Goal: Task Accomplishment & Management: Manage account settings

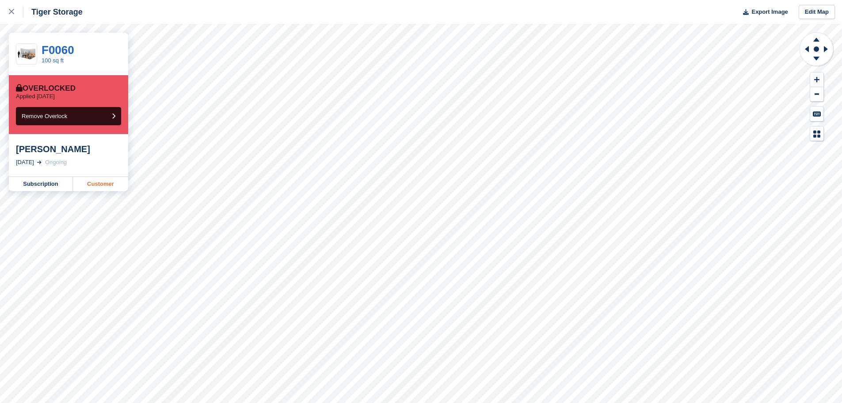
click at [103, 181] on link "Customer" at bounding box center [100, 184] width 55 height 14
click at [99, 186] on link "Customer" at bounding box center [100, 184] width 55 height 14
click at [102, 186] on link "Customer" at bounding box center [100, 184] width 55 height 14
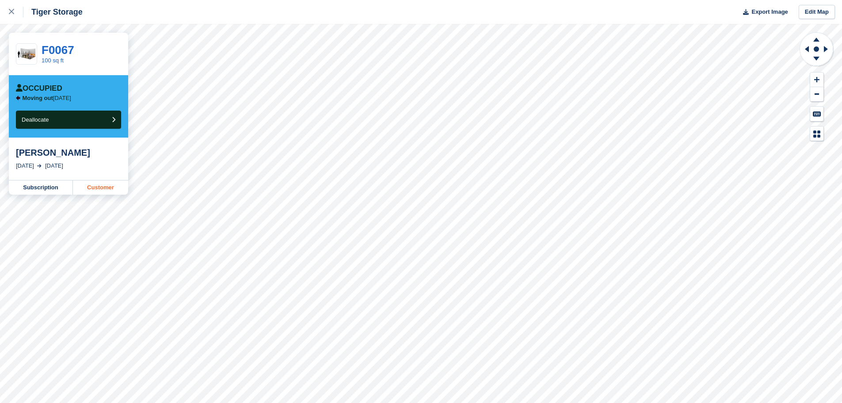
click at [107, 187] on link "Customer" at bounding box center [100, 187] width 55 height 14
click at [103, 183] on link "Customer" at bounding box center [100, 187] width 55 height 14
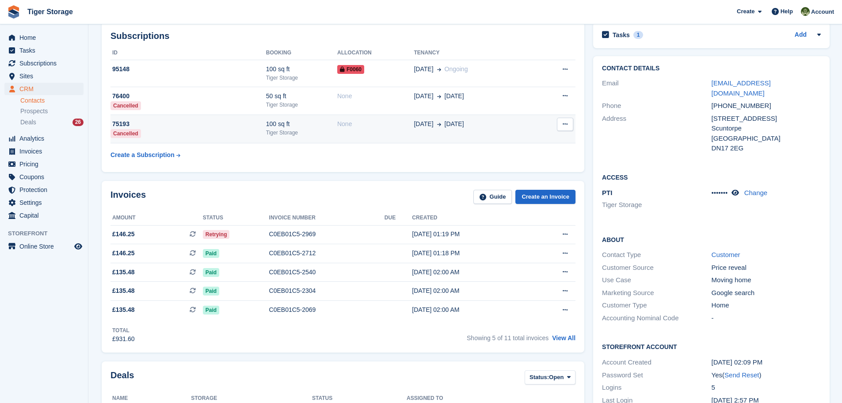
scroll to position [133, 0]
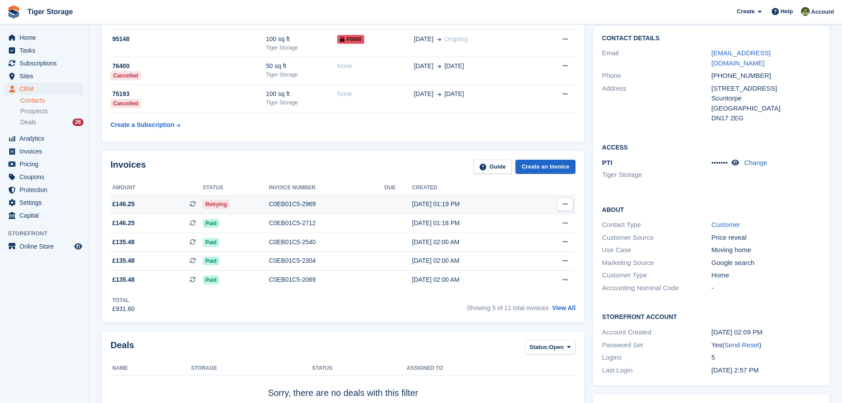
click at [300, 201] on div "C0EB01C5-2969" at bounding box center [326, 203] width 115 height 9
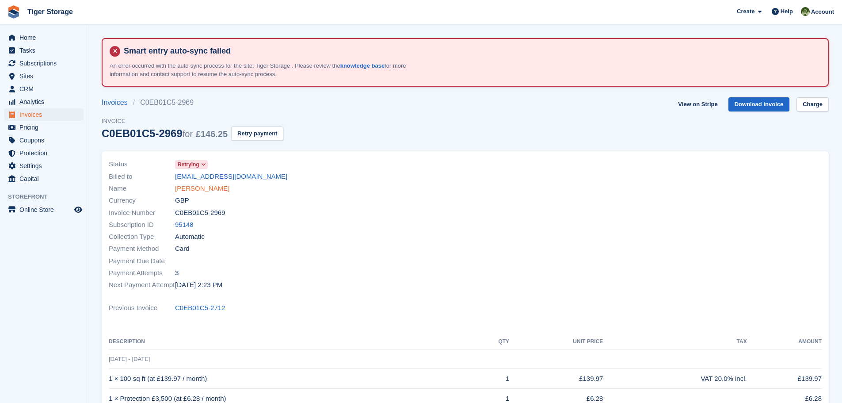
click at [176, 189] on link "[PERSON_NAME]" at bounding box center [202, 188] width 54 height 10
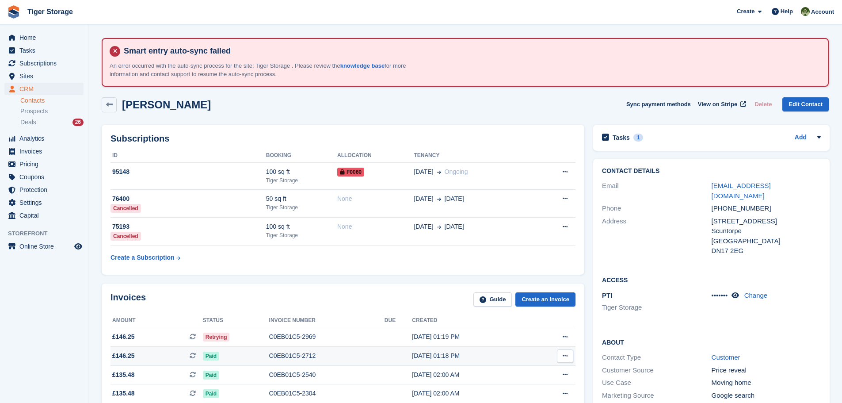
click at [310, 363] on td "C0EB01C5-2712" at bounding box center [326, 356] width 115 height 19
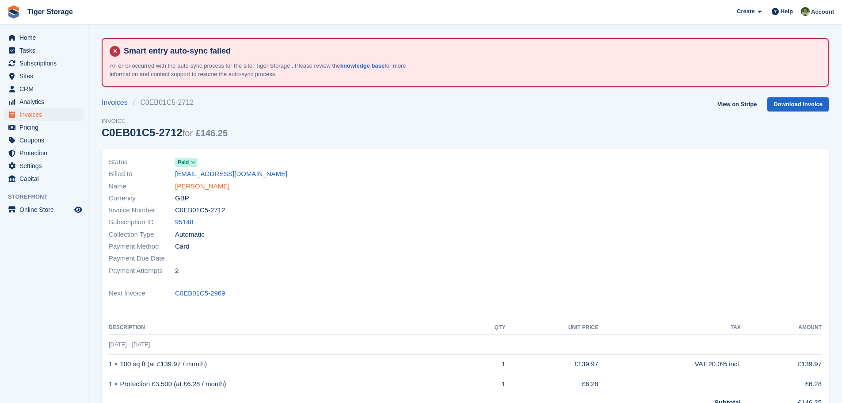
click at [193, 185] on link "[PERSON_NAME]" at bounding box center [202, 186] width 54 height 10
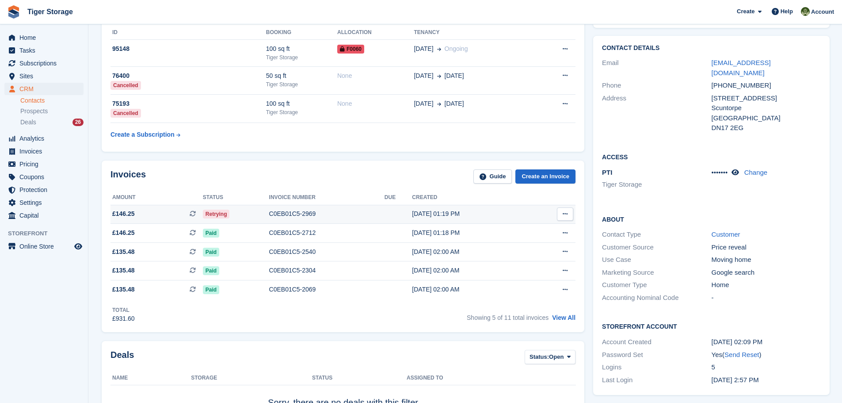
scroll to position [133, 0]
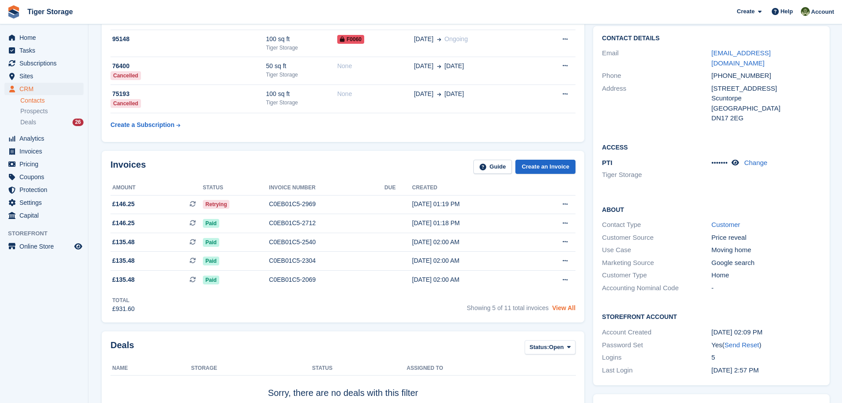
click at [567, 310] on link "View All" at bounding box center [563, 307] width 23 height 7
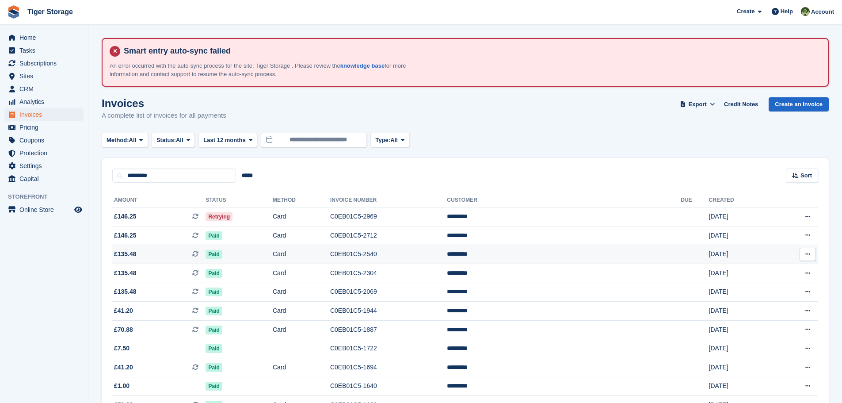
click at [430, 256] on td "C0EB01C5-2540" at bounding box center [388, 254] width 117 height 19
click at [405, 236] on td "C0EB01C5-2712" at bounding box center [388, 235] width 117 height 19
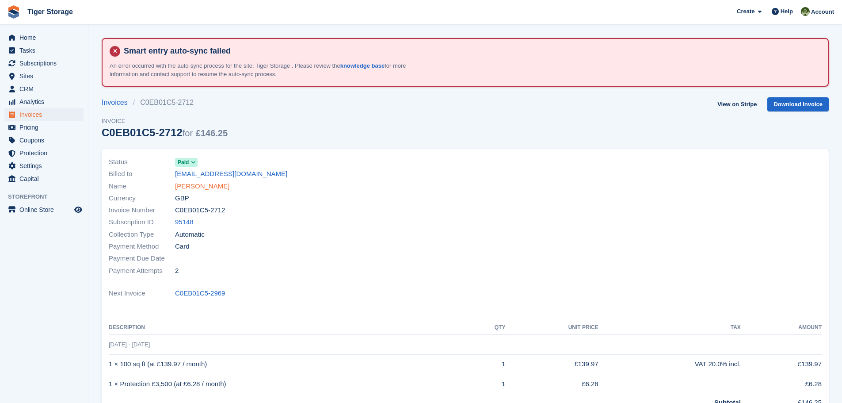
click at [183, 186] on link "[PERSON_NAME]" at bounding box center [202, 186] width 54 height 10
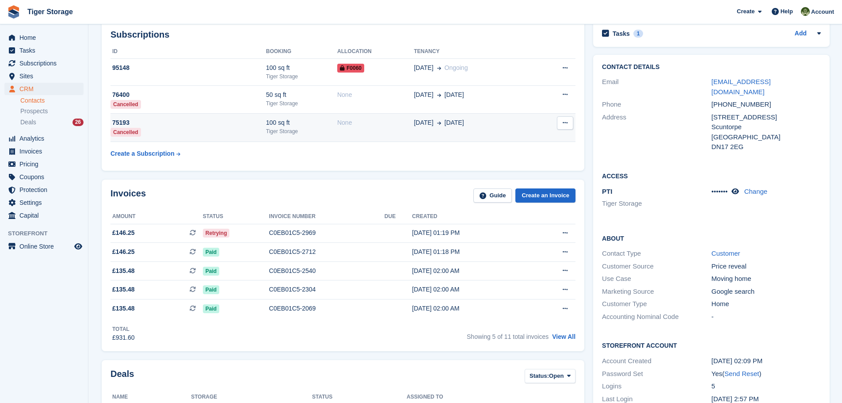
scroll to position [177, 0]
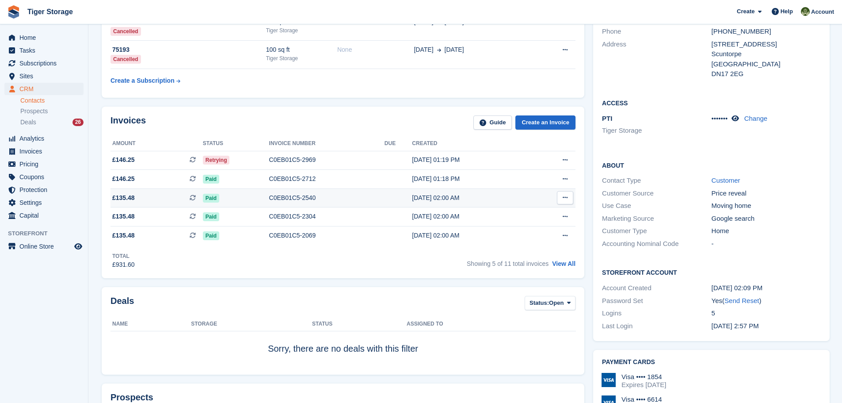
click at [247, 195] on div "Paid" at bounding box center [236, 197] width 66 height 9
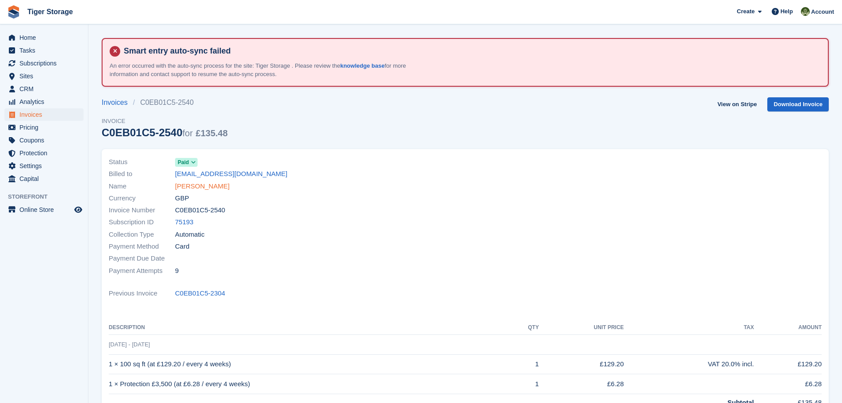
click at [196, 187] on link "[PERSON_NAME]" at bounding box center [202, 186] width 54 height 10
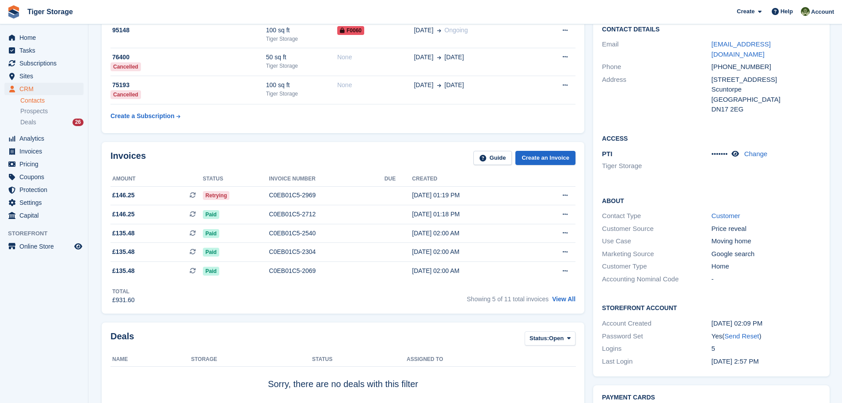
scroll to position [177, 0]
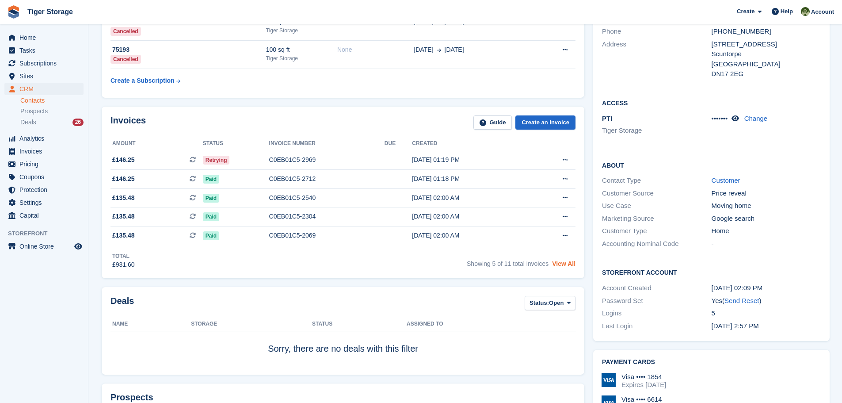
click at [566, 264] on link "View All" at bounding box center [563, 263] width 23 height 7
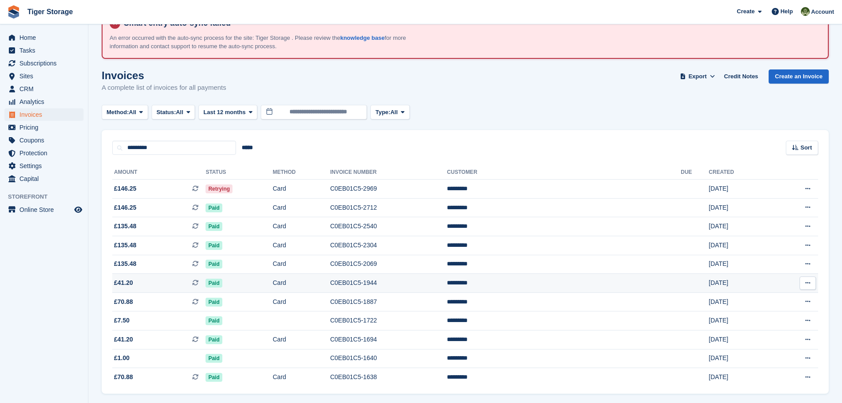
scroll to position [56, 0]
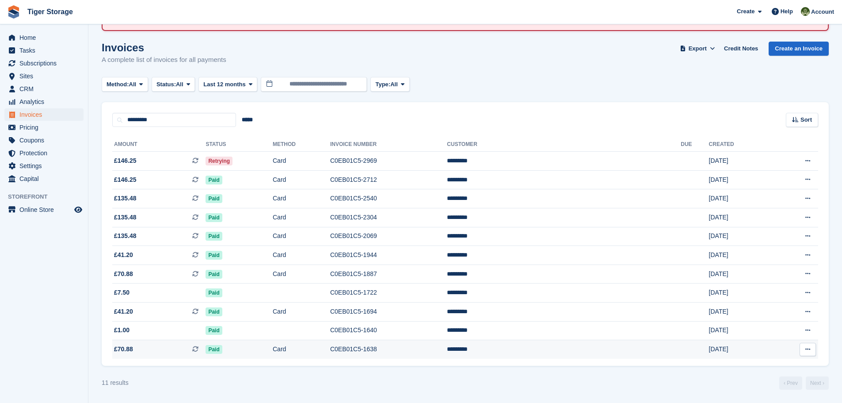
click at [419, 351] on td "C0EB01C5-1638" at bounding box center [388, 349] width 117 height 19
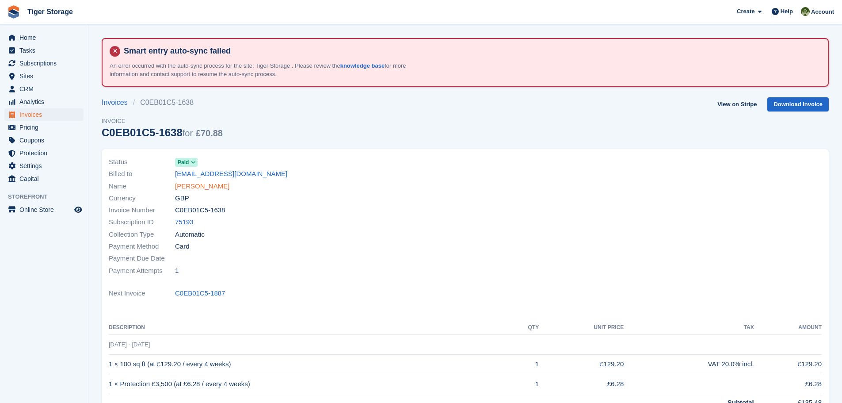
click at [193, 184] on link "Leah Gray" at bounding box center [202, 186] width 54 height 10
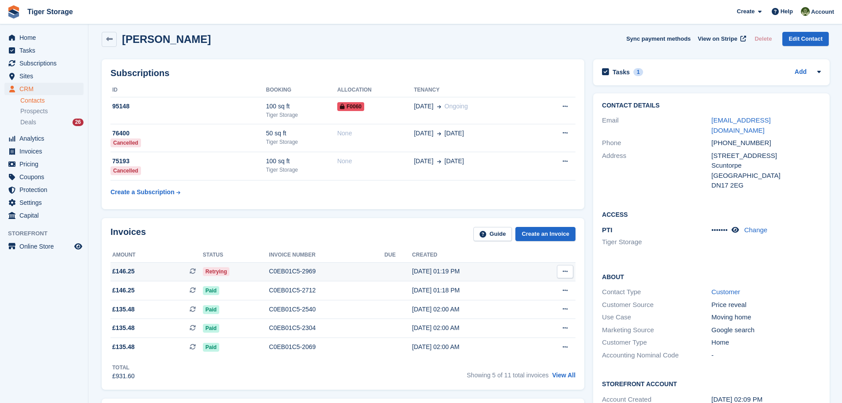
scroll to position [177, 0]
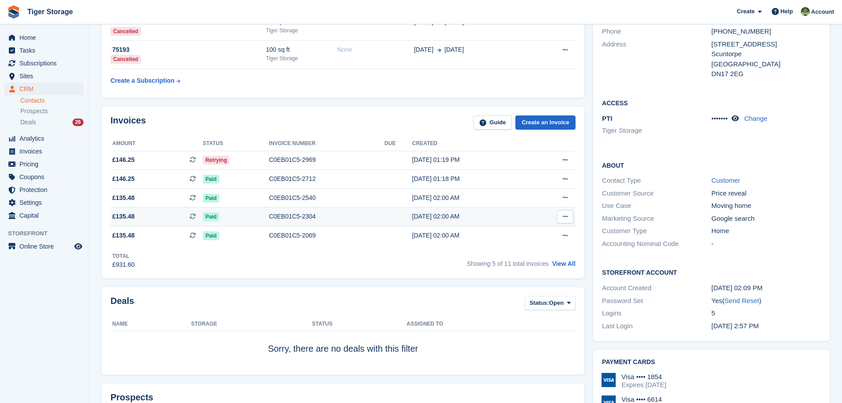
click at [284, 215] on div "C0EB01C5-2304" at bounding box center [326, 216] width 115 height 9
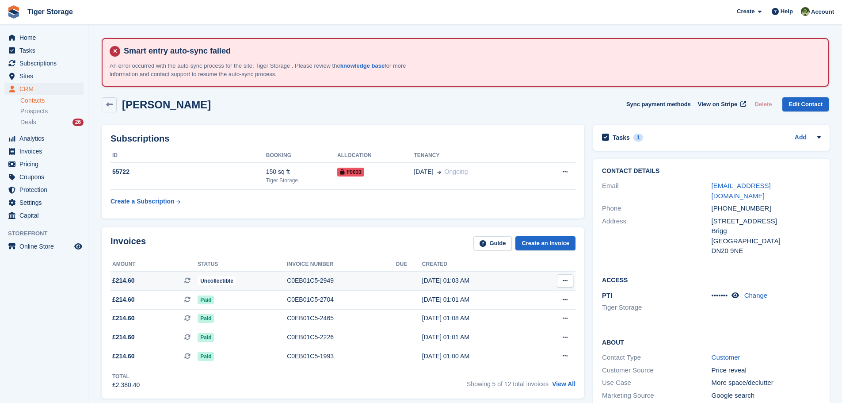
click at [313, 283] on div "C0EB01C5-2949" at bounding box center [341, 280] width 109 height 9
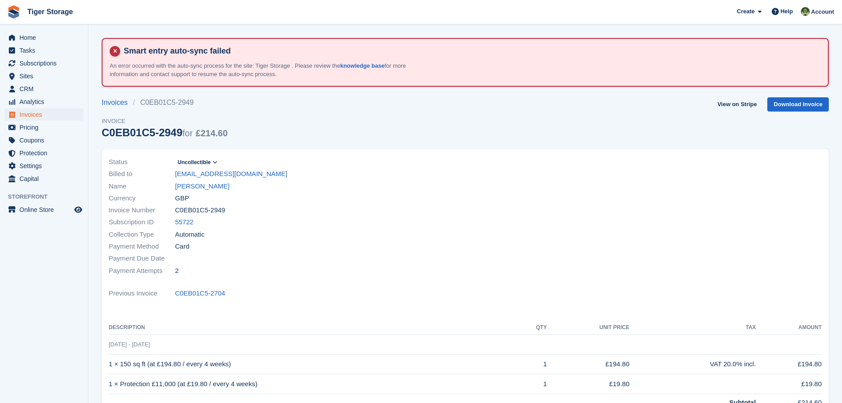
click at [217, 163] on icon at bounding box center [215, 162] width 5 height 5
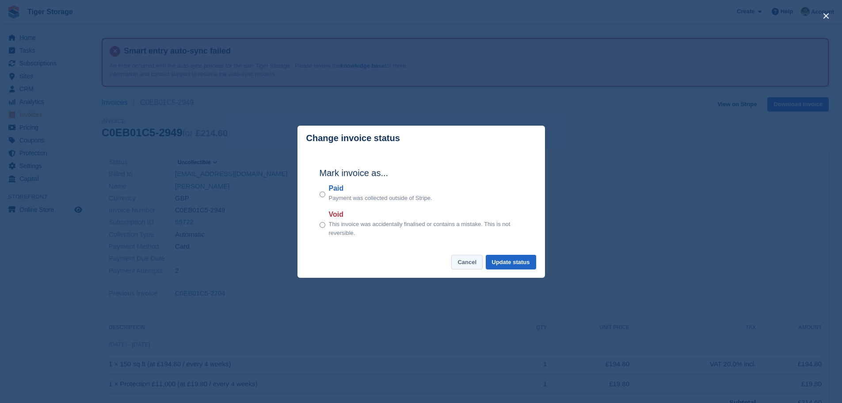
click at [467, 264] on button "Cancel" at bounding box center [466, 262] width 31 height 15
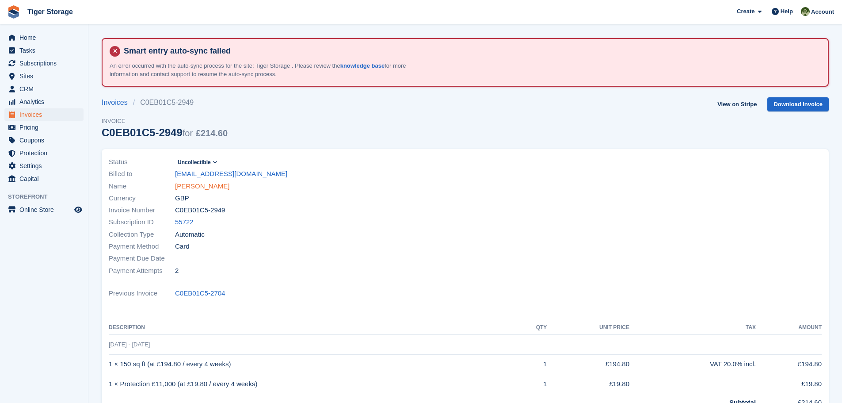
click at [195, 187] on link "[PERSON_NAME]" at bounding box center [202, 186] width 54 height 10
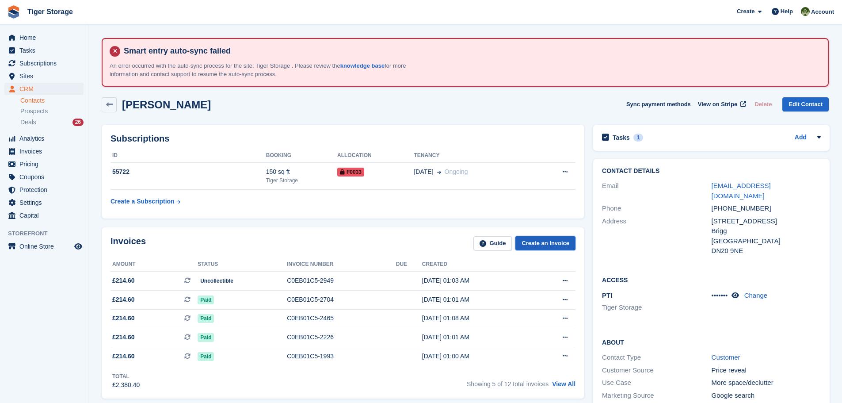
click at [531, 245] on link "Create an Invoice" at bounding box center [546, 243] width 60 height 15
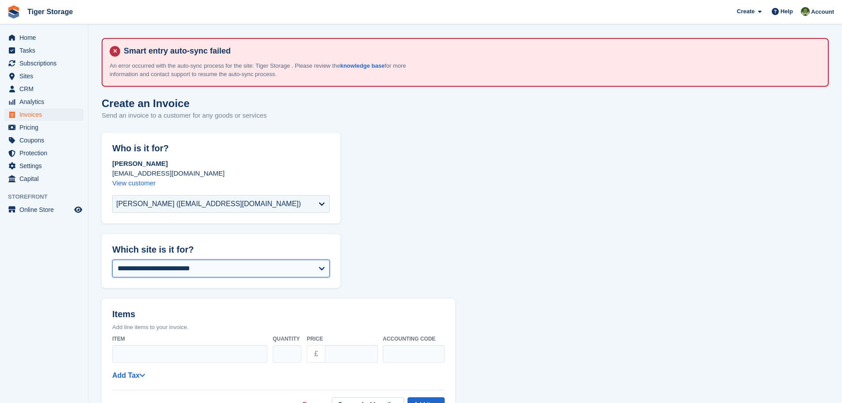
click at [190, 271] on select "**********" at bounding box center [221, 269] width 218 height 18
select select "****"
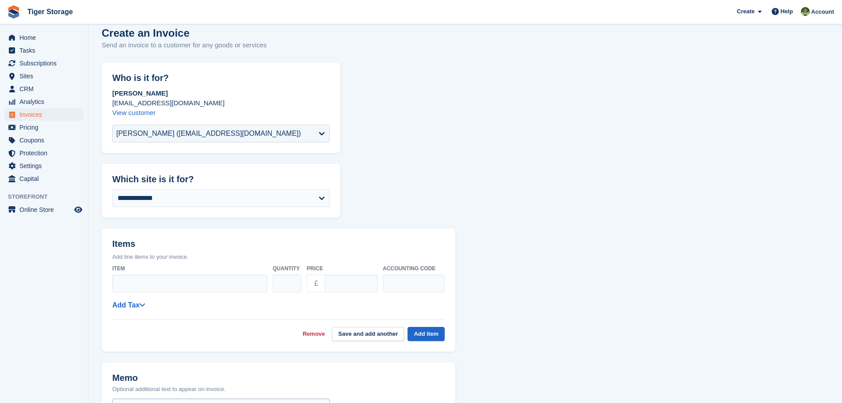
scroll to position [177, 0]
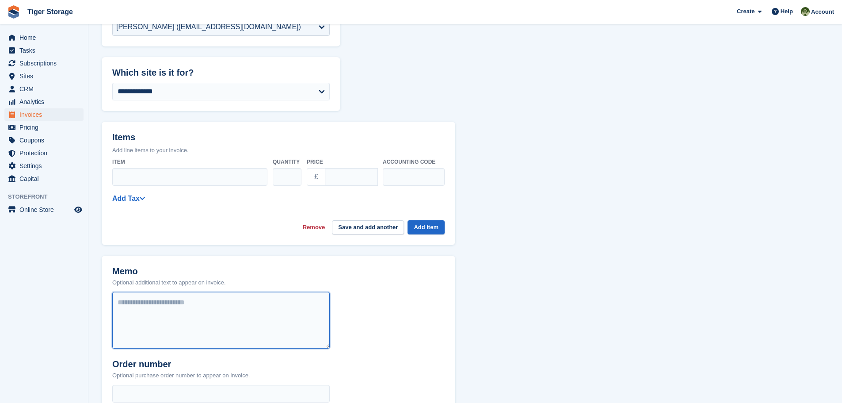
click at [177, 321] on textarea at bounding box center [221, 320] width 218 height 57
paste textarea "**********"
type textarea "**********"
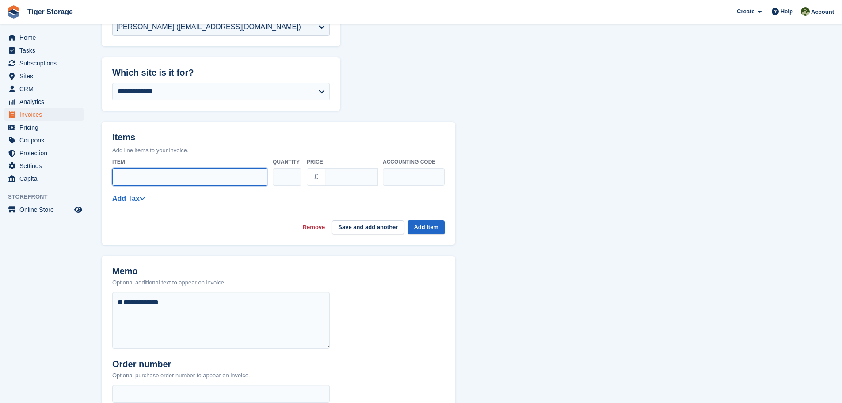
click at [171, 176] on input "Item" at bounding box center [189, 177] width 155 height 18
paste input "**********"
type input "**********"
click at [298, 179] on div "**********" at bounding box center [278, 171] width 333 height 35
type input "******"
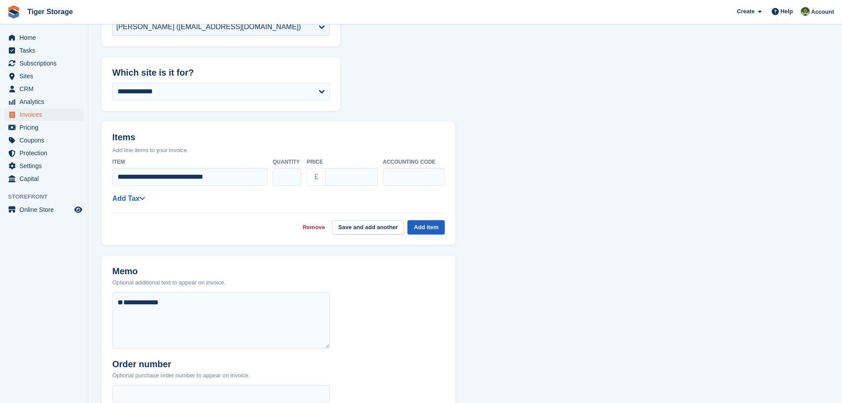
click at [431, 226] on button "Add item" at bounding box center [426, 227] width 37 height 15
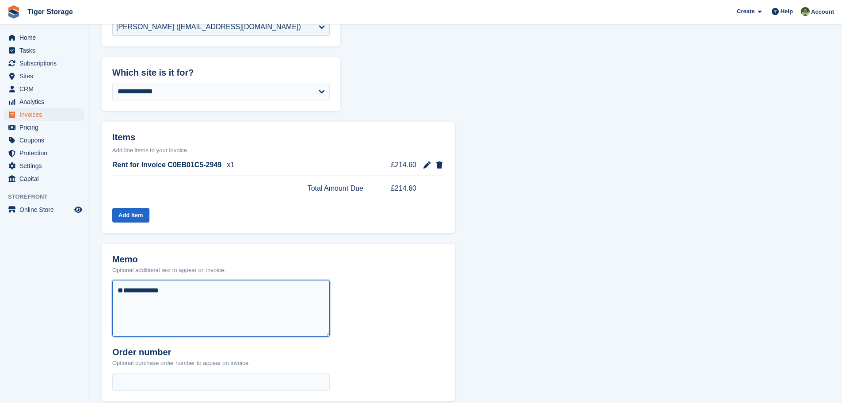
click at [119, 301] on textarea "**********" at bounding box center [221, 308] width 218 height 57
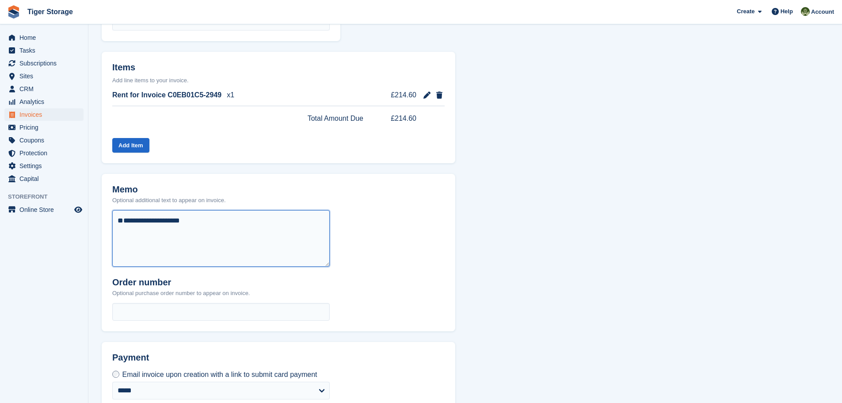
scroll to position [313, 0]
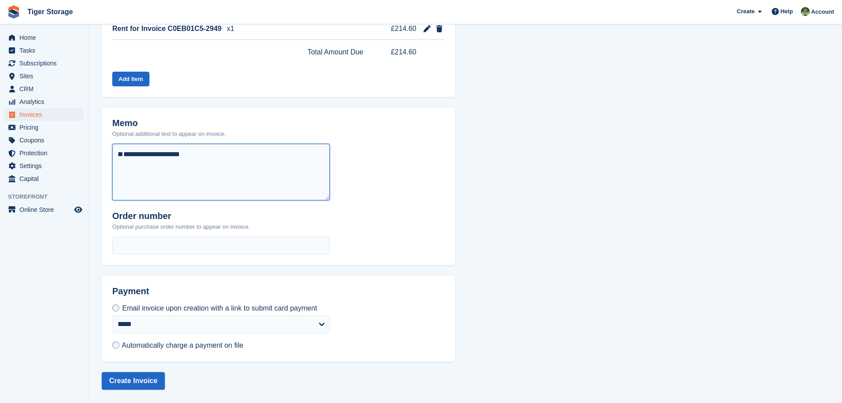
type textarea "**********"
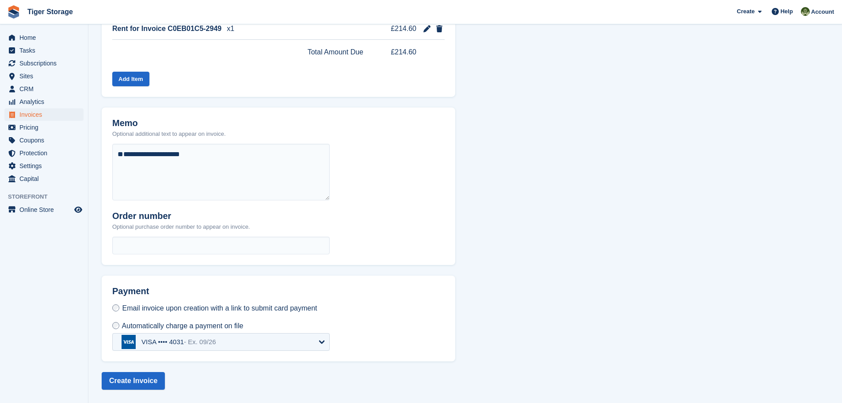
click at [321, 345] on div "VISA •••• 4031 - Ex. 09/26" at bounding box center [221, 342] width 218 height 18
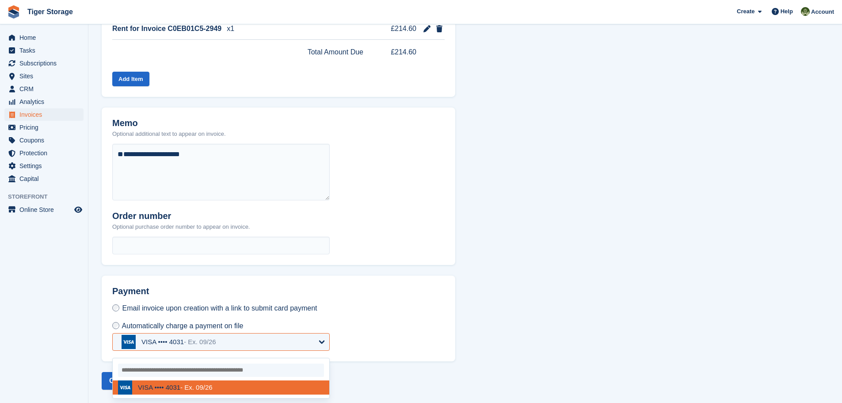
click at [321, 345] on div "VISA •••• 4031 - Ex. 09/26" at bounding box center [221, 342] width 218 height 18
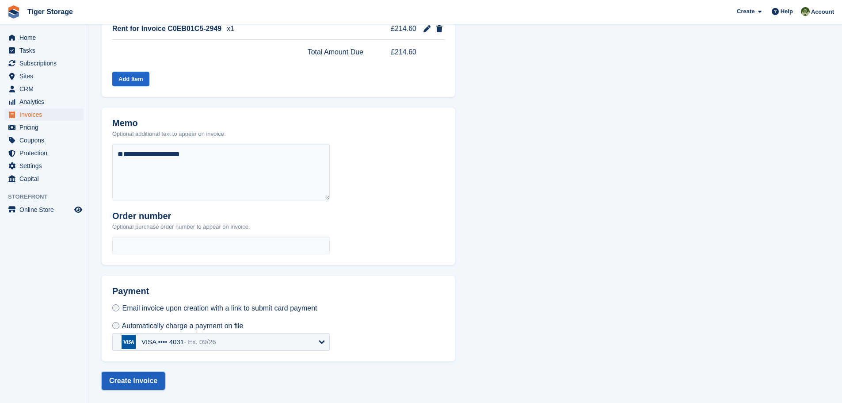
click at [140, 382] on button "Create Invoice" at bounding box center [133, 381] width 63 height 18
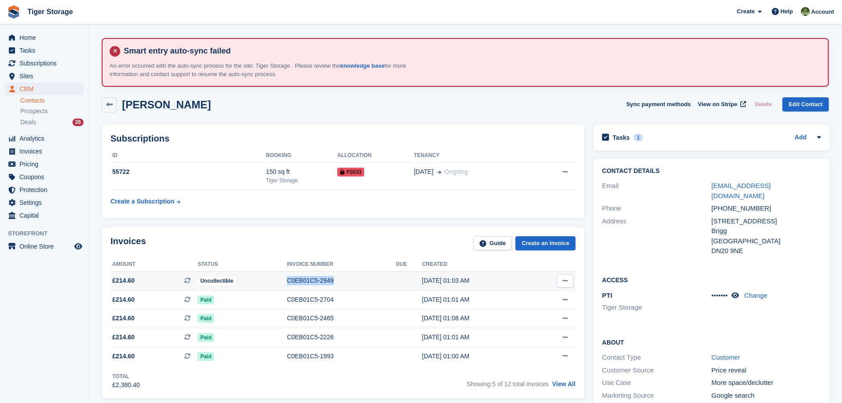
drag, startPoint x: 344, startPoint y: 281, endPoint x: 279, endPoint y: 284, distance: 64.7
click at [279, 284] on tr "£214.60 This is a recurring subscription invoice. Uncollectible C0EB01C5-2949 […" at bounding box center [343, 280] width 465 height 19
copy tr "C0EB01C5-2949"
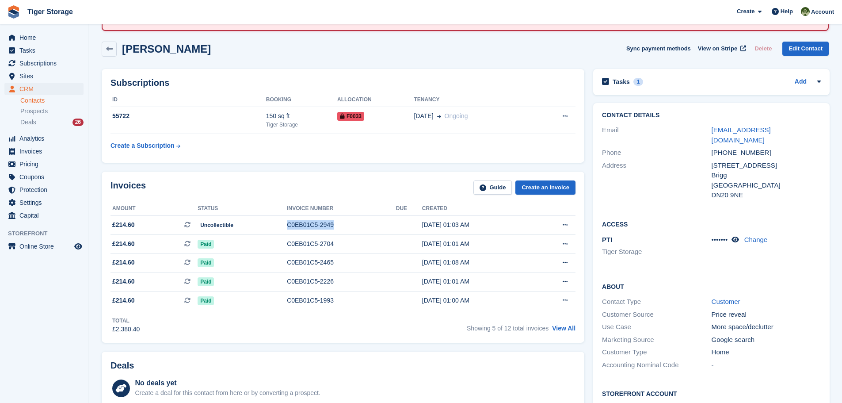
scroll to position [44, 0]
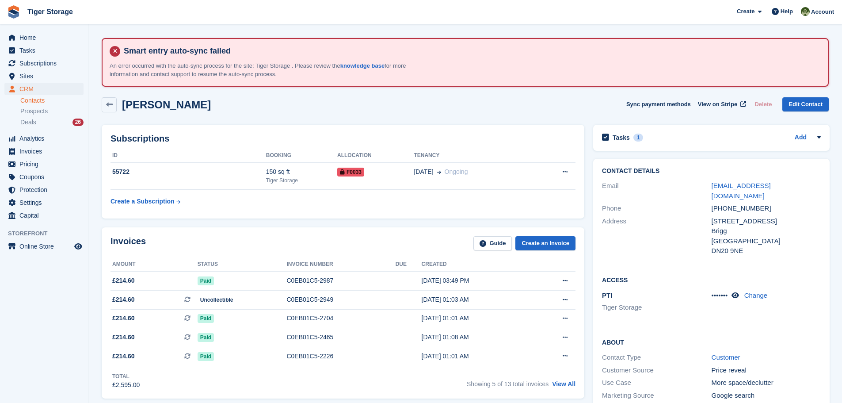
scroll to position [44, 0]
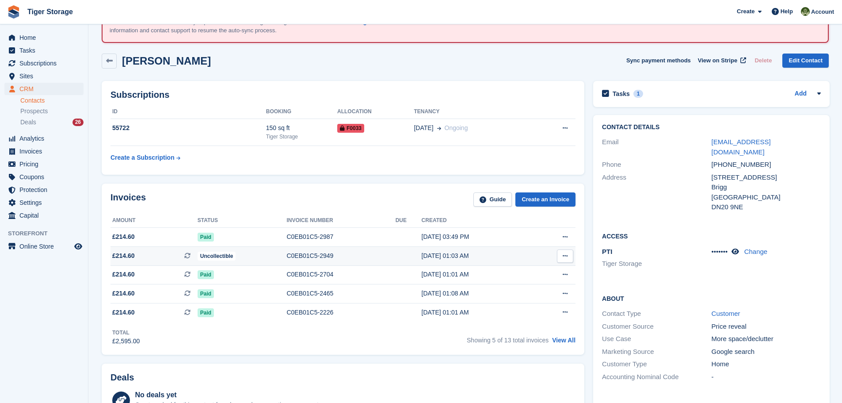
click at [564, 252] on button at bounding box center [565, 255] width 16 height 13
click at [313, 248] on td "C0EB01C5-2949" at bounding box center [341, 256] width 109 height 19
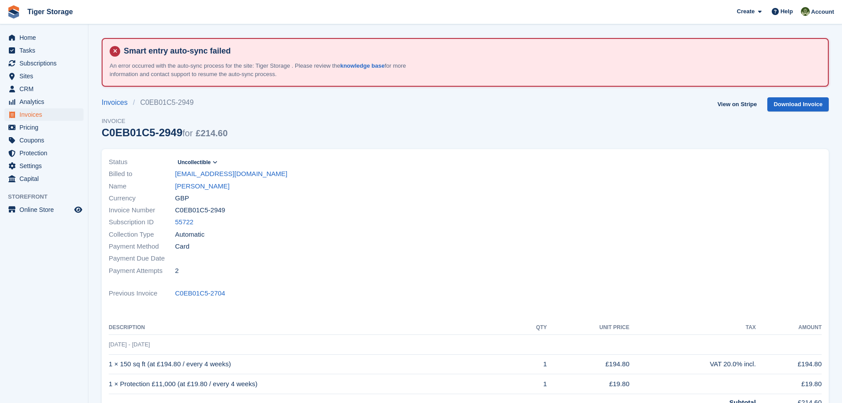
click at [214, 161] on icon at bounding box center [215, 162] width 5 height 5
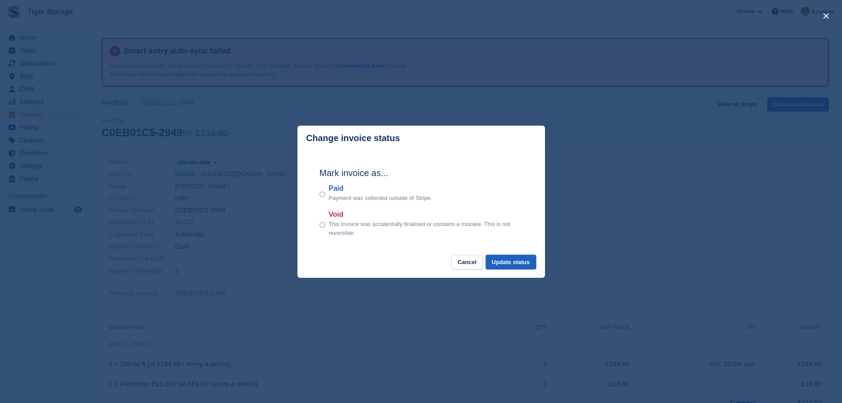
click at [512, 265] on button "Update status" at bounding box center [511, 262] width 50 height 15
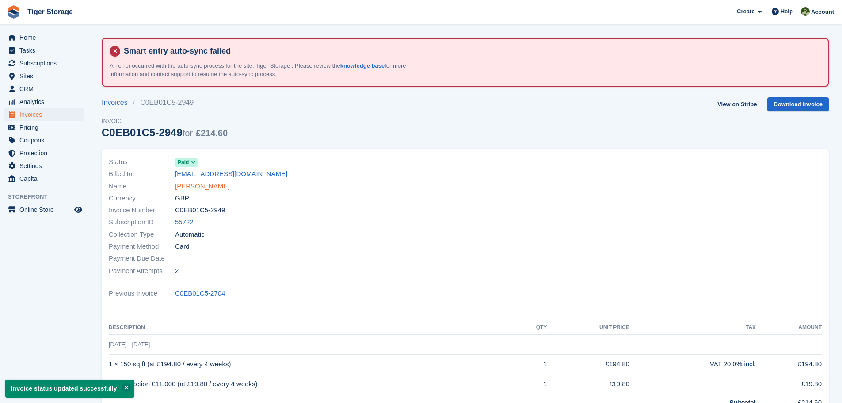
click at [193, 184] on link "David Gibson" at bounding box center [202, 186] width 54 height 10
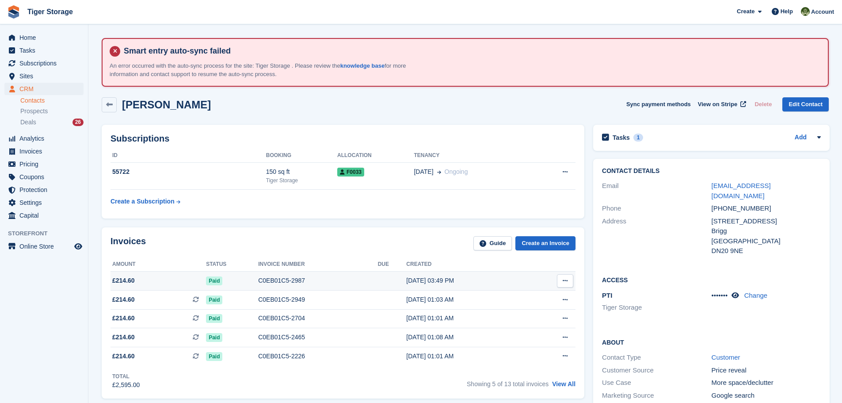
click at [271, 280] on div "C0EB01C5-2987" at bounding box center [317, 280] width 119 height 9
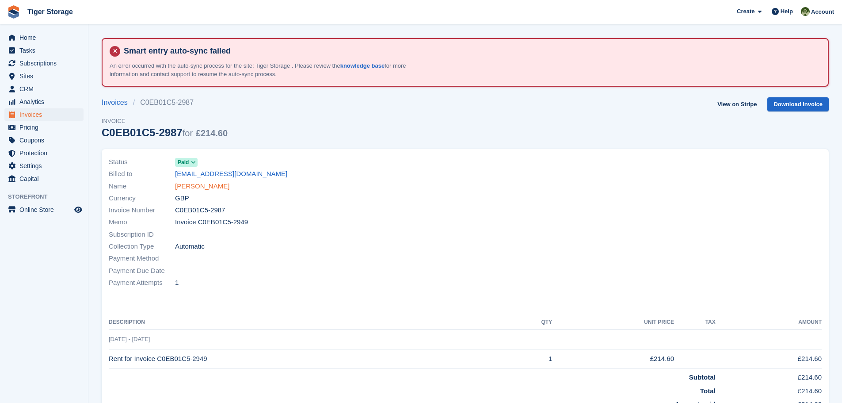
click at [187, 189] on link "[PERSON_NAME]" at bounding box center [202, 186] width 54 height 10
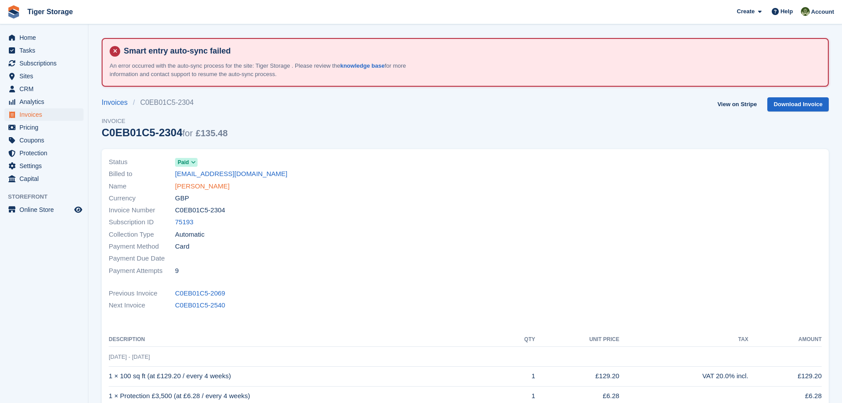
click at [191, 182] on link "[PERSON_NAME]" at bounding box center [202, 186] width 54 height 10
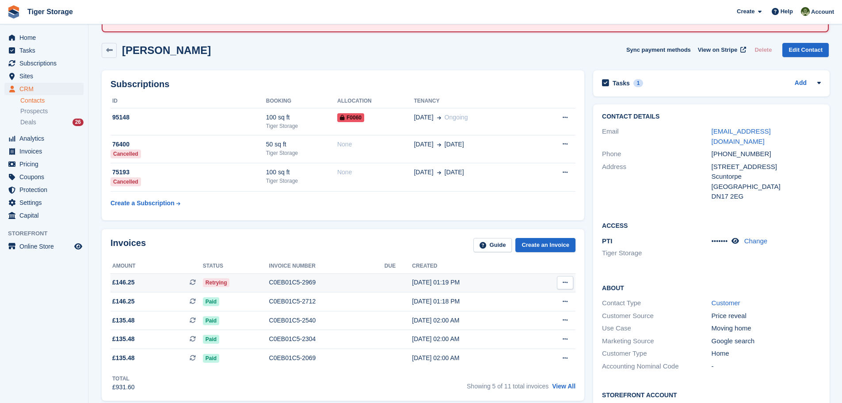
scroll to position [133, 0]
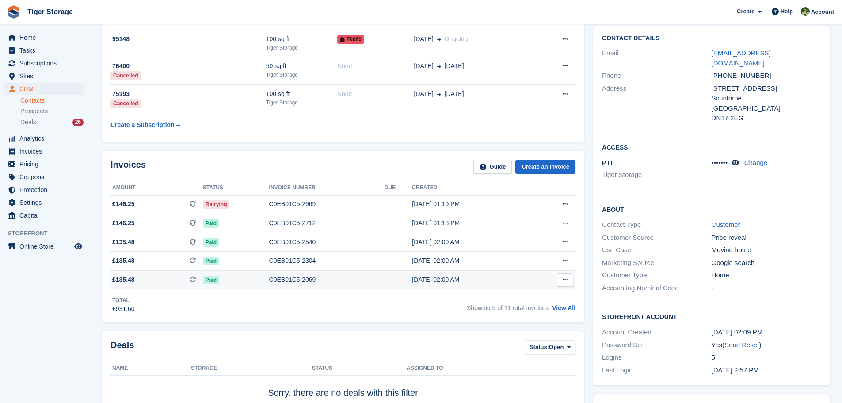
click at [273, 281] on div "C0EB01C5-2069" at bounding box center [326, 279] width 115 height 9
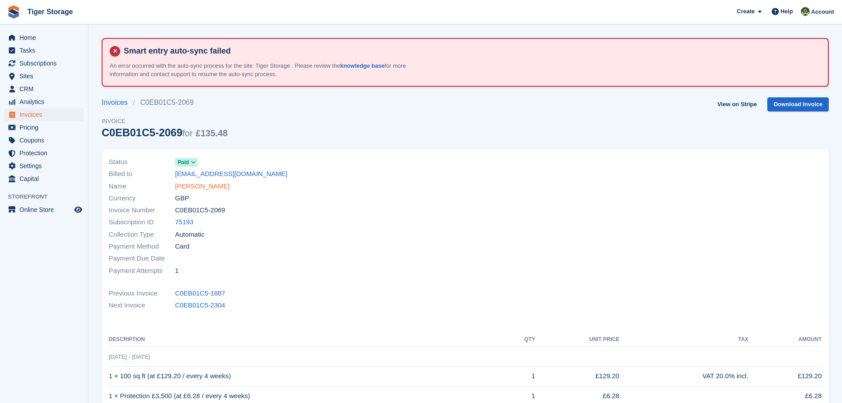
click at [199, 186] on link "[PERSON_NAME]" at bounding box center [202, 186] width 54 height 10
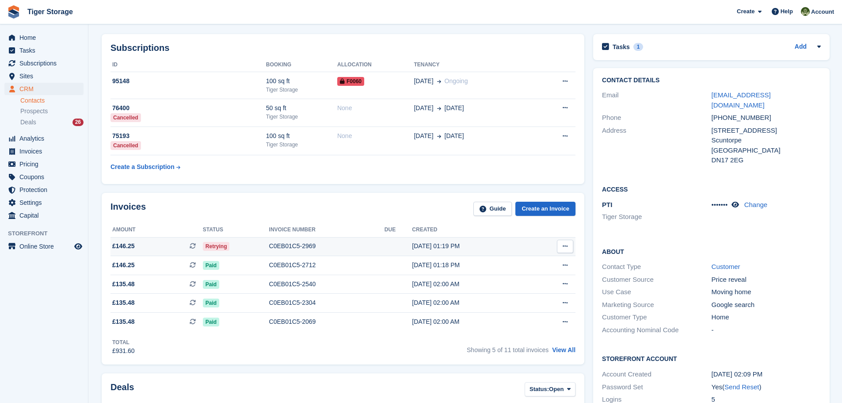
scroll to position [221, 0]
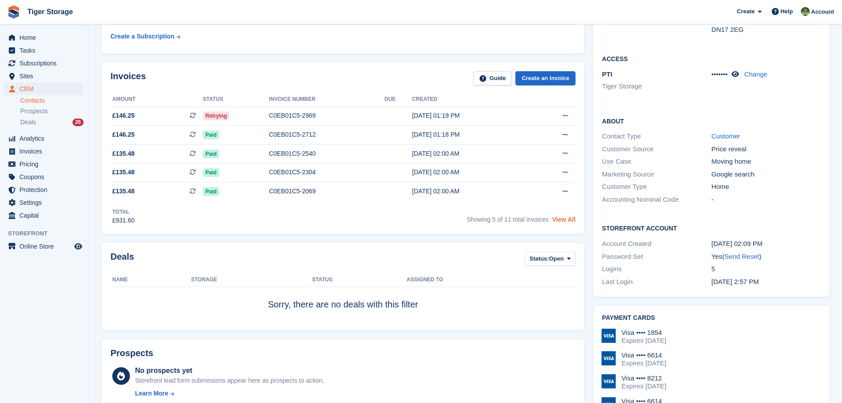
click at [565, 221] on link "View All" at bounding box center [563, 219] width 23 height 7
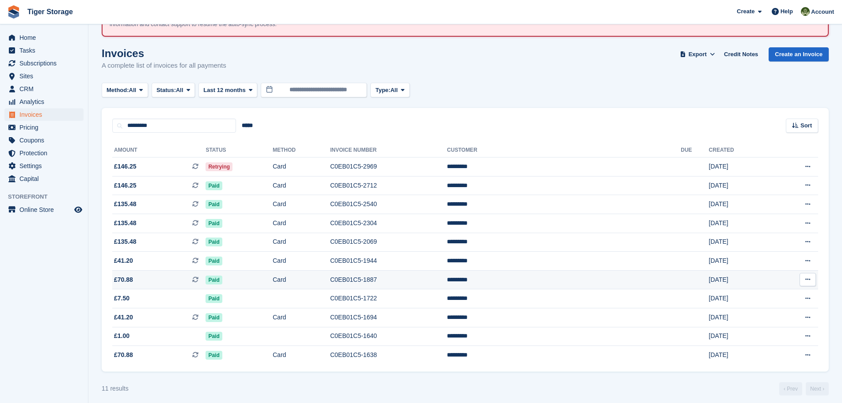
scroll to position [56, 0]
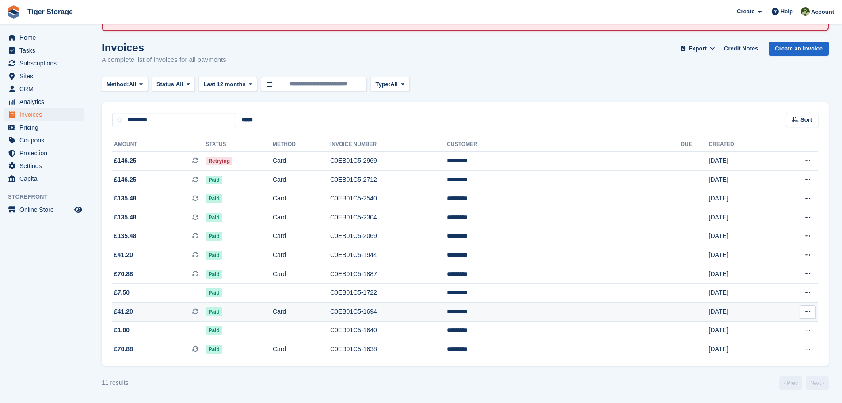
click at [273, 310] on td "Paid" at bounding box center [239, 311] width 67 height 19
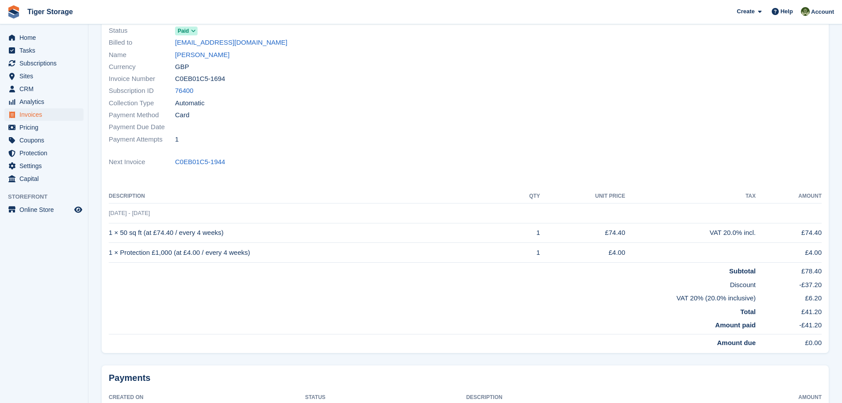
scroll to position [133, 0]
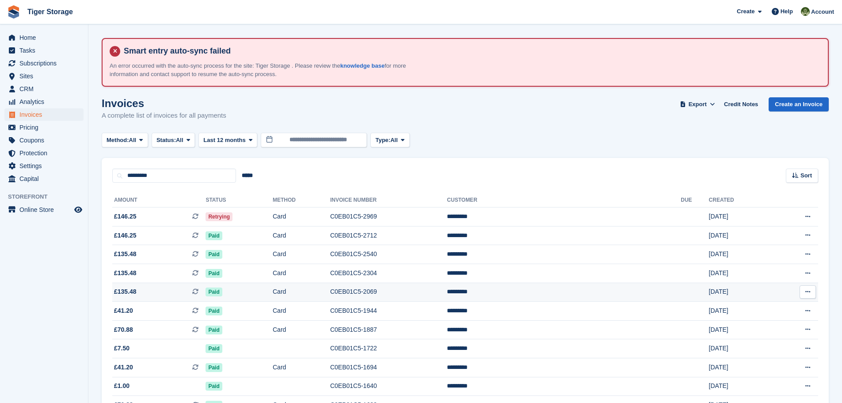
scroll to position [56, 0]
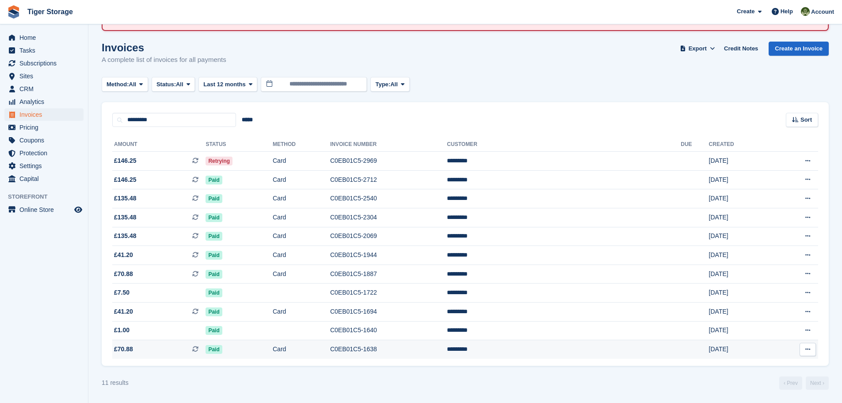
click at [199, 351] on icon at bounding box center [195, 349] width 6 height 6
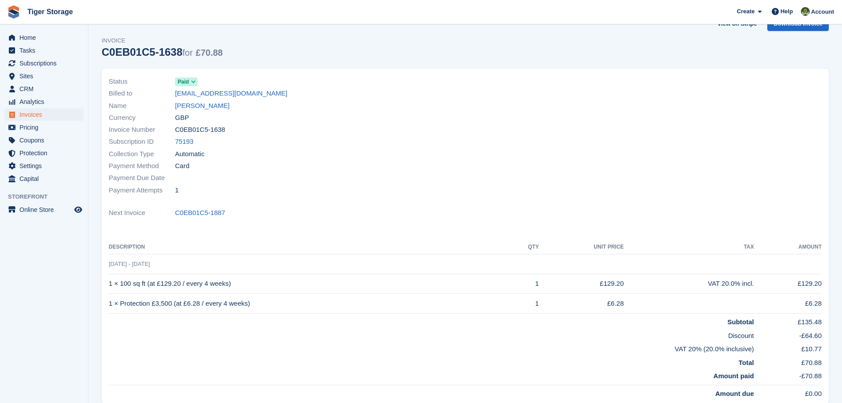
scroll to position [177, 0]
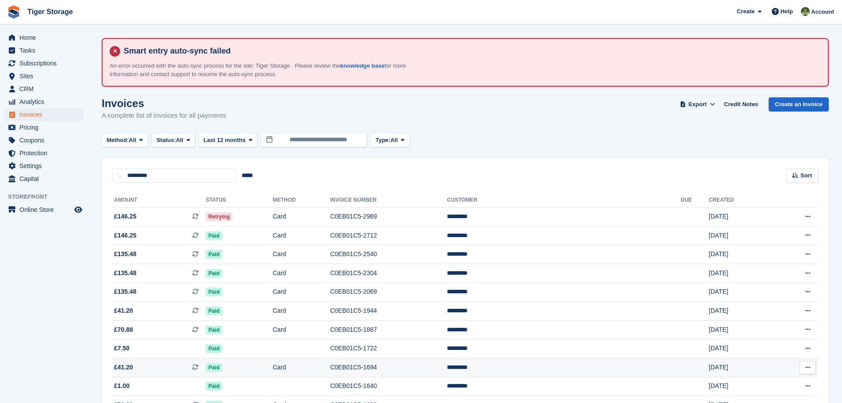
scroll to position [56, 0]
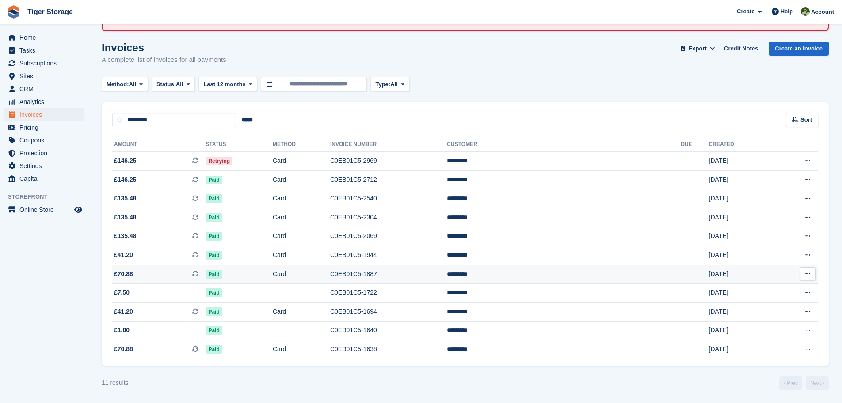
click at [437, 271] on td "C0EB01C5-1887" at bounding box center [388, 273] width 117 height 19
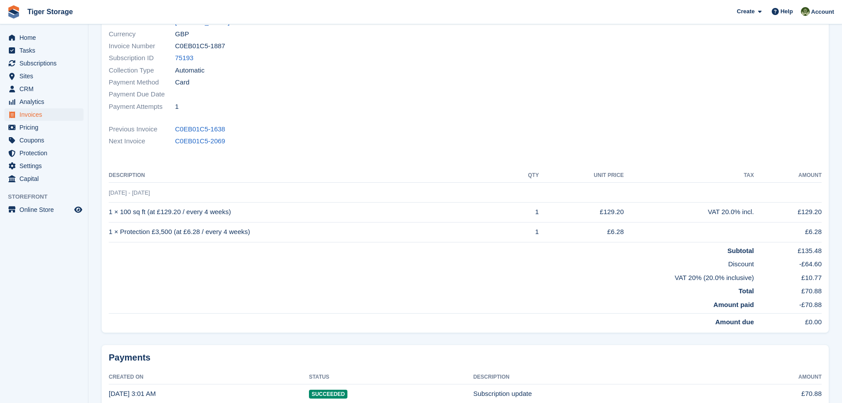
scroll to position [177, 0]
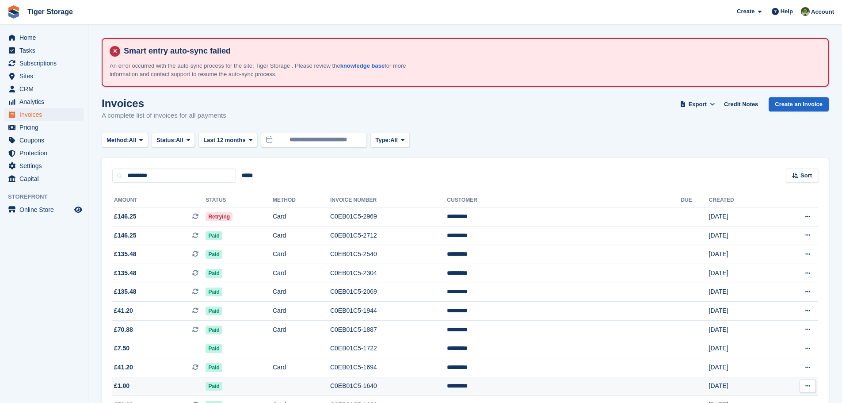
scroll to position [56, 0]
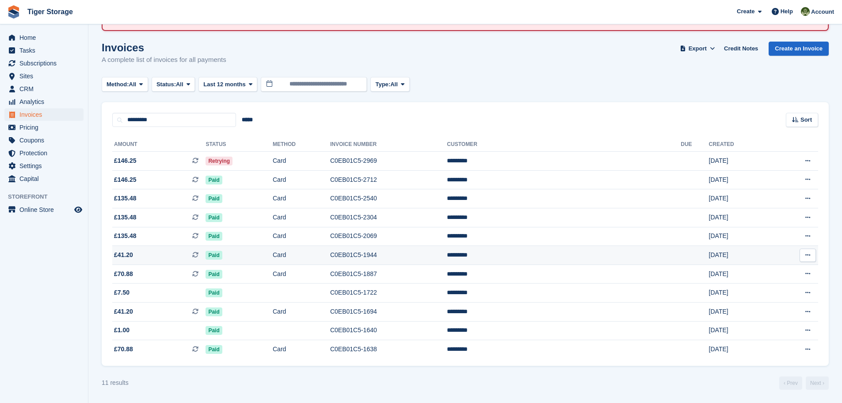
click at [426, 256] on td "C0EB01C5-1944" at bounding box center [388, 255] width 117 height 19
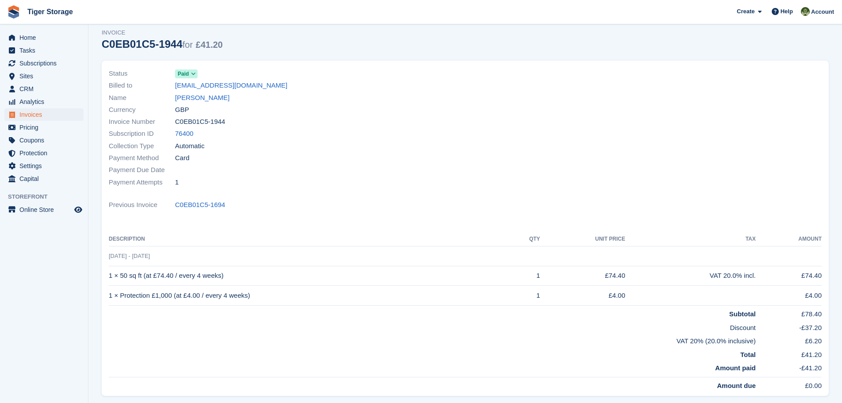
scroll to position [205, 0]
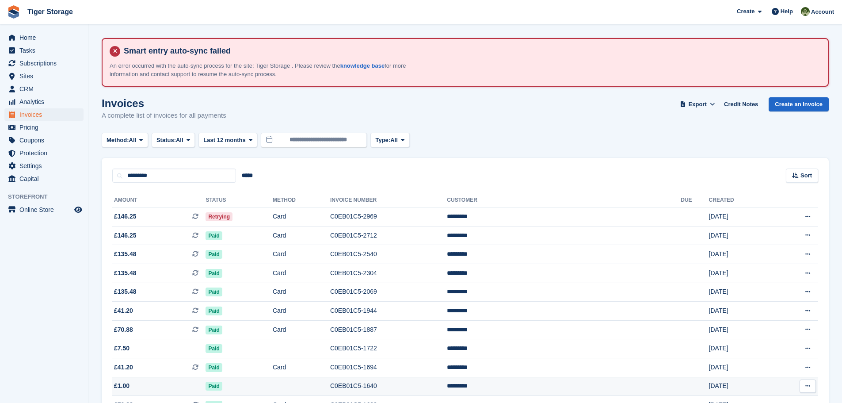
scroll to position [56, 0]
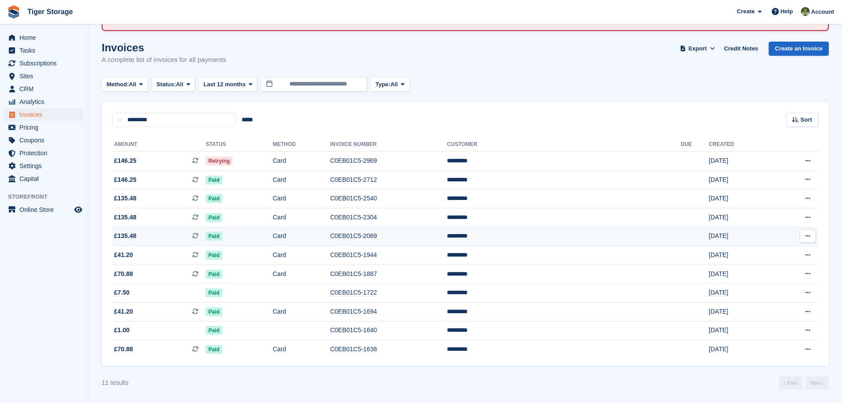
click at [421, 235] on td "C0EB01C5-2069" at bounding box center [388, 236] width 117 height 19
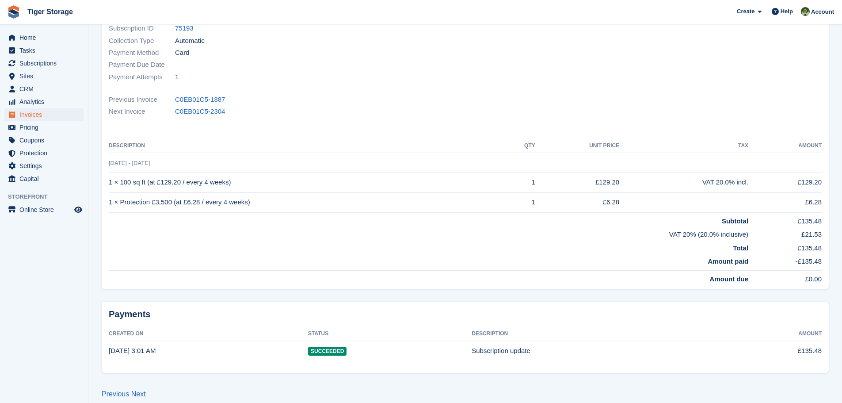
scroll to position [203, 0]
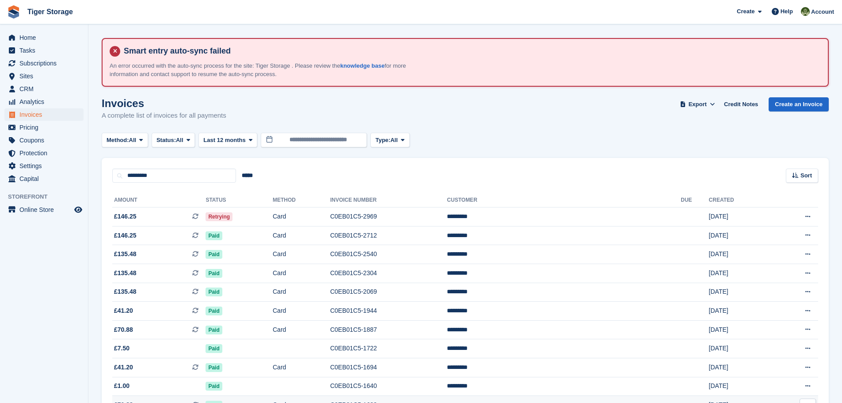
scroll to position [56, 0]
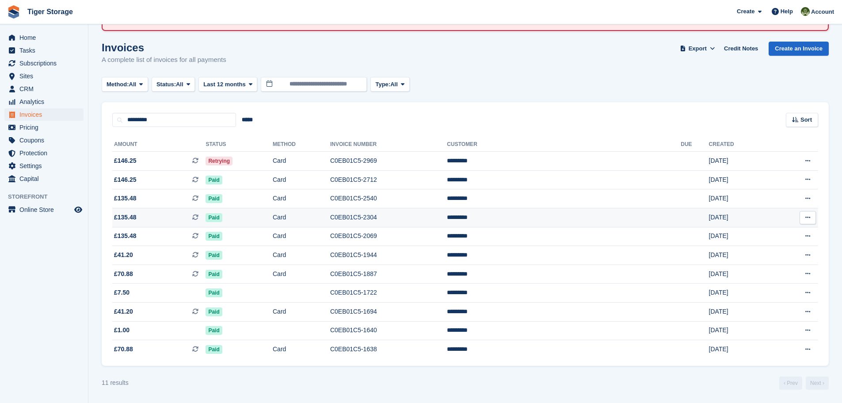
click at [419, 220] on td "C0EB01C5-2304" at bounding box center [388, 217] width 117 height 19
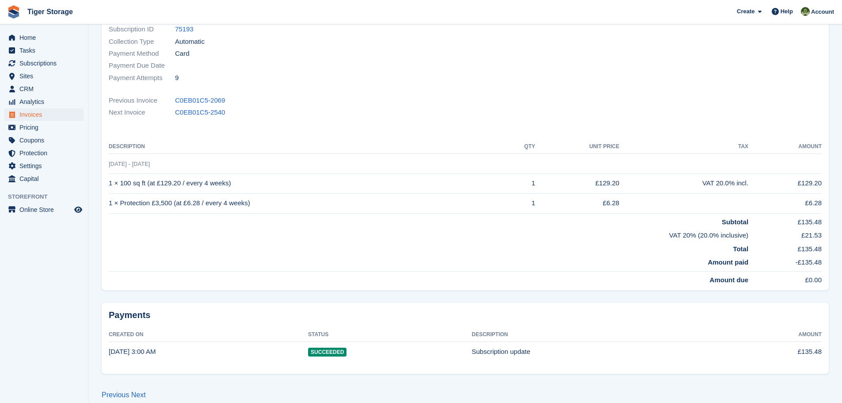
scroll to position [203, 0]
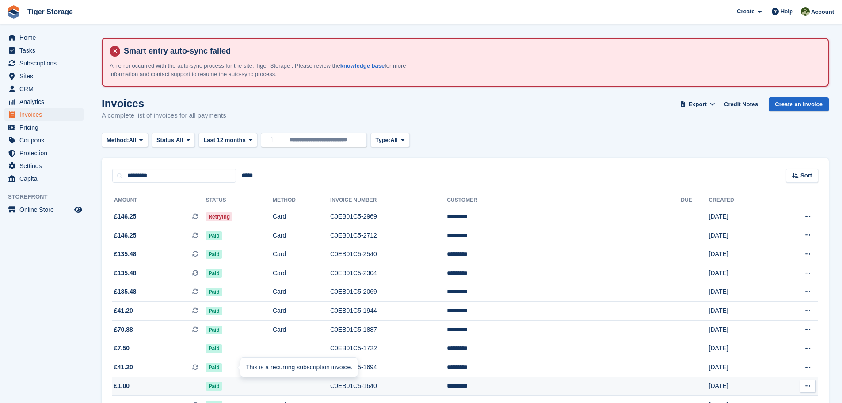
scroll to position [56, 0]
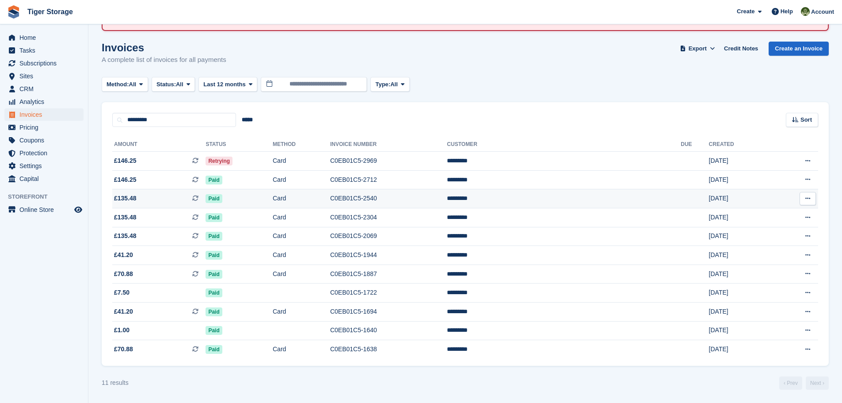
click at [263, 196] on td "Paid" at bounding box center [239, 198] width 67 height 19
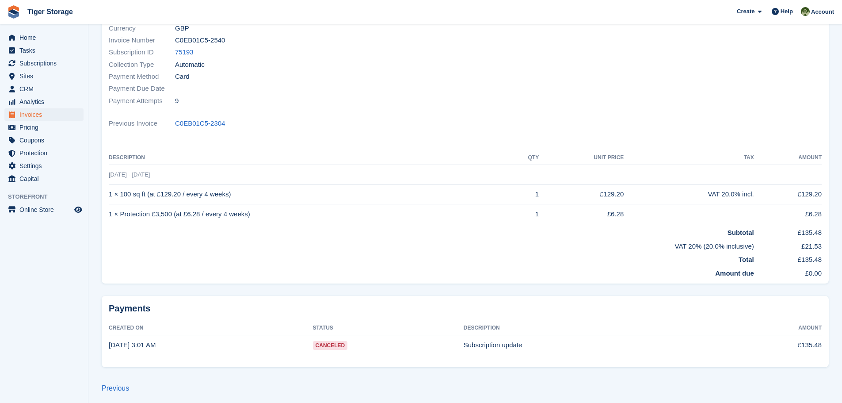
scroll to position [174, 0]
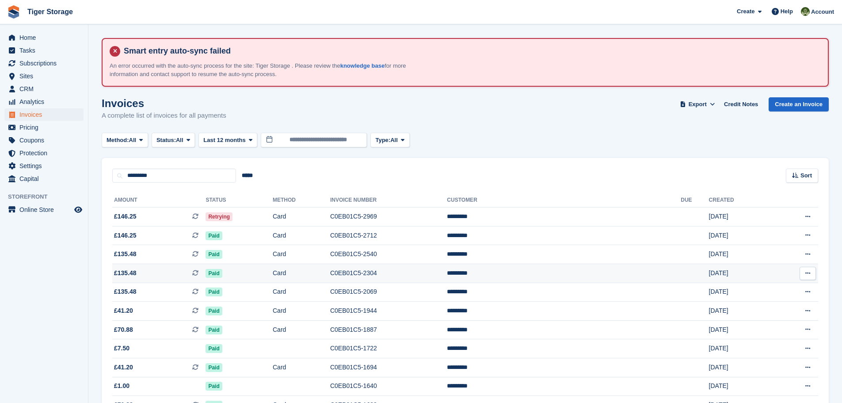
scroll to position [56, 0]
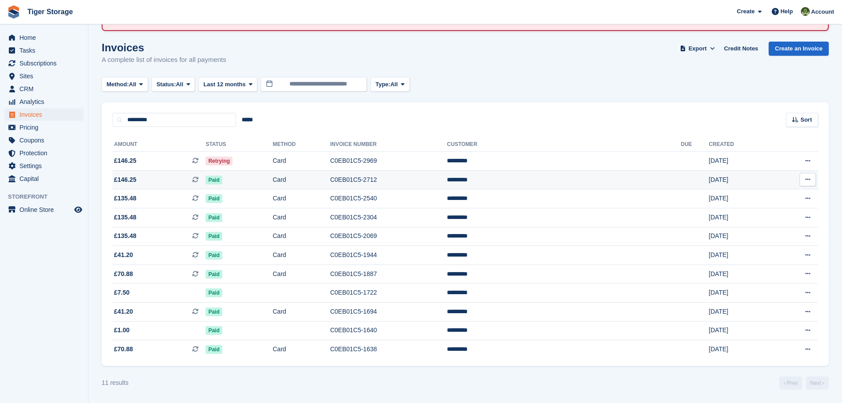
click at [258, 180] on td "Paid" at bounding box center [239, 179] width 67 height 19
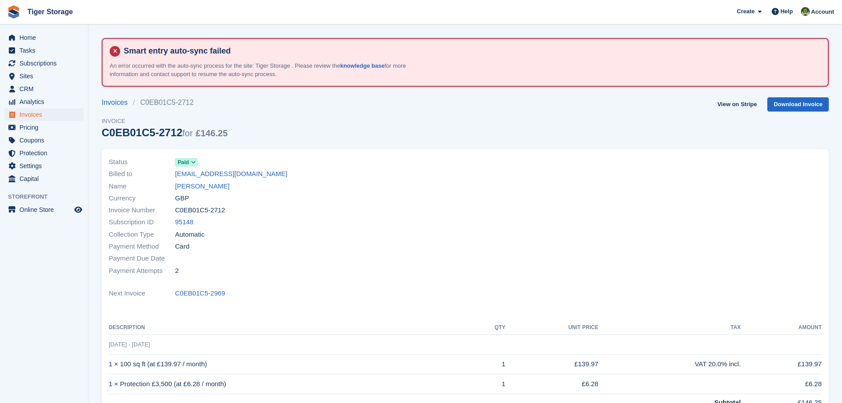
scroll to position [88, 0]
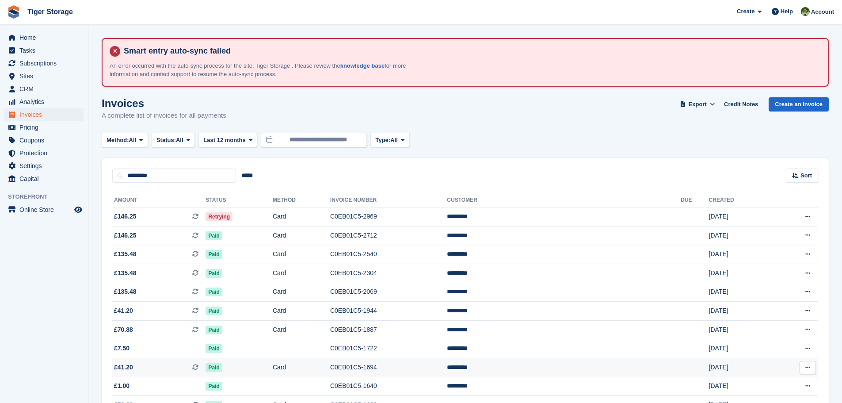
scroll to position [56, 0]
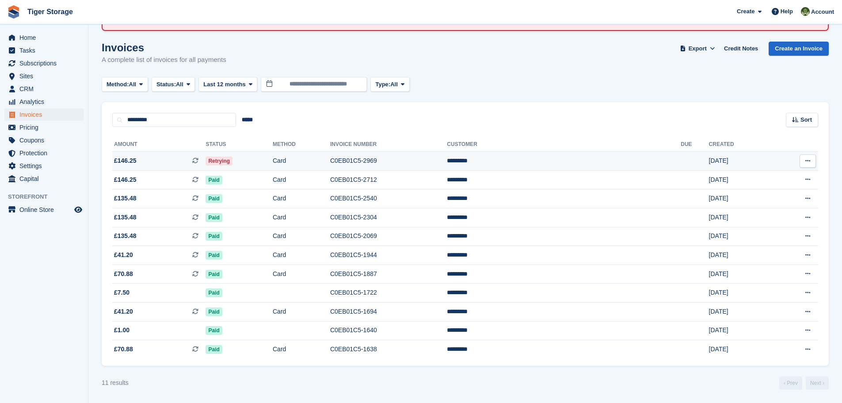
click at [426, 156] on td "C0EB01C5-2969" at bounding box center [388, 161] width 117 height 19
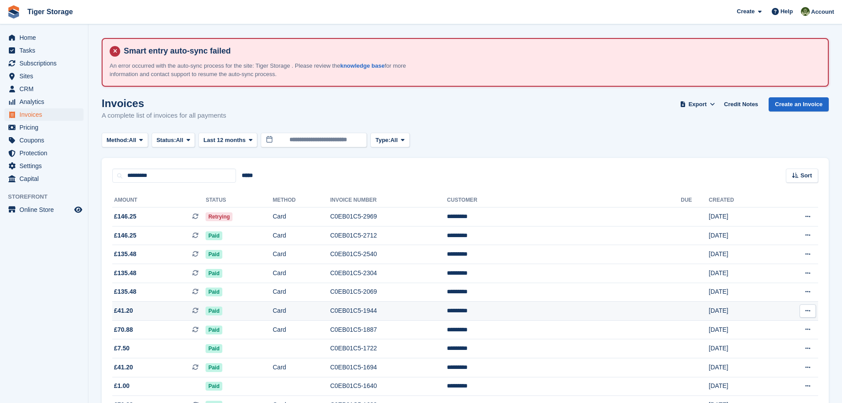
scroll to position [56, 0]
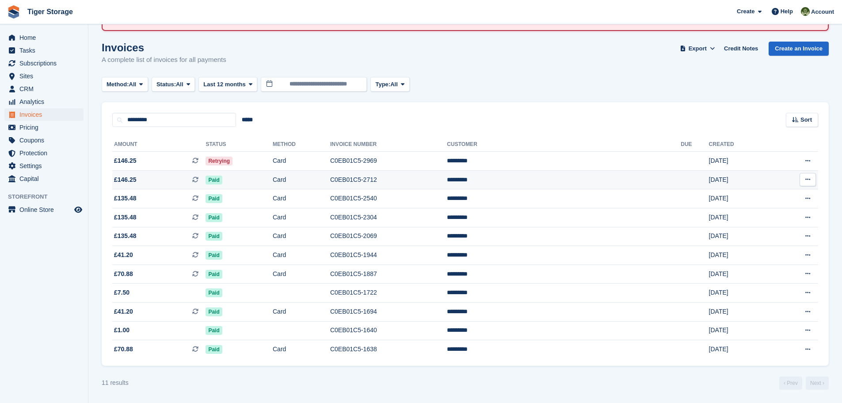
click at [414, 177] on td "C0EB01C5-2712" at bounding box center [388, 179] width 117 height 19
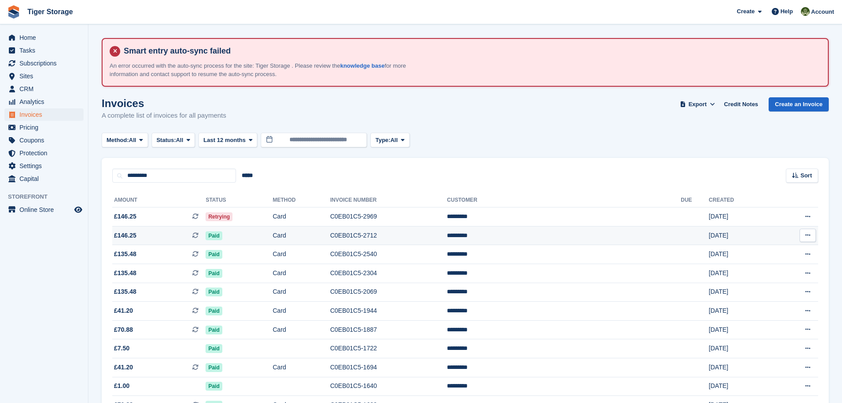
scroll to position [56, 0]
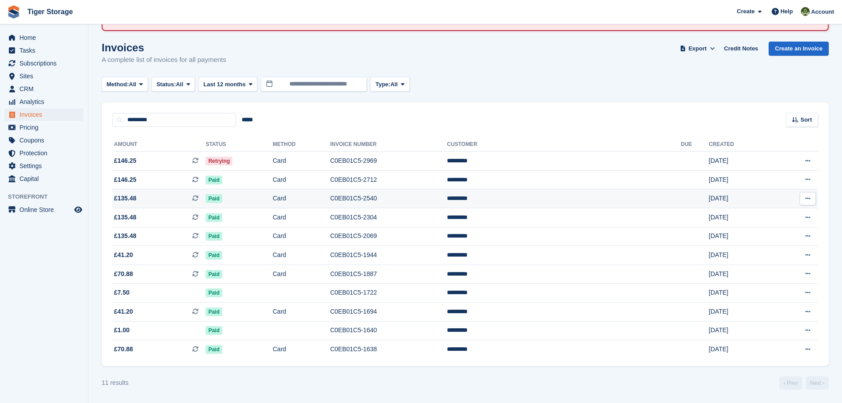
click at [420, 197] on td "C0EB01C5-2540" at bounding box center [388, 198] width 117 height 19
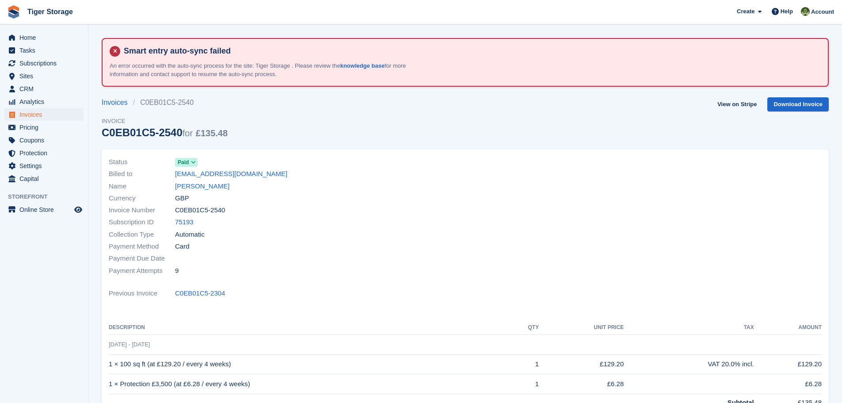
click at [191, 163] on icon at bounding box center [193, 162] width 5 height 5
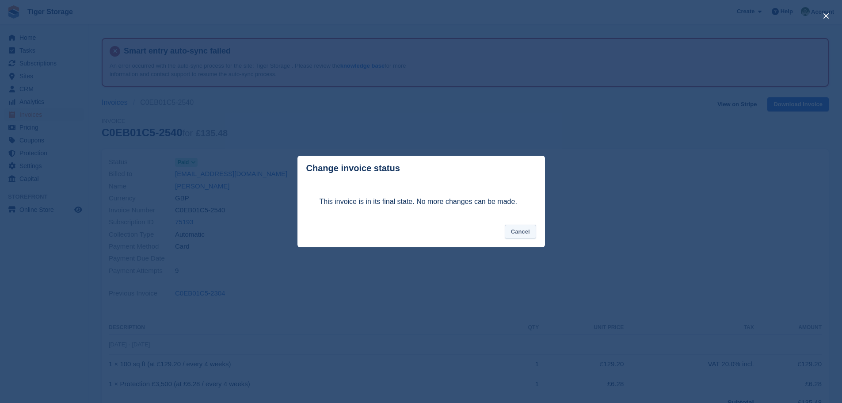
click at [517, 229] on button "Cancel" at bounding box center [520, 232] width 31 height 15
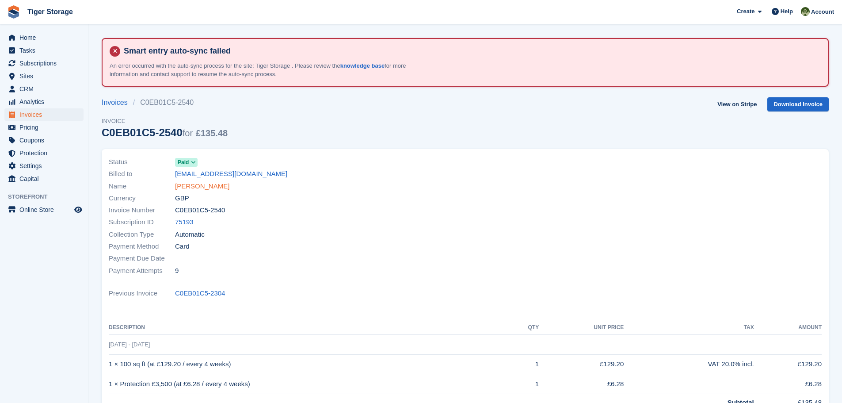
click at [179, 183] on link "Leah Gray" at bounding box center [202, 186] width 54 height 10
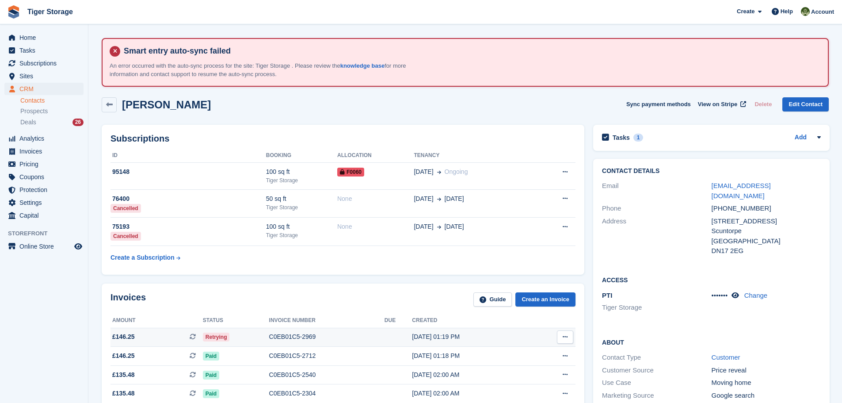
click at [303, 334] on div "C0EB01C5-2969" at bounding box center [326, 336] width 115 height 9
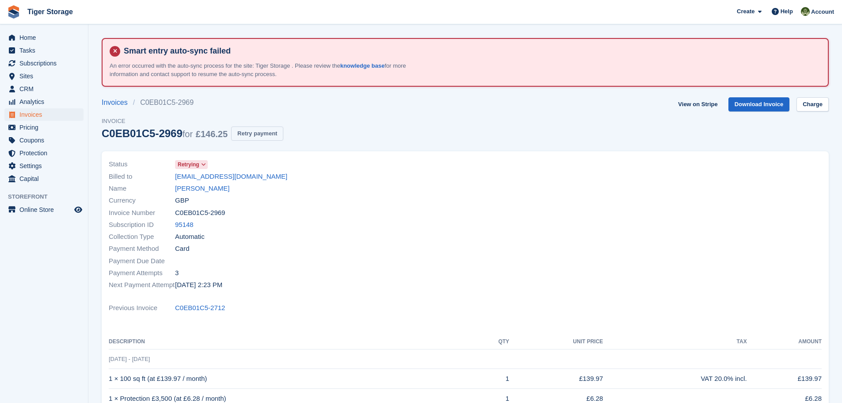
click at [262, 133] on button "Retry payment" at bounding box center [257, 133] width 52 height 15
click at [189, 191] on link "Leah Gray" at bounding box center [202, 188] width 54 height 10
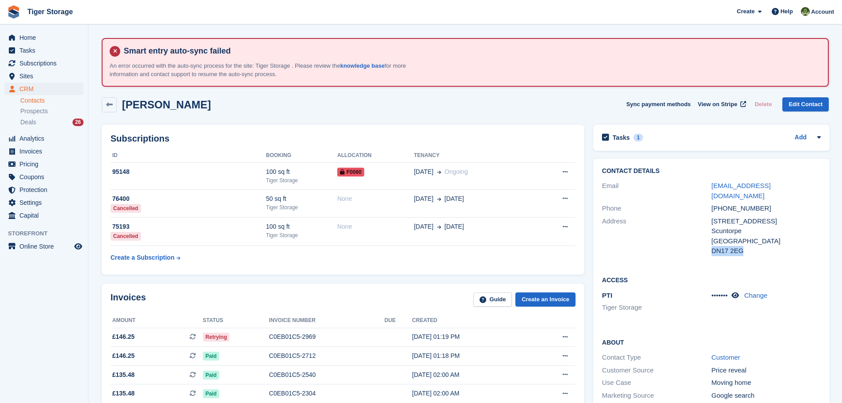
drag, startPoint x: 745, startPoint y: 244, endPoint x: 711, endPoint y: 242, distance: 33.2
click at [712, 246] on div "DN17 2EG" at bounding box center [766, 251] width 109 height 10
copy div "DN17 2EG"
click at [549, 302] on link "Create an Invoice" at bounding box center [546, 299] width 60 height 15
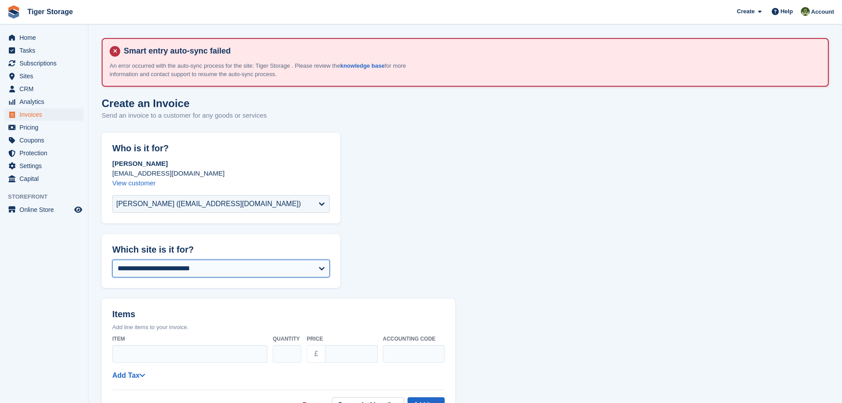
click at [310, 270] on select "**********" at bounding box center [221, 269] width 218 height 18
select select "****"
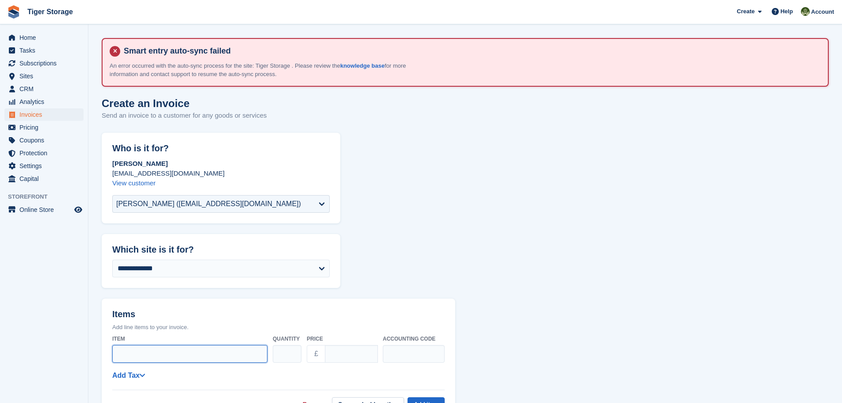
click at [160, 351] on input "Item" at bounding box center [189, 354] width 155 height 18
type input "**********"
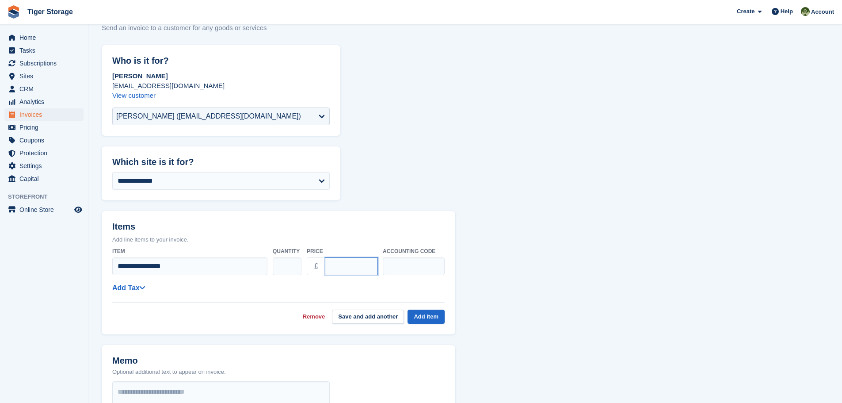
scroll to position [88, 0]
type input "*****"
click at [420, 315] on button "Add item" at bounding box center [426, 316] width 37 height 15
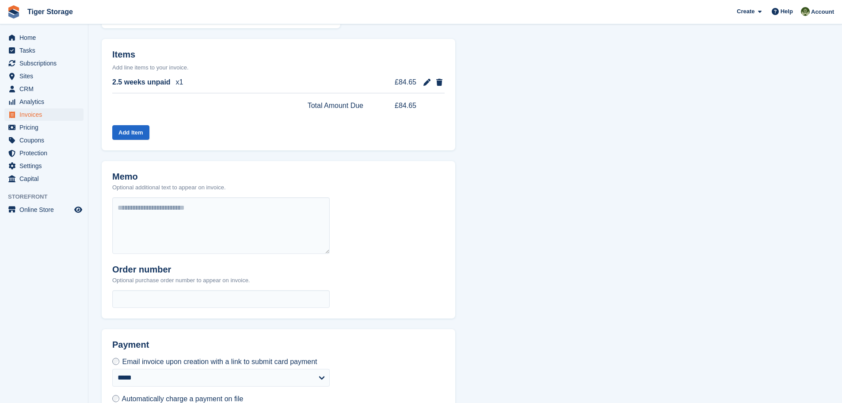
scroll to position [313, 0]
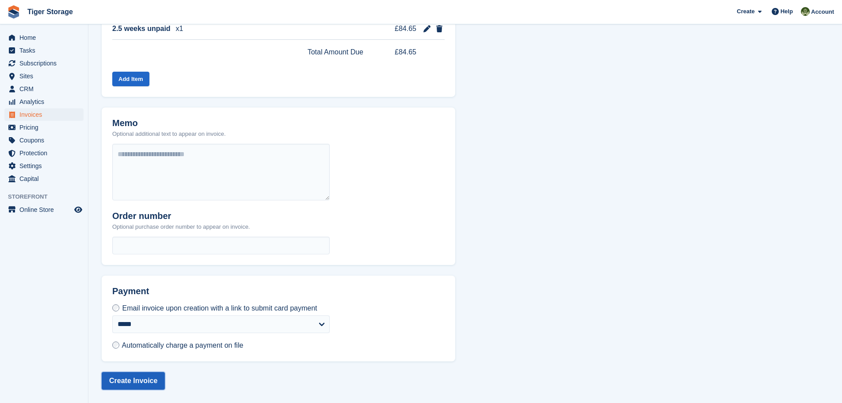
click at [127, 380] on button "Create Invoice" at bounding box center [133, 381] width 63 height 18
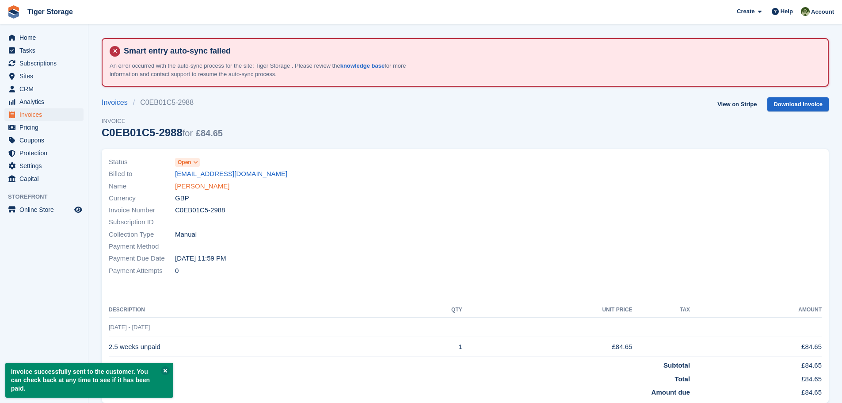
click at [193, 185] on link "Leah Gray" at bounding box center [202, 186] width 54 height 10
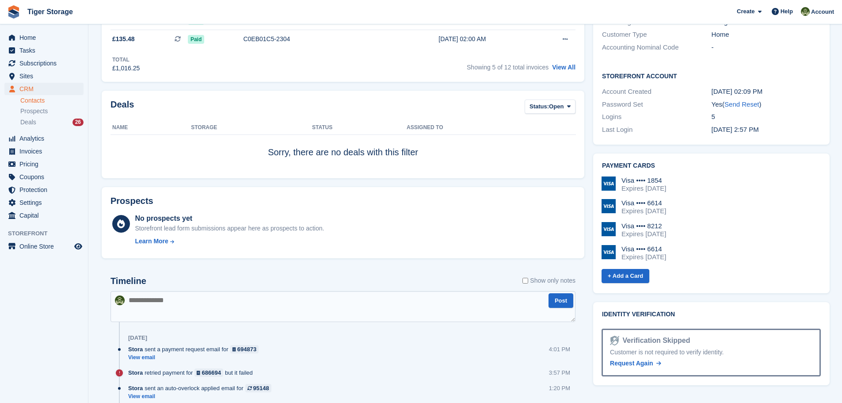
scroll to position [486, 0]
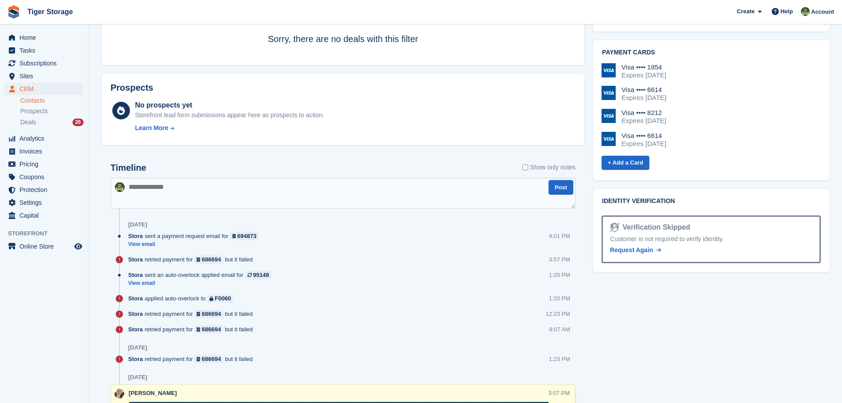
click at [166, 195] on textarea at bounding box center [343, 193] width 465 height 31
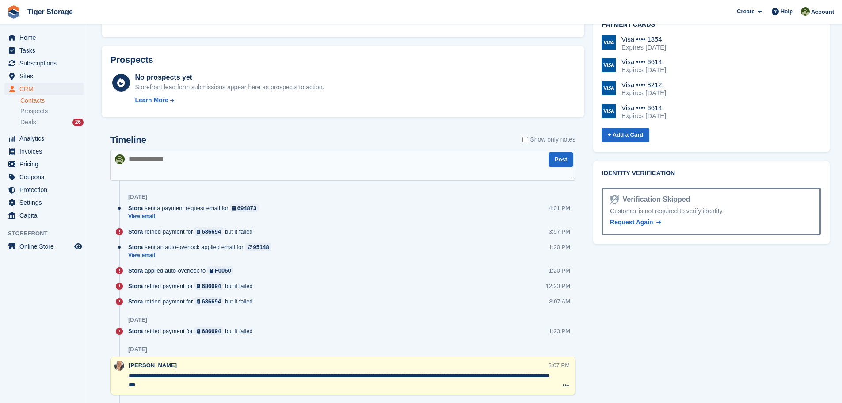
scroll to position [575, 0]
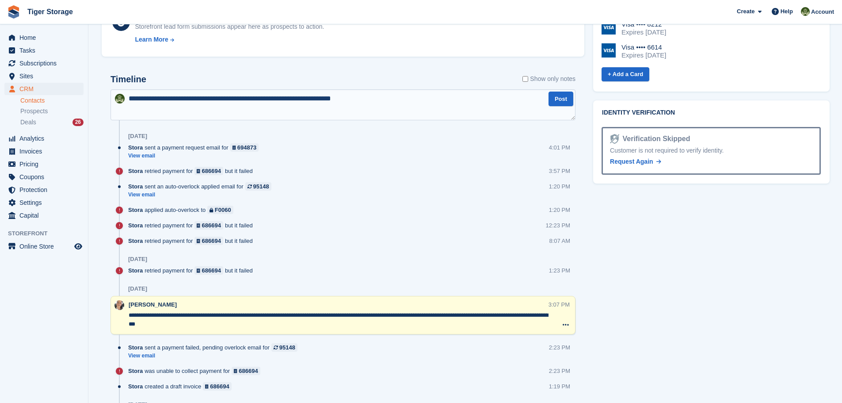
type textarea "**********"
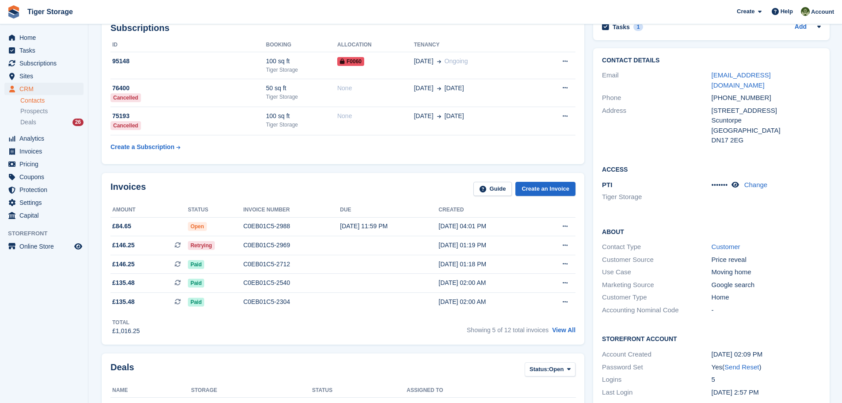
scroll to position [0, 0]
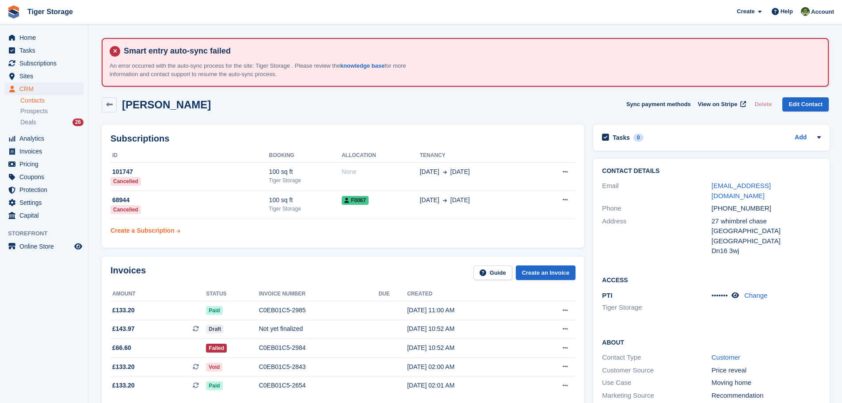
click at [145, 229] on div "Create a Subscription" at bounding box center [143, 230] width 64 height 9
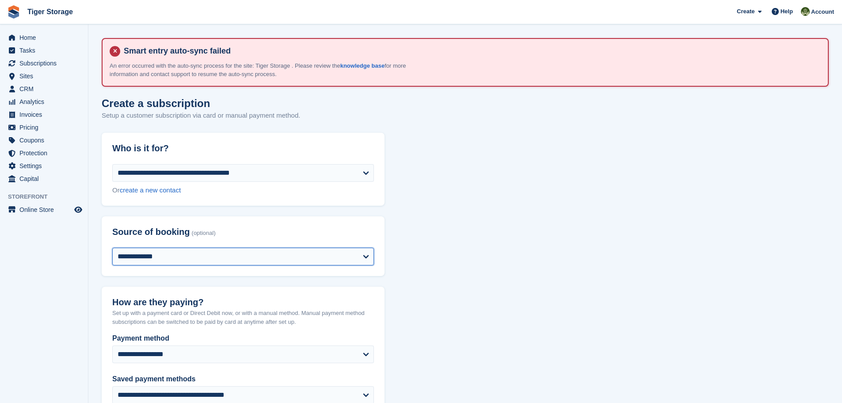
click at [180, 252] on select "**********" at bounding box center [243, 257] width 262 height 18
select select "*****"
click at [112, 248] on select "**********" at bounding box center [243, 257] width 262 height 18
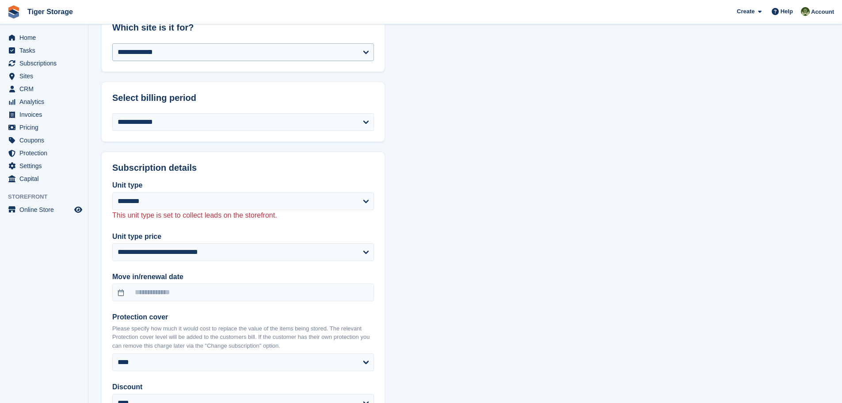
scroll to position [442, 0]
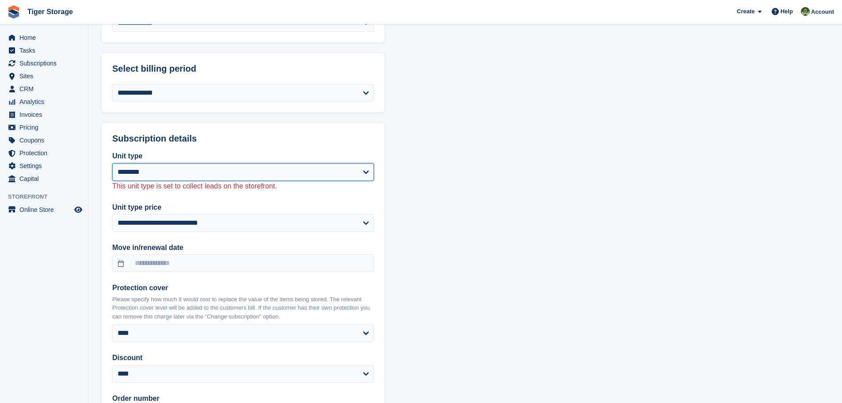
click at [164, 168] on select "******** ******** ******** ******** ******** ****** ******** ******** ******** …" at bounding box center [243, 172] width 262 height 18
select select "*****"
click at [112, 163] on select "******** ******** ******** ******** ******** ****** ******** ******** ******** …" at bounding box center [243, 172] width 262 height 18
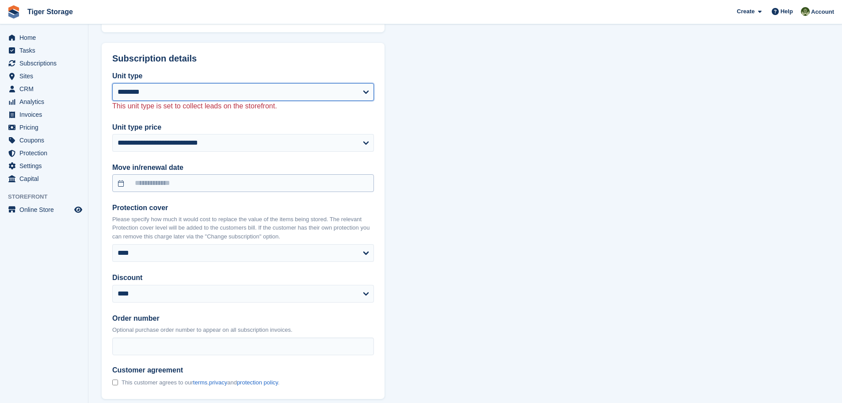
select select "******"
select select "**********"
select select "*****"
select select "****"
select select "*"
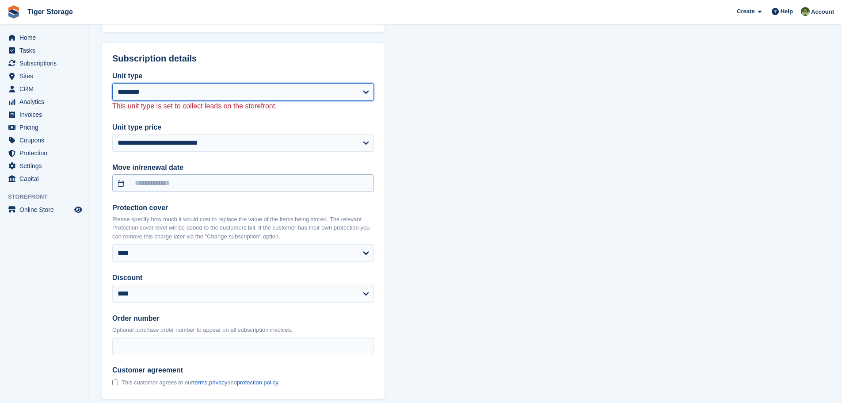
select select
select select "***"
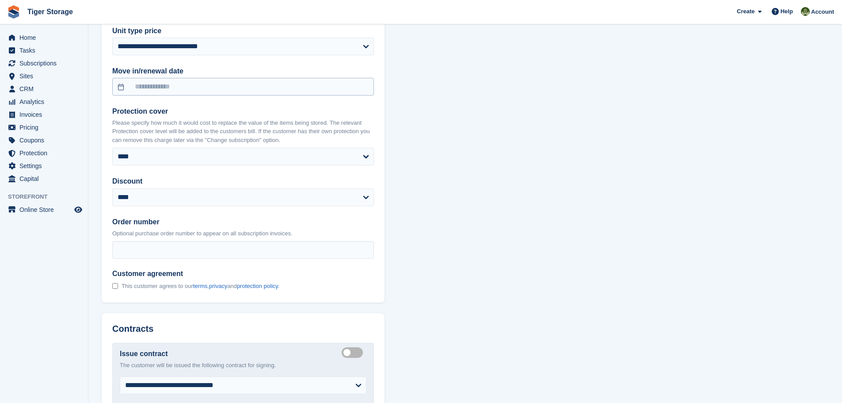
select select "*****"
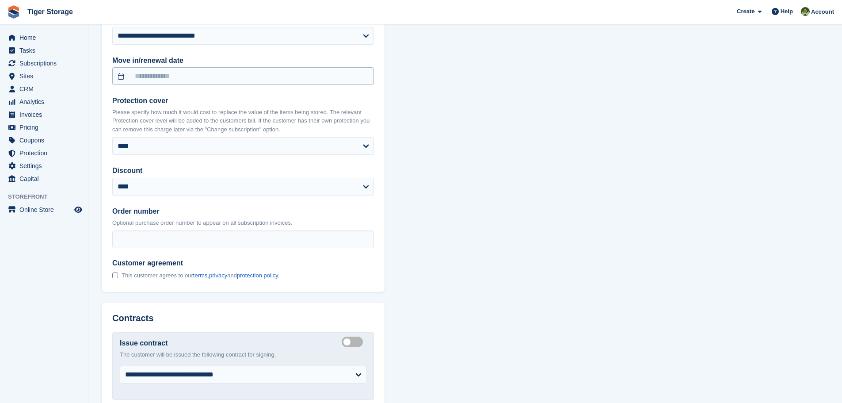
scroll to position [619, 0]
click at [148, 78] on input "text" at bounding box center [243, 76] width 262 height 18
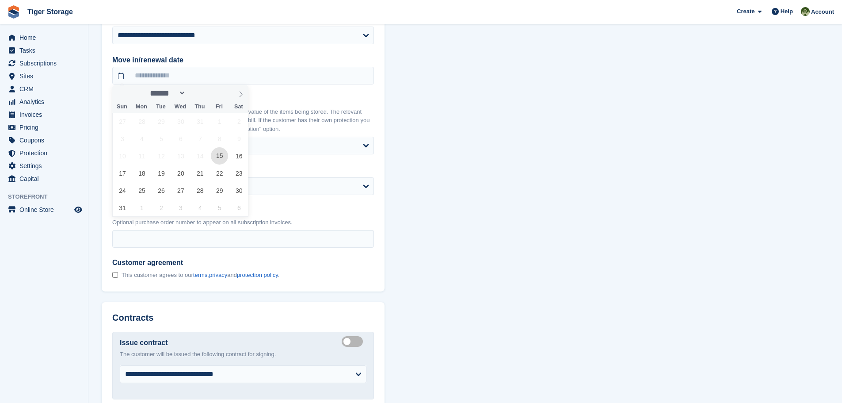
click at [214, 155] on span "15" at bounding box center [219, 155] width 17 height 17
type input "**********"
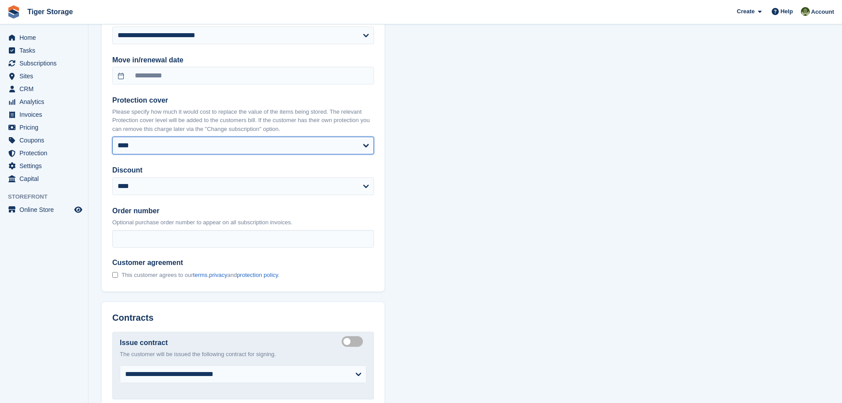
click at [130, 143] on select "**** ******* ****** ****** ****** ****** ******* *******" at bounding box center [243, 146] width 262 height 18
click at [151, 146] on select "**** ******* ****** ****** ****** ****** ******* *******" at bounding box center [243, 146] width 262 height 18
select select "*****"
click at [112, 137] on select "**** ******* ****** ****** ****** ****** ******* *******" at bounding box center [243, 146] width 262 height 18
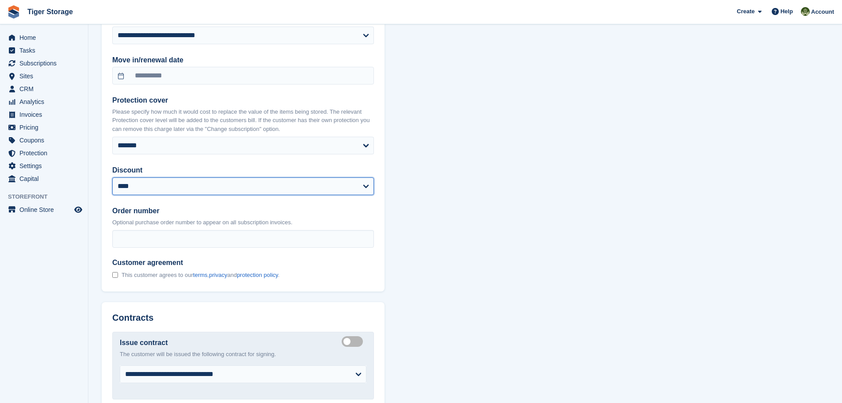
click at [143, 185] on select "**********" at bounding box center [243, 186] width 262 height 18
select select "******"
select select "**********"
select select "****"
select select "*"
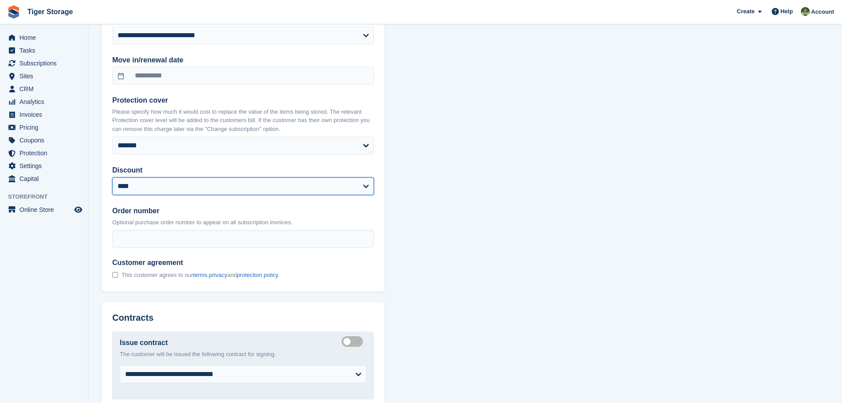
select select "*****"
click at [143, 188] on select "**********" at bounding box center [243, 186] width 262 height 18
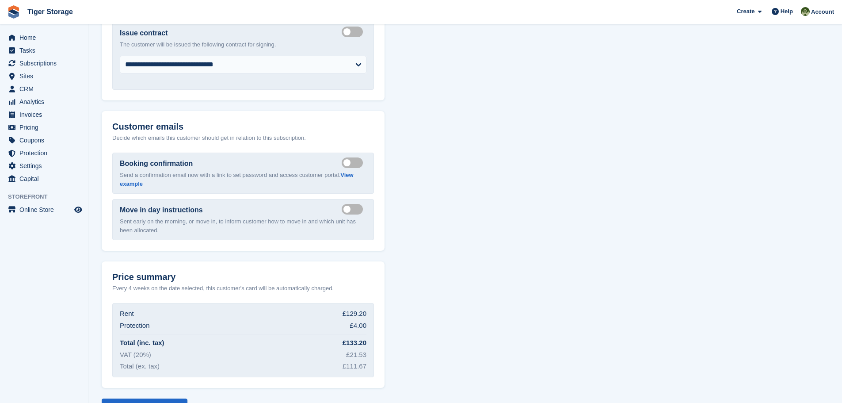
scroll to position [959, 0]
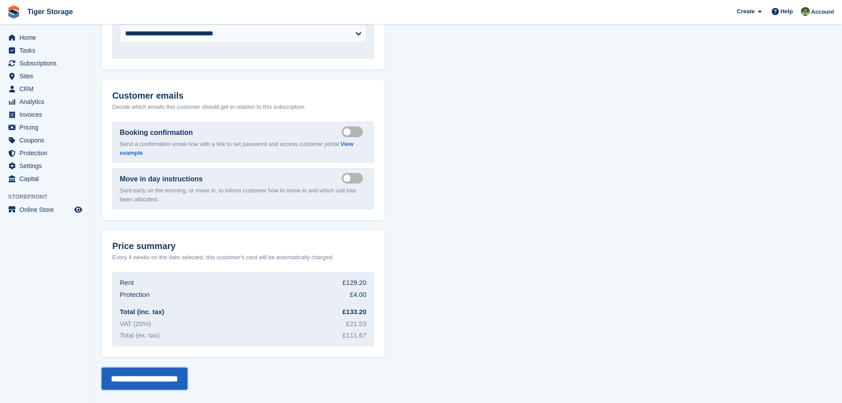
click at [162, 378] on input "**********" at bounding box center [145, 378] width 86 height 22
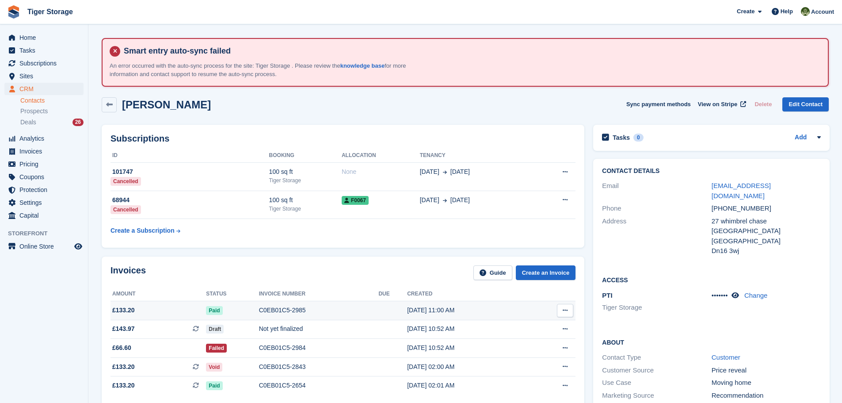
click at [268, 312] on div "C0EB01C5-2985" at bounding box center [319, 310] width 120 height 9
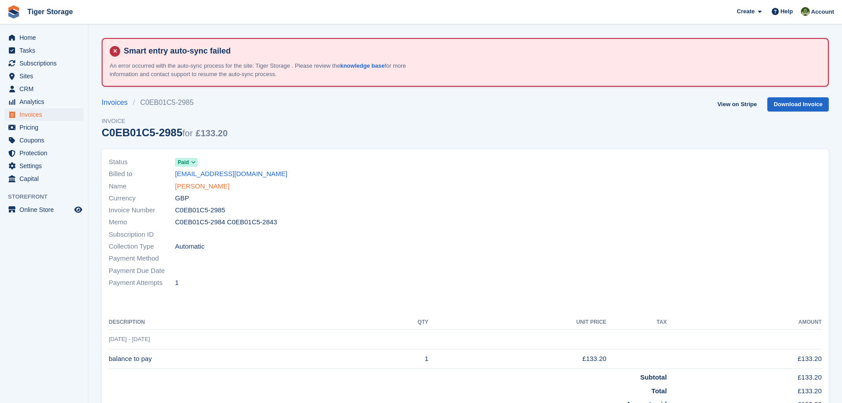
click at [211, 187] on link "[PERSON_NAME]" at bounding box center [202, 186] width 54 height 10
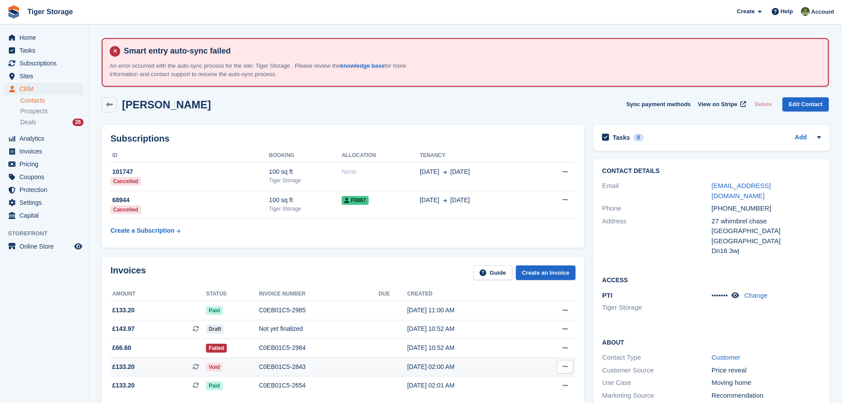
click at [278, 365] on div "C0EB01C5-2843" at bounding box center [319, 366] width 120 height 9
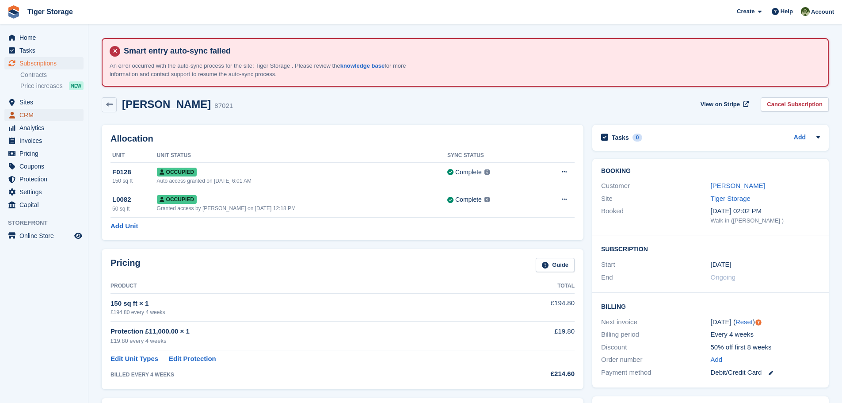
click at [27, 111] on span "CRM" at bounding box center [45, 115] width 53 height 12
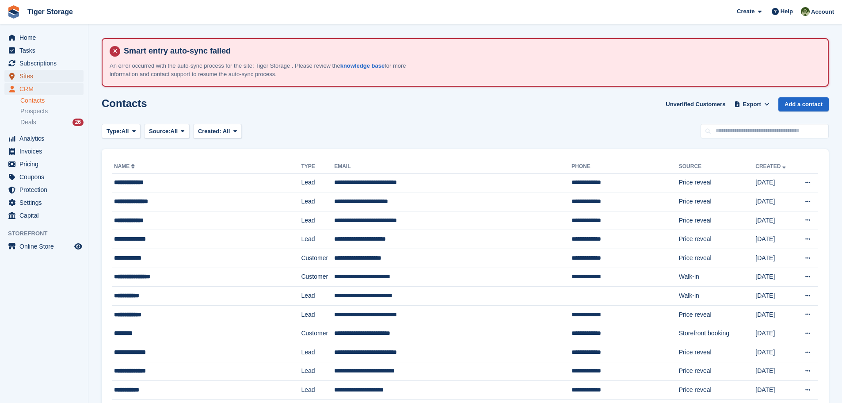
click at [25, 76] on span "Sites" at bounding box center [45, 76] width 53 height 12
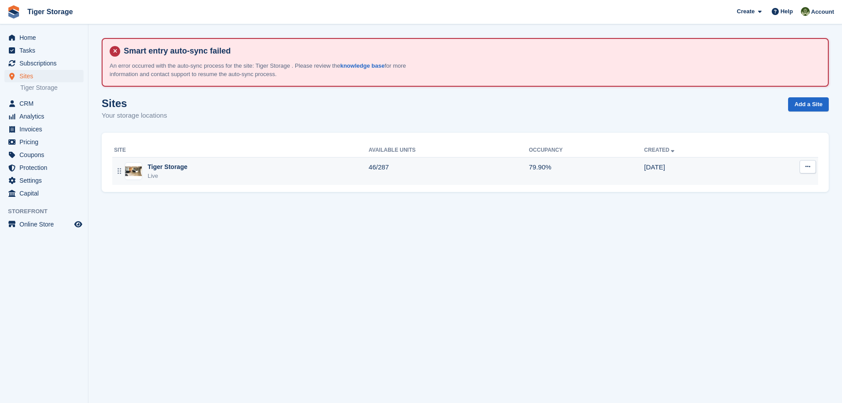
click at [160, 166] on div "Tiger Storage" at bounding box center [168, 166] width 40 height 9
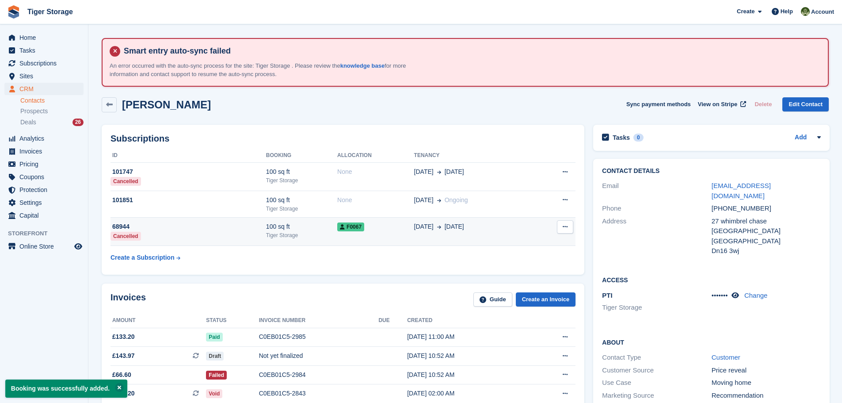
click at [563, 227] on icon at bounding box center [565, 227] width 5 height 6
click at [319, 228] on div "100 sq ft" at bounding box center [301, 226] width 71 height 9
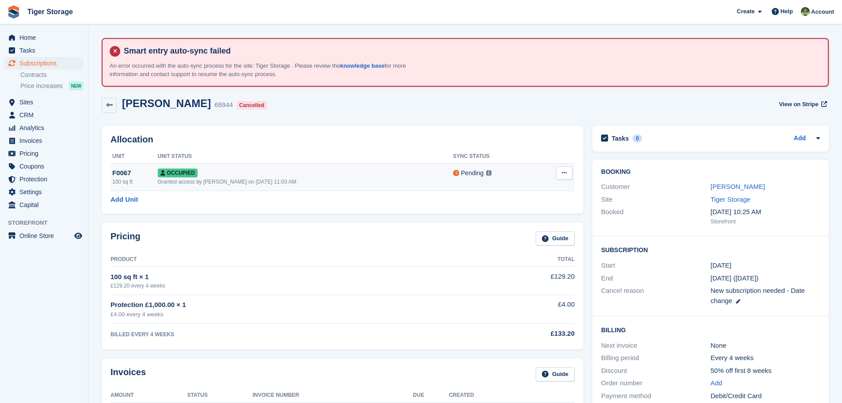
click at [570, 175] on button at bounding box center [564, 172] width 16 height 13
click at [509, 211] on p "Deallocate" at bounding box center [530, 208] width 77 height 11
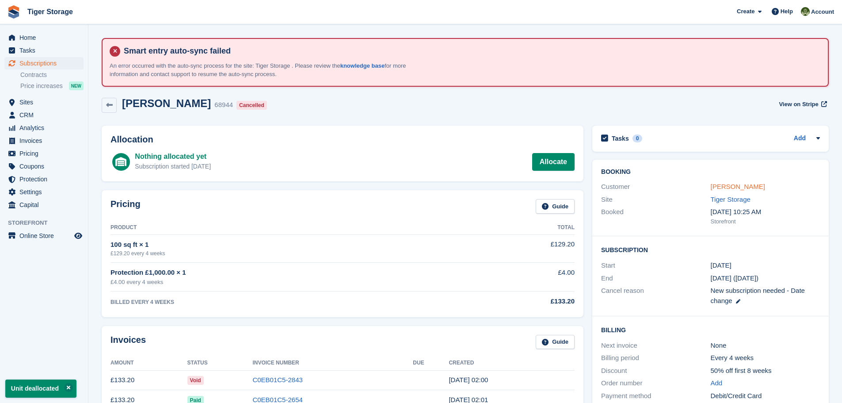
click at [728, 184] on link "[PERSON_NAME]" at bounding box center [738, 187] width 54 height 8
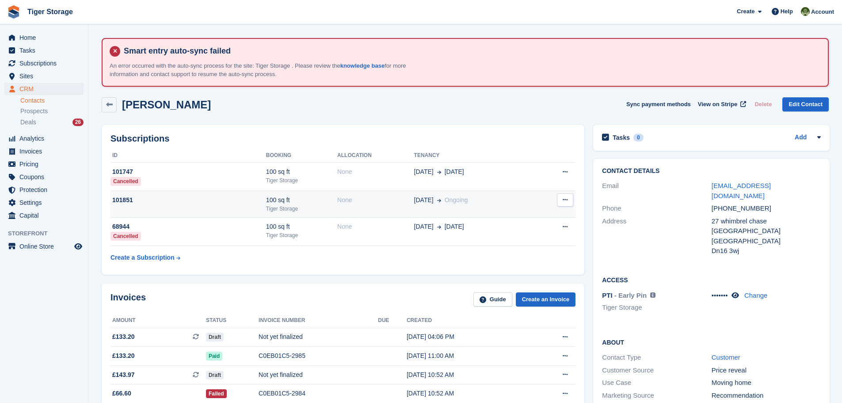
click at [561, 198] on button at bounding box center [565, 199] width 16 height 13
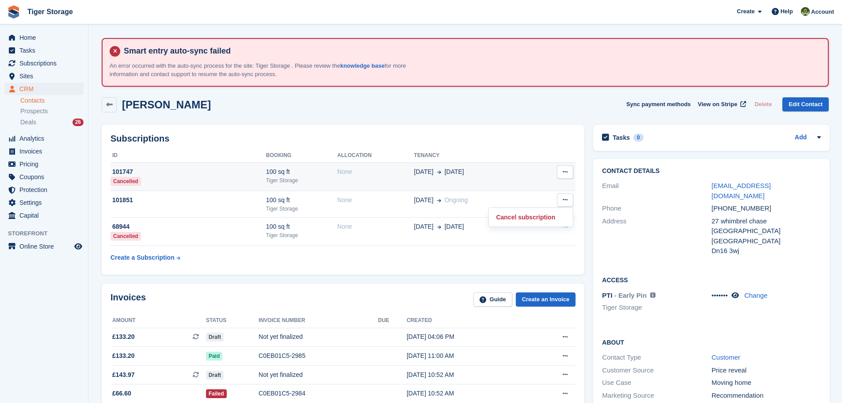
click at [337, 188] on td "None" at bounding box center [375, 177] width 77 height 28
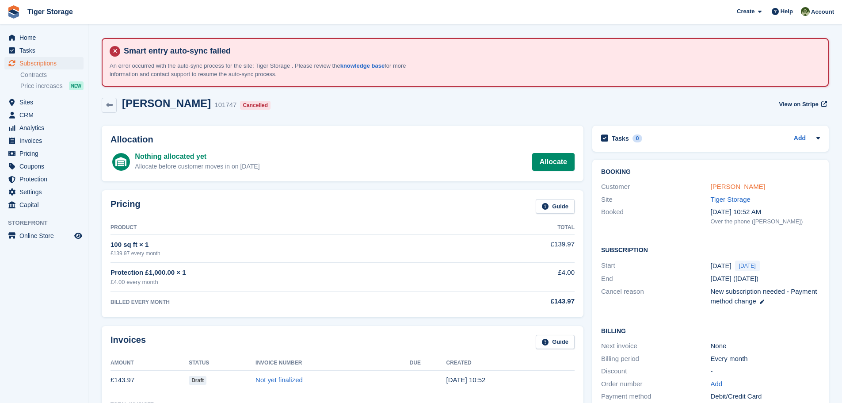
click at [743, 186] on link "[PERSON_NAME]" at bounding box center [738, 187] width 54 height 8
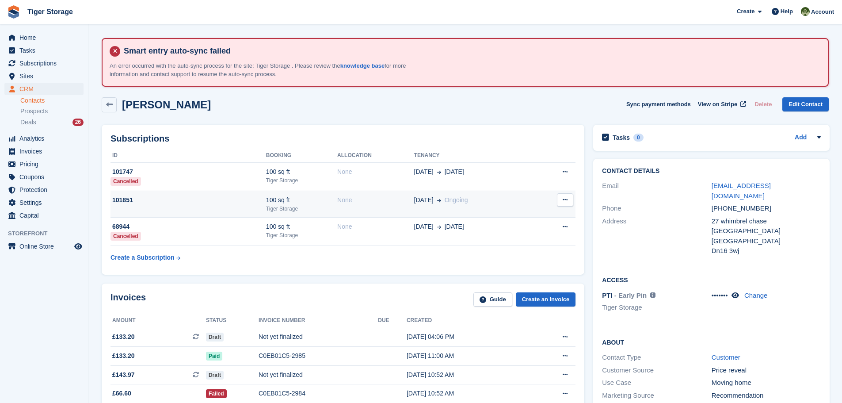
click at [287, 206] on div "Tiger Storage" at bounding box center [301, 209] width 71 height 8
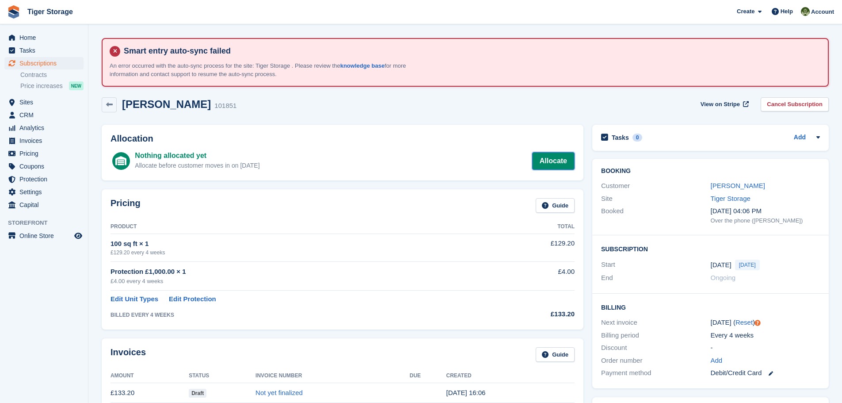
click at [554, 161] on link "Allocate" at bounding box center [553, 161] width 42 height 18
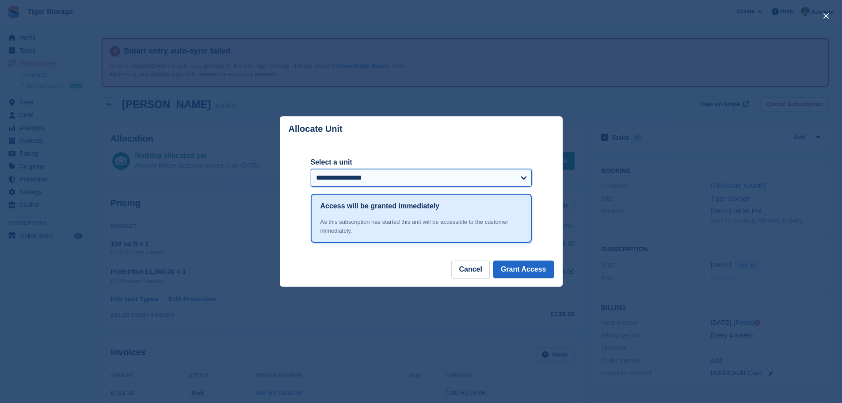
click at [368, 179] on select "**********" at bounding box center [421, 178] width 221 height 18
select select "*****"
click at [311, 170] on select "**********" at bounding box center [421, 178] width 221 height 18
click at [529, 272] on button "Grant Access" at bounding box center [523, 269] width 61 height 18
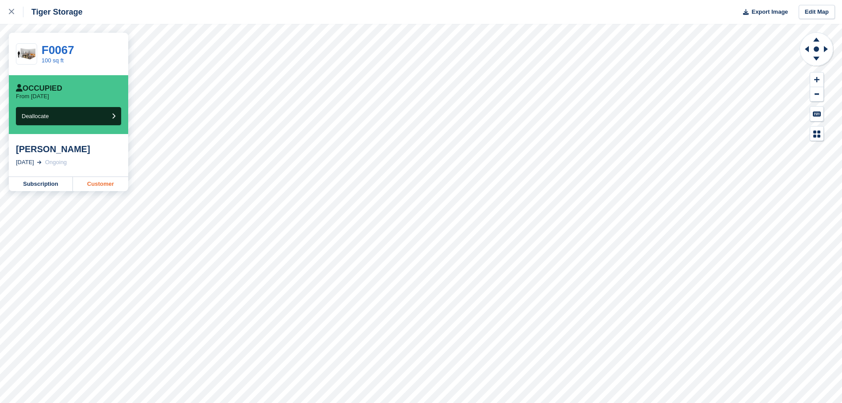
click at [99, 183] on link "Customer" at bounding box center [100, 184] width 55 height 14
click at [100, 184] on link "Customer" at bounding box center [100, 184] width 55 height 14
click at [102, 186] on link "Customer" at bounding box center [100, 184] width 55 height 14
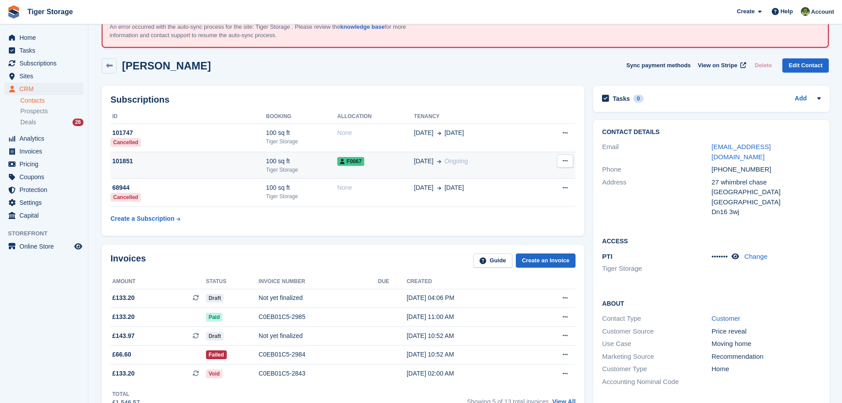
scroll to position [88, 0]
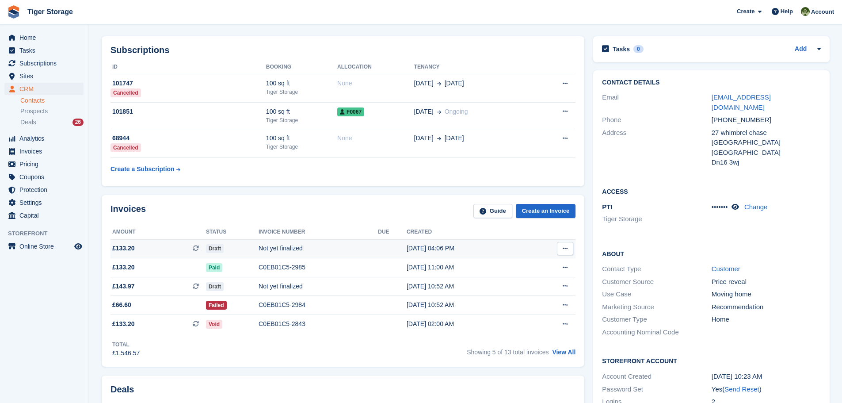
click at [560, 243] on button at bounding box center [565, 248] width 16 height 13
click at [517, 271] on p "View Subscription" at bounding box center [531, 273] width 77 height 11
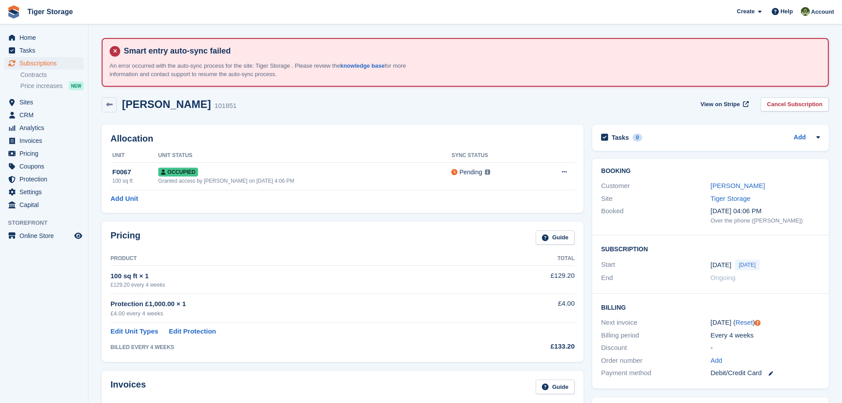
scroll to position [88, 0]
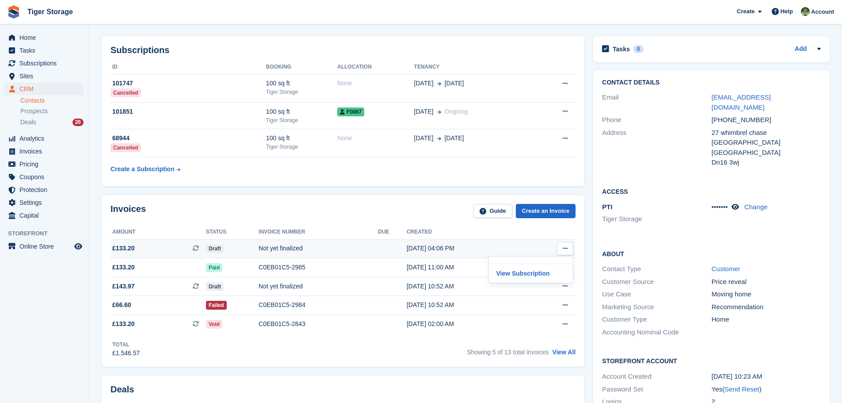
click at [569, 248] on button at bounding box center [565, 248] width 16 height 13
click at [298, 250] on div "Not yet finalized" at bounding box center [318, 248] width 119 height 9
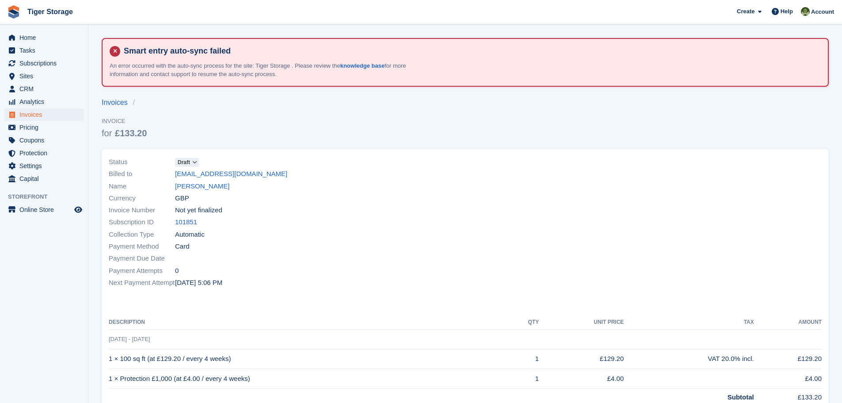
click at [195, 163] on icon at bounding box center [194, 162] width 5 height 5
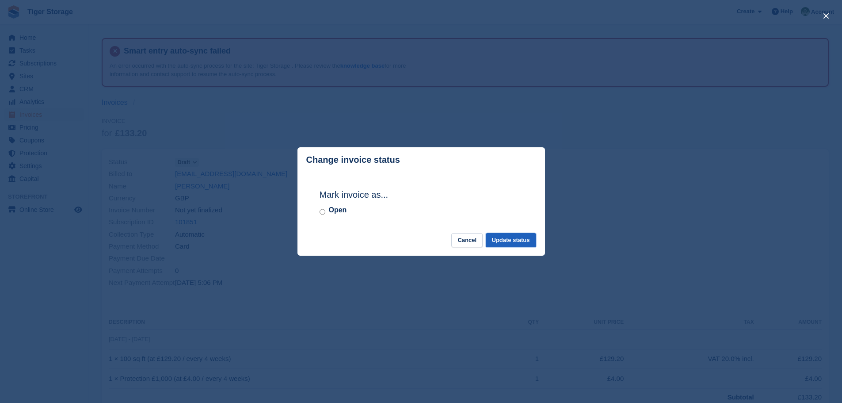
click at [510, 240] on button "Update status" at bounding box center [511, 240] width 50 height 15
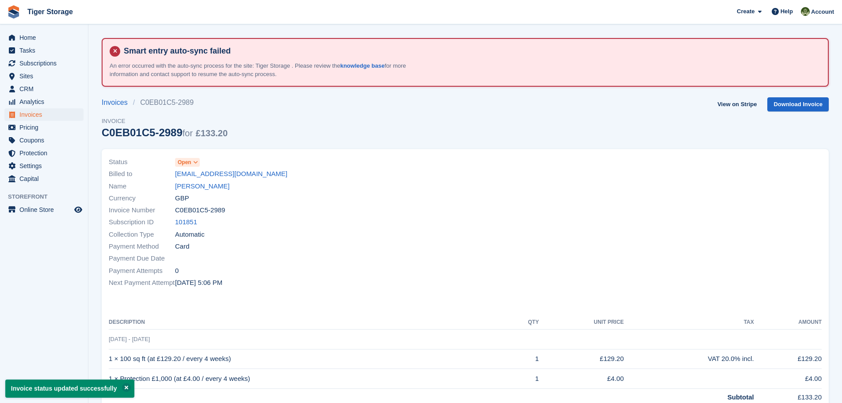
click at [206, 193] on div "Currency GBP" at bounding box center [285, 198] width 352 height 12
click at [213, 186] on link "[PERSON_NAME]" at bounding box center [202, 186] width 54 height 10
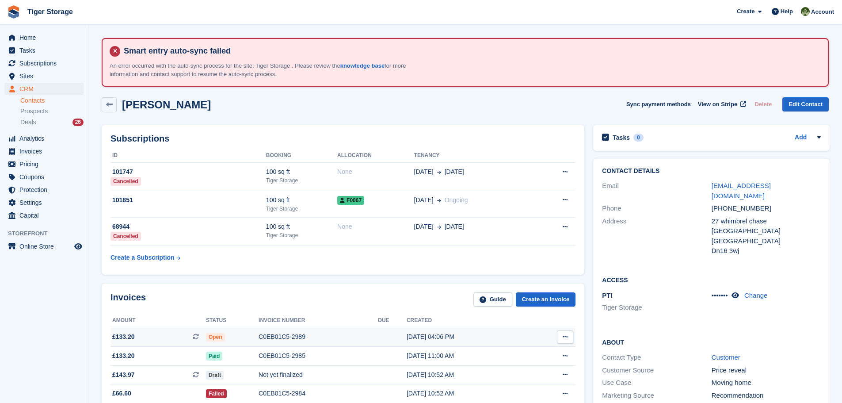
click at [285, 336] on div "C0EB01C5-2989" at bounding box center [318, 336] width 119 height 9
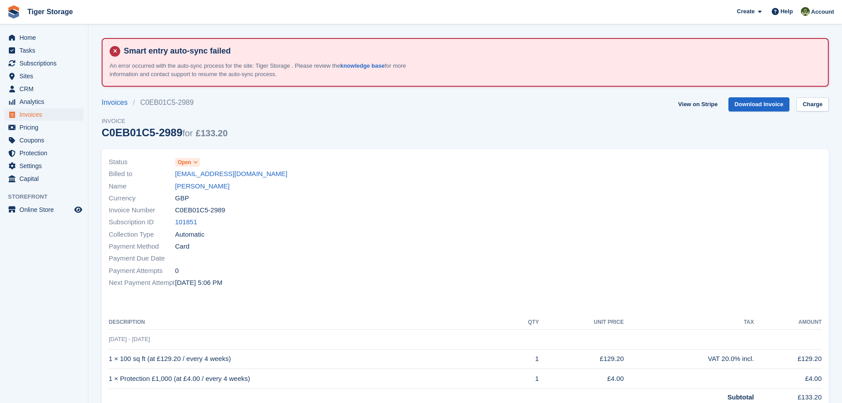
click at [197, 160] on icon at bounding box center [195, 162] width 5 height 5
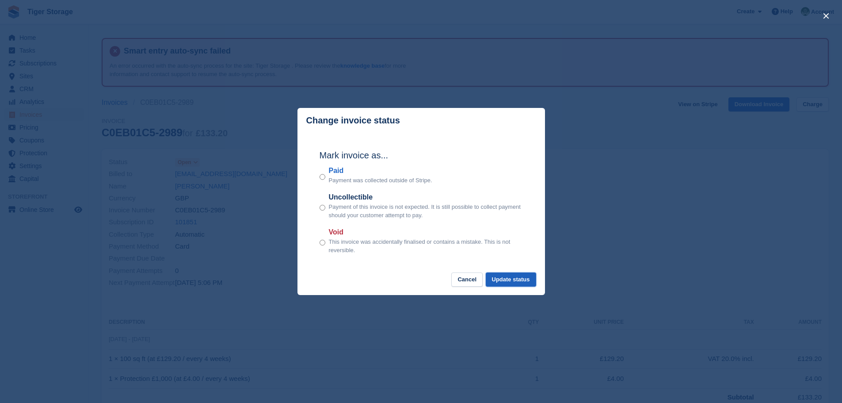
click at [520, 275] on button "Update status" at bounding box center [511, 279] width 50 height 15
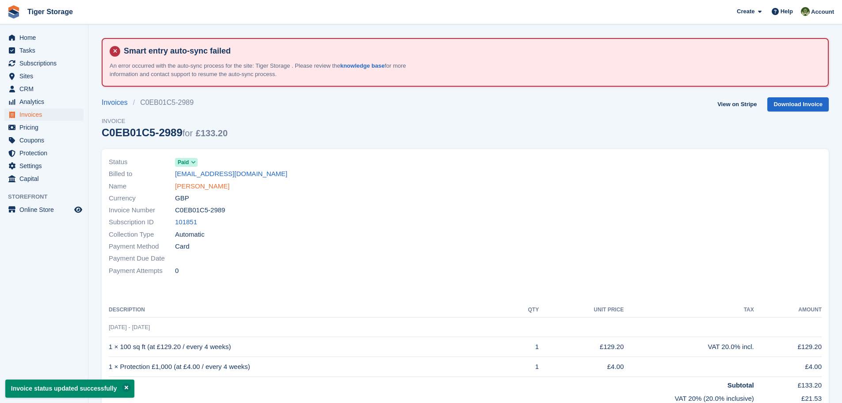
click at [212, 189] on link "[PERSON_NAME]" at bounding box center [202, 186] width 54 height 10
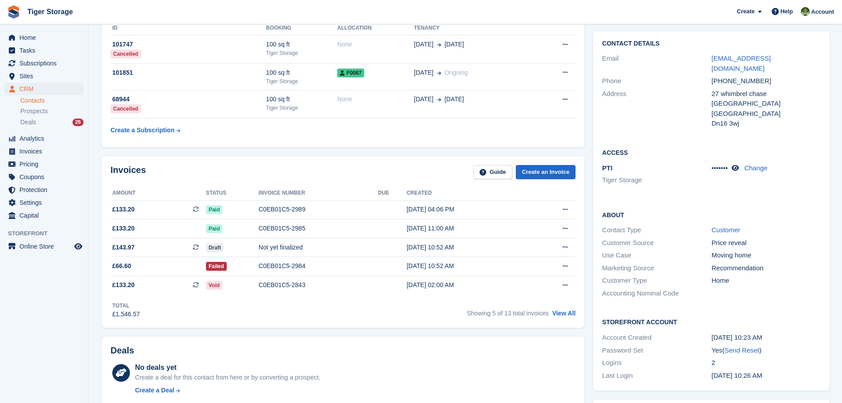
scroll to position [133, 0]
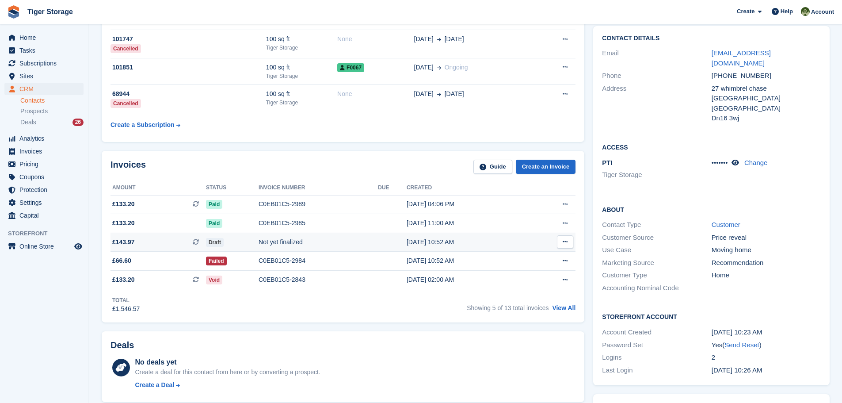
click at [272, 242] on div "Not yet finalized" at bounding box center [318, 241] width 119 height 9
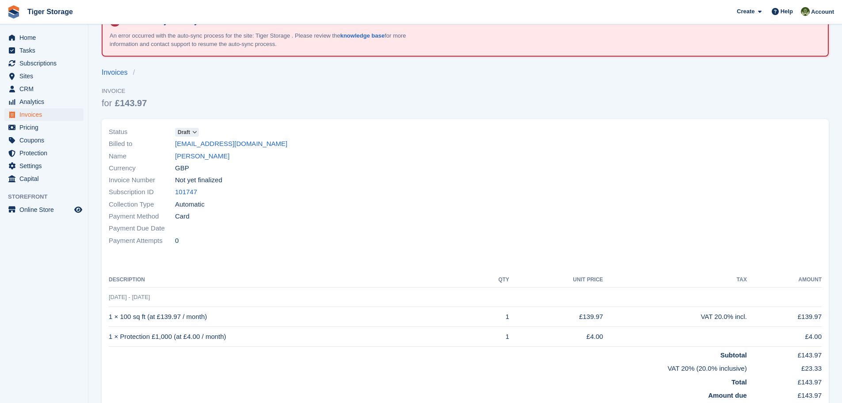
scroll to position [59, 0]
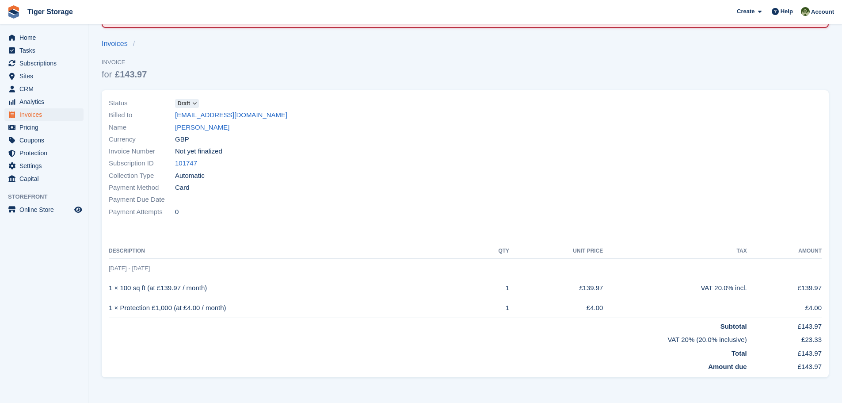
click at [196, 103] on icon at bounding box center [194, 103] width 5 height 5
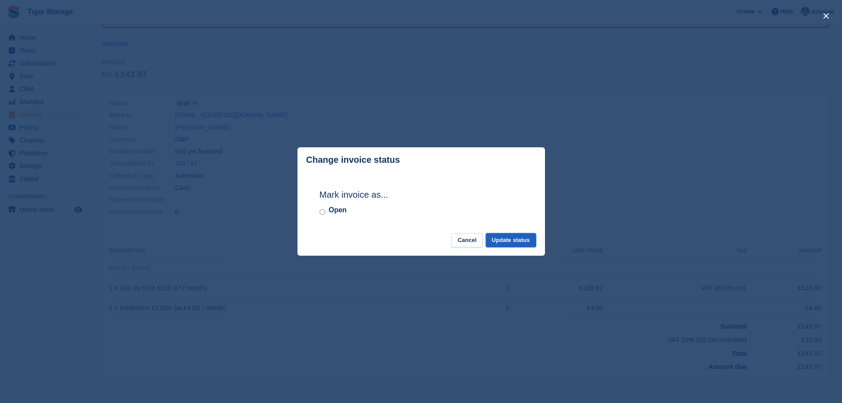
click at [506, 241] on button "Update status" at bounding box center [511, 240] width 50 height 15
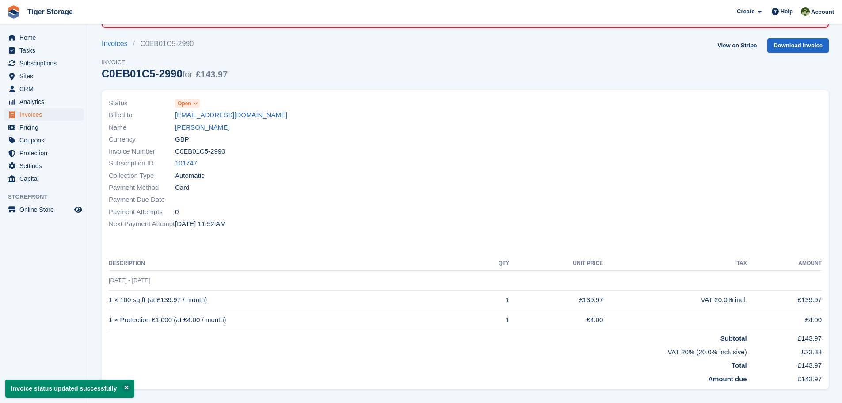
scroll to position [0, 0]
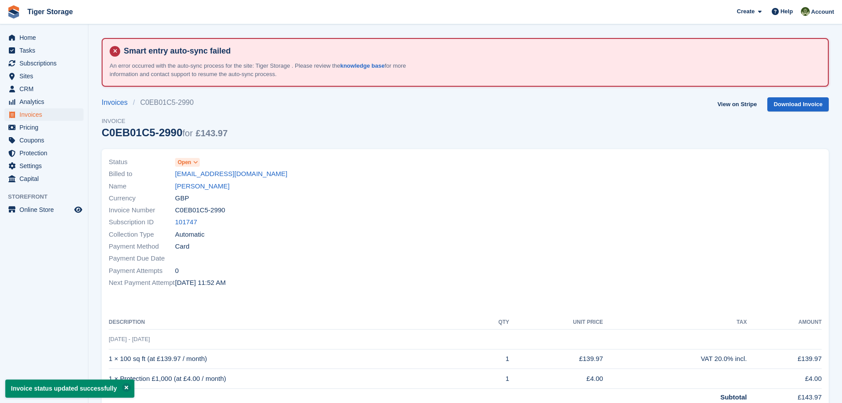
click at [198, 162] on icon at bounding box center [195, 162] width 5 height 5
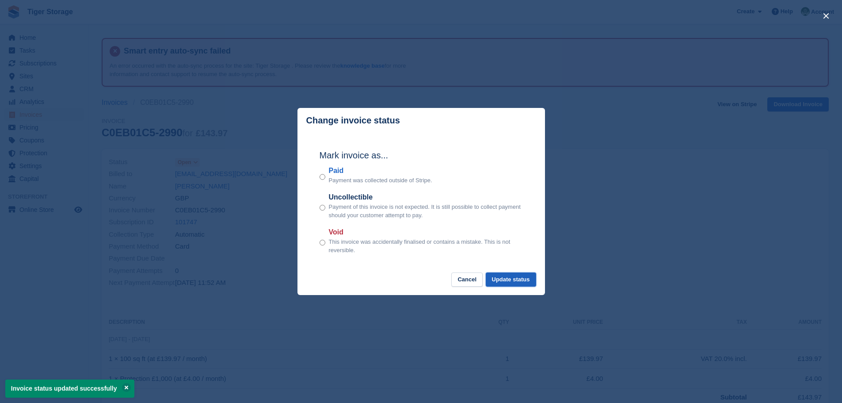
click at [526, 284] on button "Update status" at bounding box center [511, 279] width 50 height 15
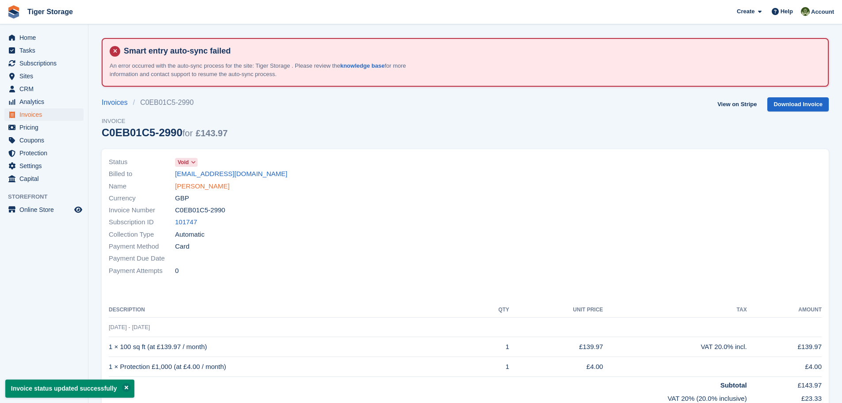
click at [220, 187] on link "Ashley wain-Dickinson" at bounding box center [202, 186] width 54 height 10
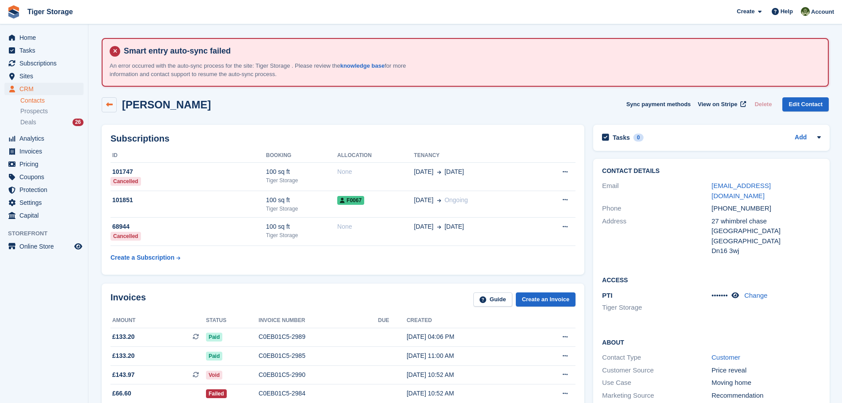
click at [107, 105] on icon at bounding box center [109, 104] width 7 height 7
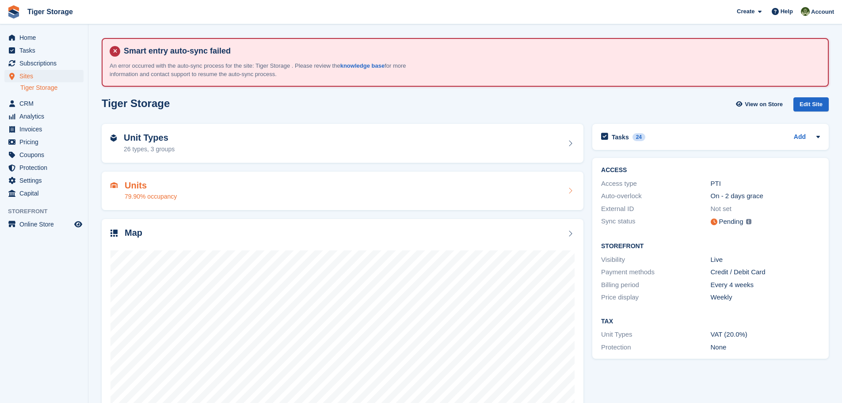
click at [137, 186] on h2 "Units" at bounding box center [151, 185] width 52 height 10
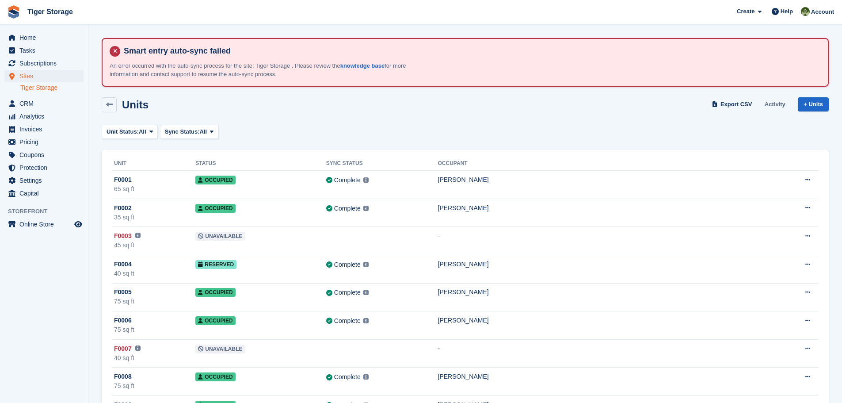
click at [770, 106] on link "Activity" at bounding box center [775, 104] width 28 height 15
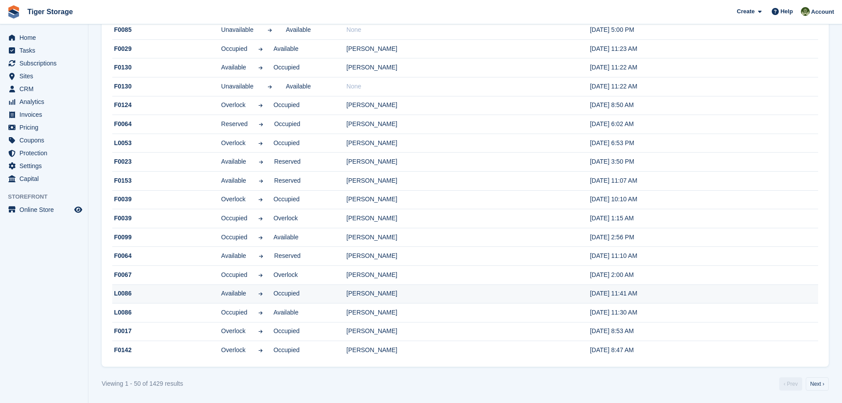
scroll to position [757, 0]
click at [39, 77] on span "Sites" at bounding box center [45, 76] width 53 height 12
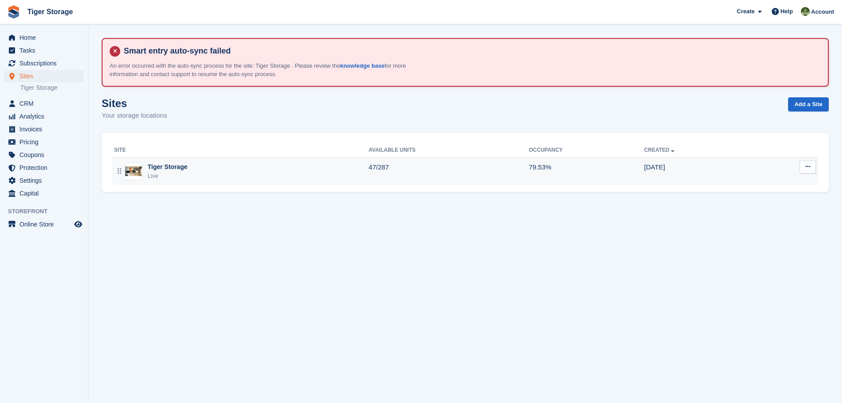
click at [397, 173] on td "47/287" at bounding box center [449, 170] width 160 height 27
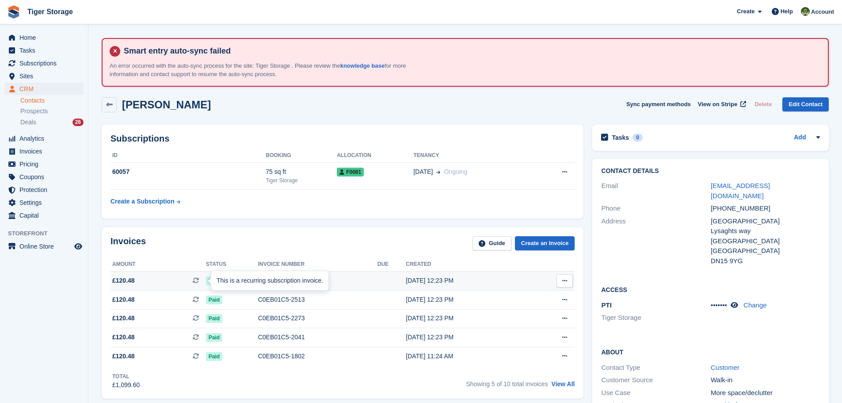
click at [274, 287] on div "This is a recurring subscription invoice." at bounding box center [269, 280] width 117 height 19
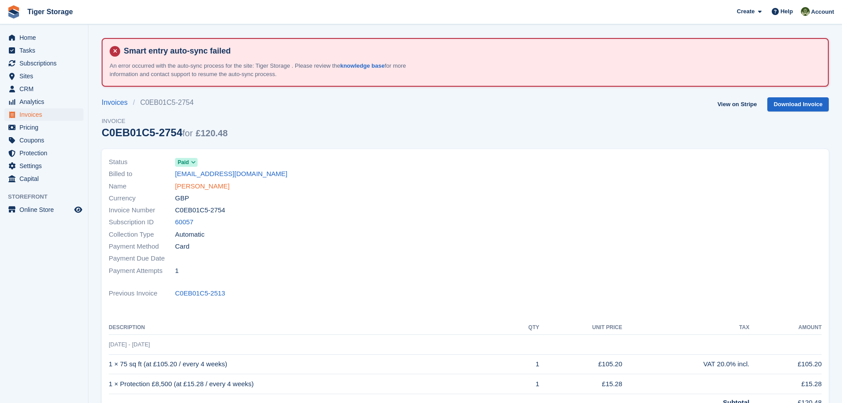
click at [213, 189] on link "[PERSON_NAME]" at bounding box center [202, 186] width 54 height 10
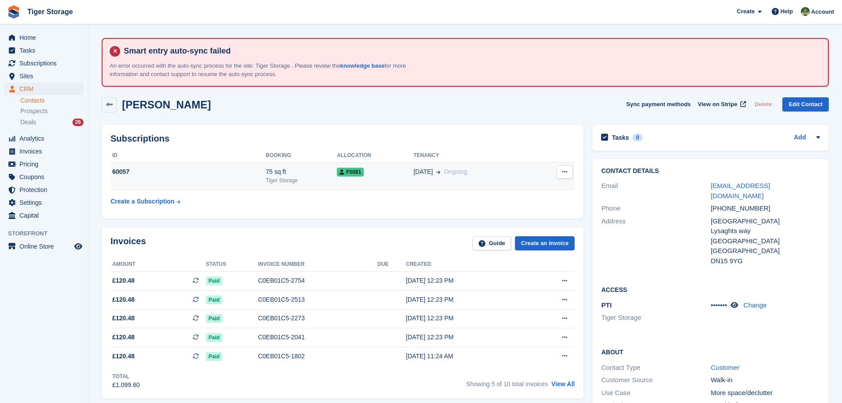
click at [559, 174] on button at bounding box center [565, 171] width 16 height 13
click at [526, 191] on p "Cancel subscription" at bounding box center [530, 188] width 77 height 11
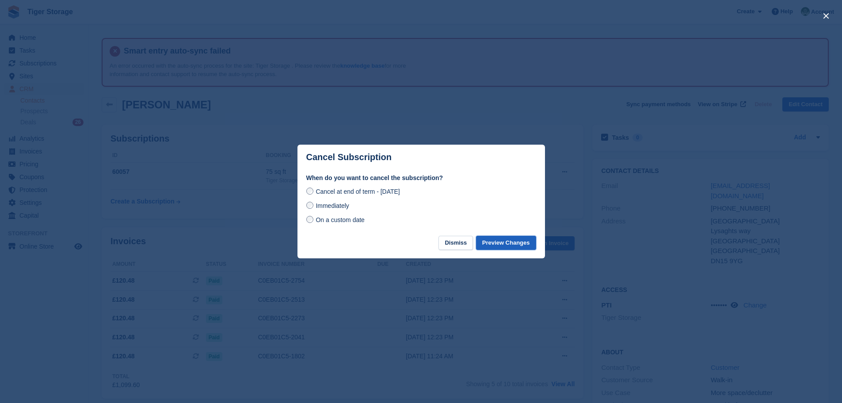
click at [498, 246] on button "Preview Changes" at bounding box center [506, 243] width 60 height 15
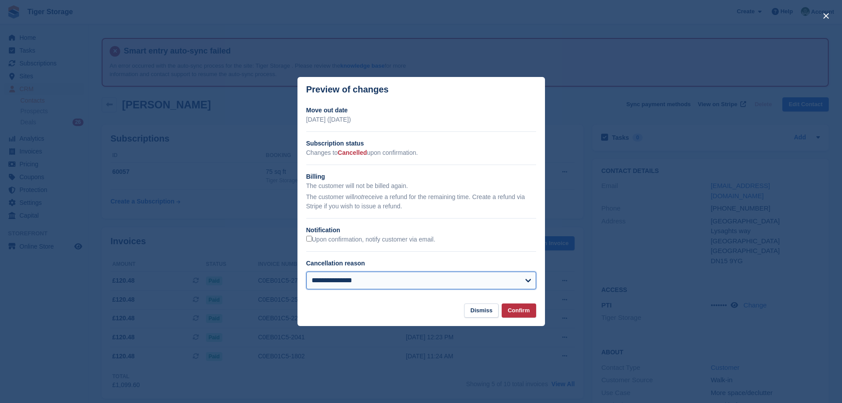
click at [357, 283] on select "**********" at bounding box center [421, 280] width 230 height 18
select select "**********"
click at [306, 272] on select "**********" at bounding box center [421, 280] width 230 height 18
click at [527, 310] on button "Confirm" at bounding box center [519, 310] width 34 height 15
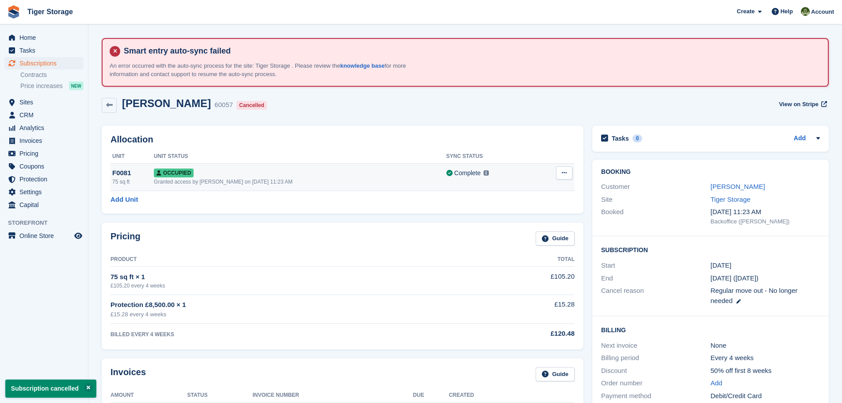
click at [563, 174] on icon at bounding box center [564, 173] width 5 height 6
click at [509, 209] on p "Deallocate" at bounding box center [530, 208] width 77 height 11
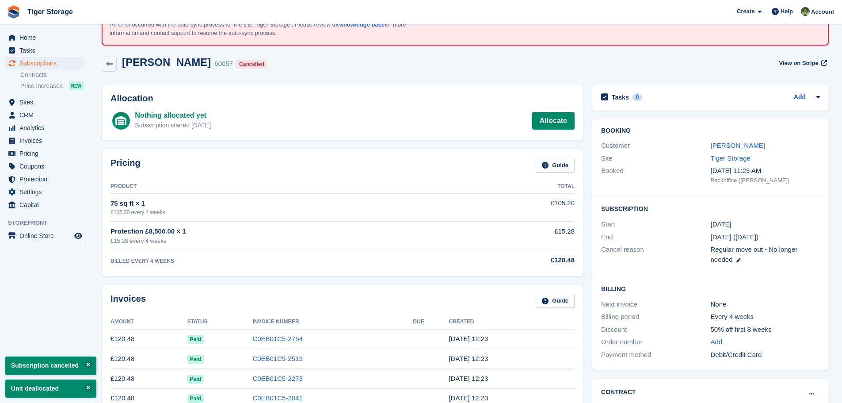
scroll to position [177, 0]
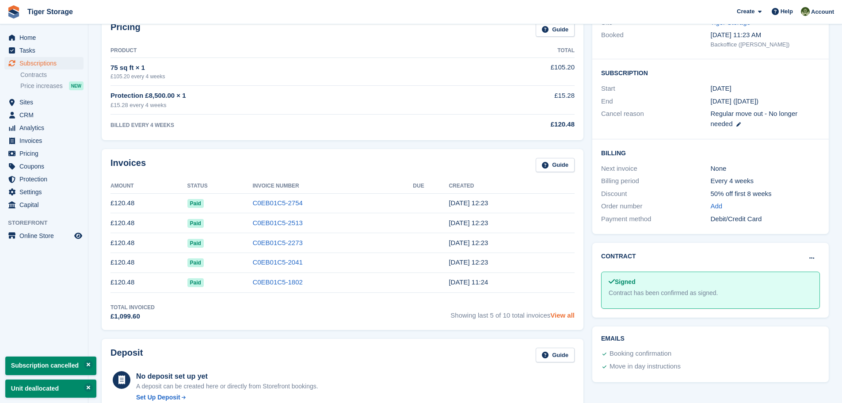
click at [564, 317] on link "View all" at bounding box center [562, 315] width 24 height 8
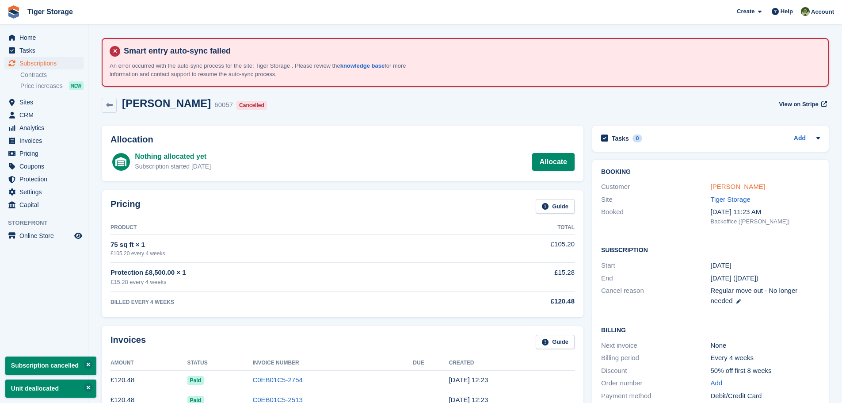
click at [715, 187] on link "[PERSON_NAME]" at bounding box center [738, 187] width 54 height 8
select select "**********"
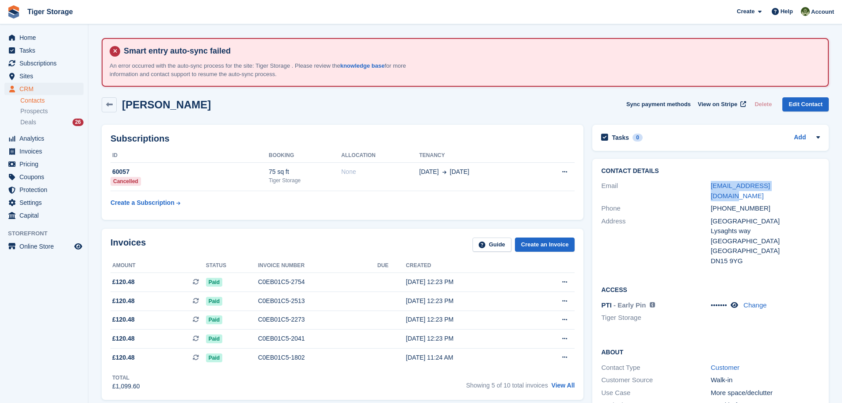
drag, startPoint x: 771, startPoint y: 186, endPoint x: 697, endPoint y: 186, distance: 73.4
click at [697, 186] on div "Email info@atlastelecoms.com" at bounding box center [710, 191] width 219 height 23
copy div "[EMAIL_ADDRESS][DOMAIN_NAME]"
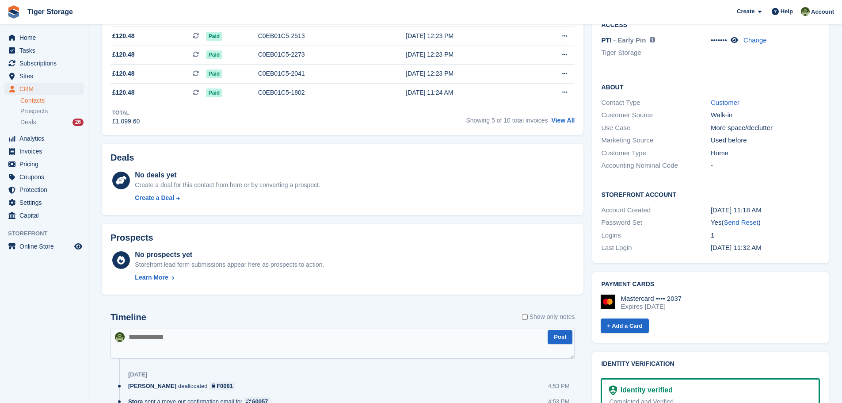
scroll to position [265, 0]
click at [562, 122] on link "View All" at bounding box center [563, 119] width 23 height 7
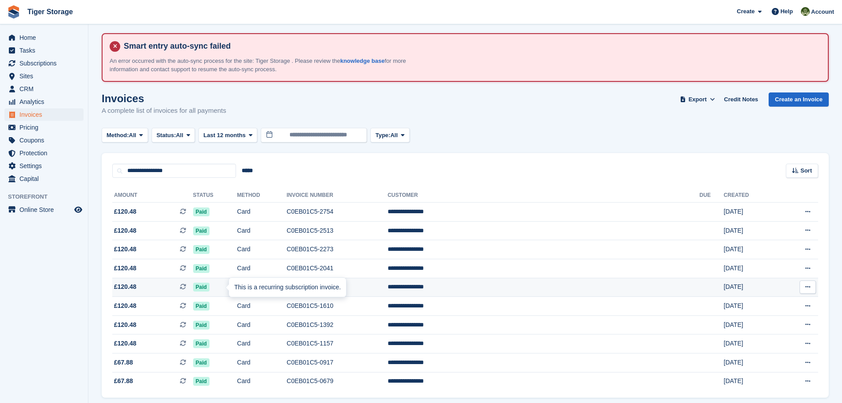
scroll to position [37, 0]
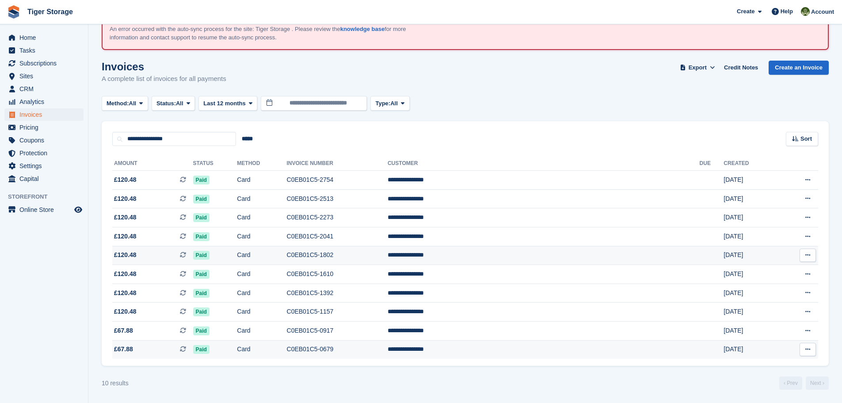
click at [807, 350] on icon at bounding box center [808, 349] width 5 height 6
click at [768, 367] on p "Download PDF" at bounding box center [773, 366] width 77 height 11
click at [383, 349] on td "C0EB01C5-0679" at bounding box center [337, 349] width 101 height 19
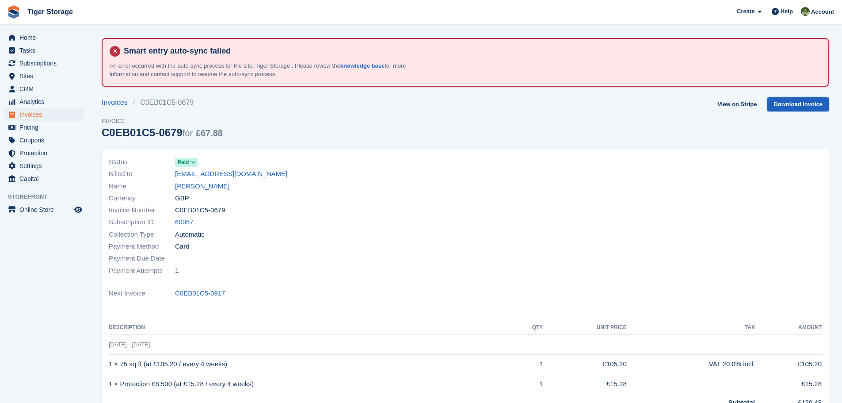
click at [804, 103] on link "Download Invoice" at bounding box center [798, 104] width 61 height 15
click at [750, 108] on link "View on Stripe" at bounding box center [737, 104] width 46 height 15
click at [203, 188] on link "[PERSON_NAME]" at bounding box center [202, 186] width 54 height 10
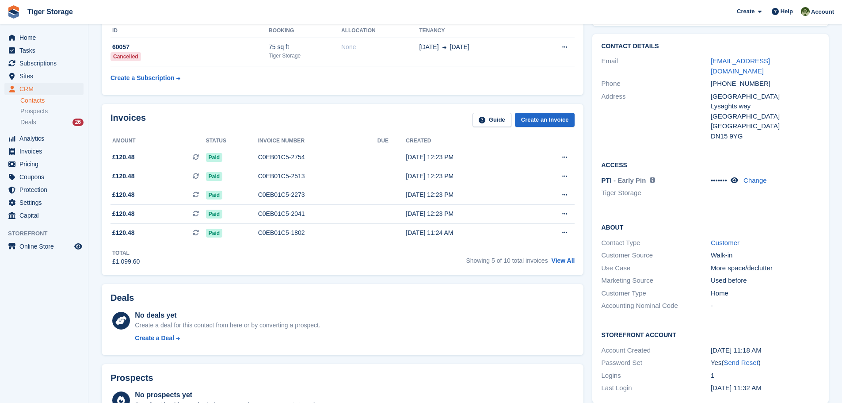
scroll to position [133, 0]
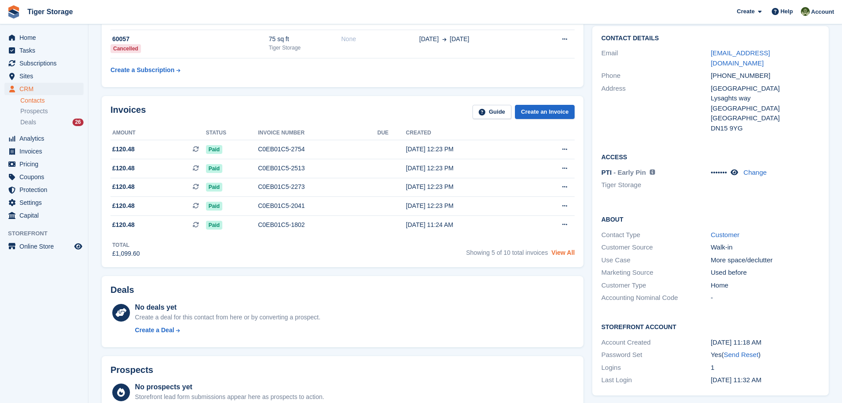
click at [566, 249] on link "View All" at bounding box center [563, 252] width 23 height 7
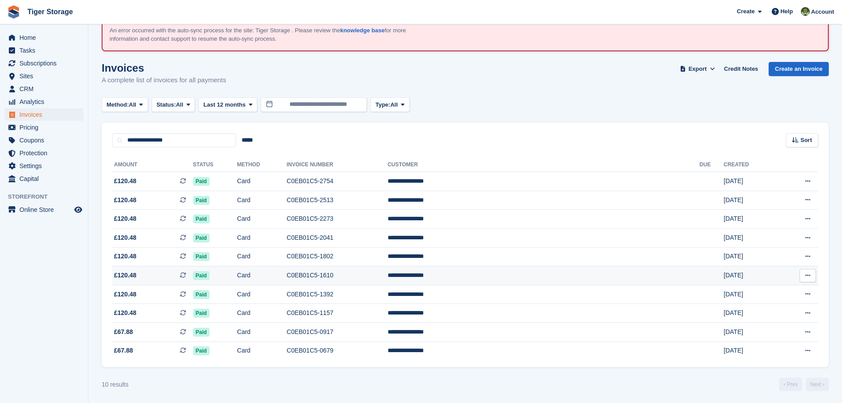
scroll to position [37, 0]
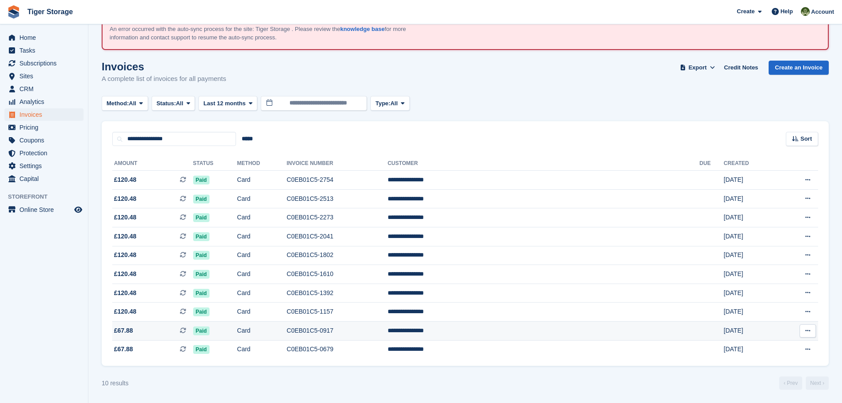
click at [515, 328] on td "**********" at bounding box center [544, 330] width 312 height 19
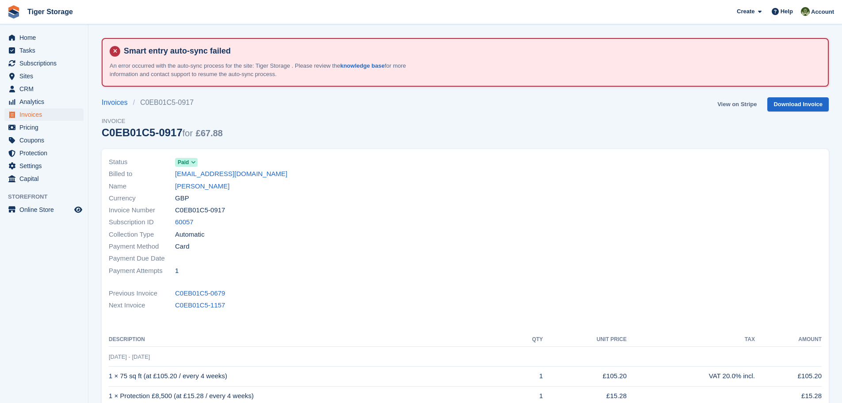
click at [750, 107] on link "View on Stripe" at bounding box center [737, 104] width 46 height 15
click at [214, 187] on link "[PERSON_NAME]" at bounding box center [202, 186] width 54 height 10
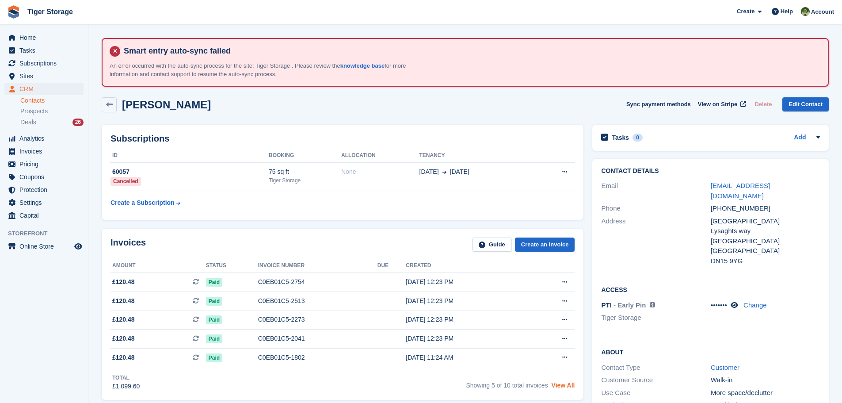
click at [564, 385] on link "View All" at bounding box center [563, 385] width 23 height 7
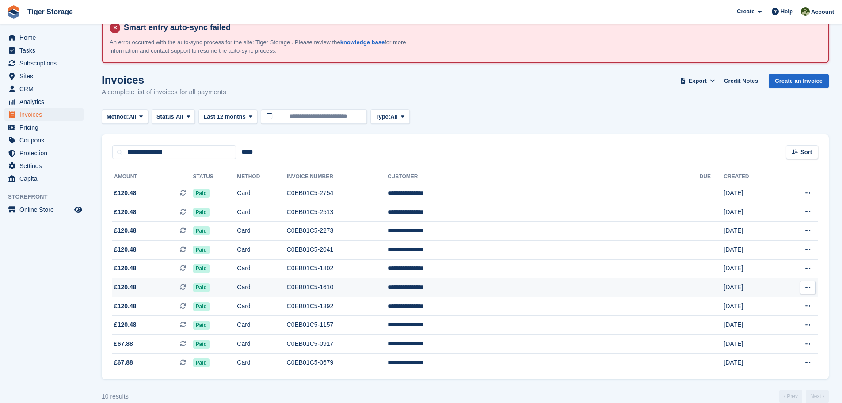
scroll to position [37, 0]
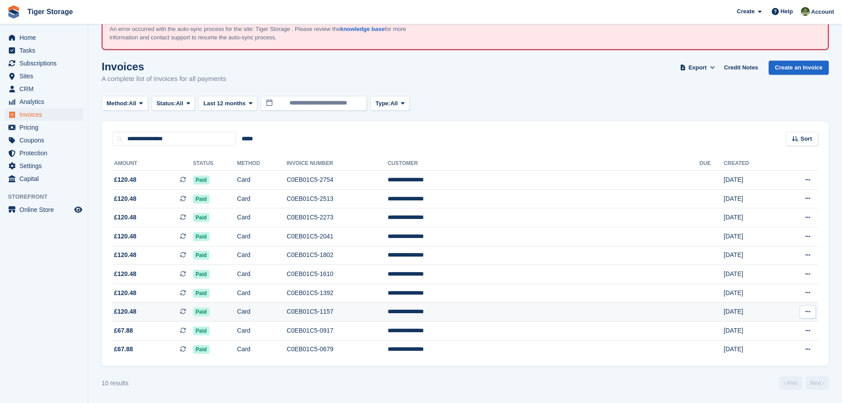
click at [369, 310] on td "C0EB01C5-1157" at bounding box center [337, 311] width 101 height 19
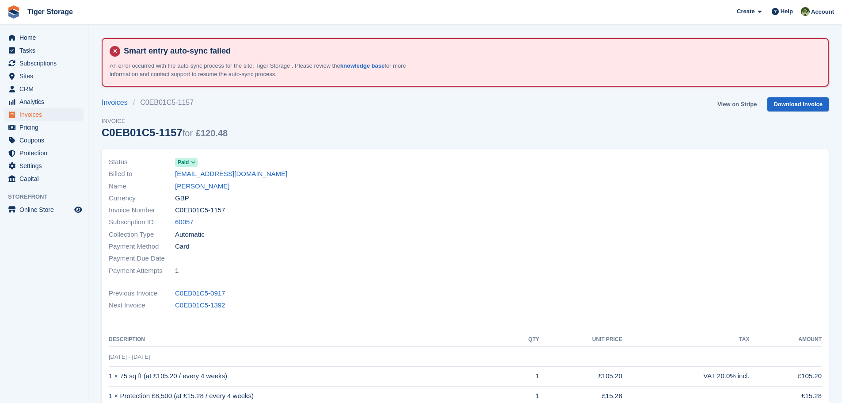
click at [739, 104] on link "View on Stripe" at bounding box center [737, 104] width 46 height 15
click at [213, 184] on link "[PERSON_NAME]" at bounding box center [202, 186] width 54 height 10
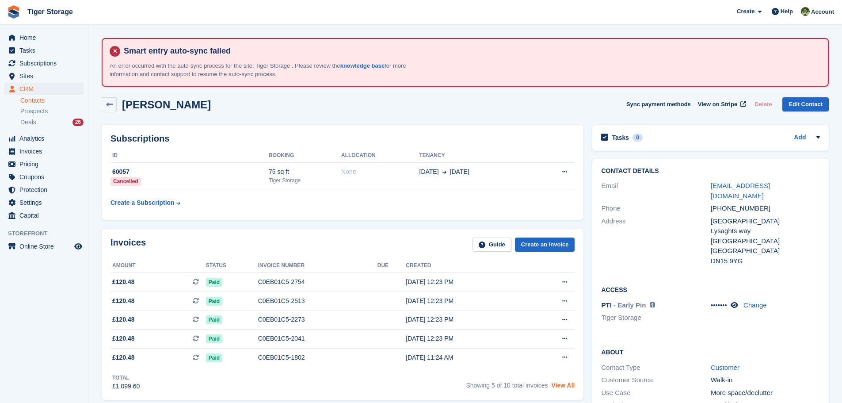
click at [559, 385] on link "View All" at bounding box center [563, 385] width 23 height 7
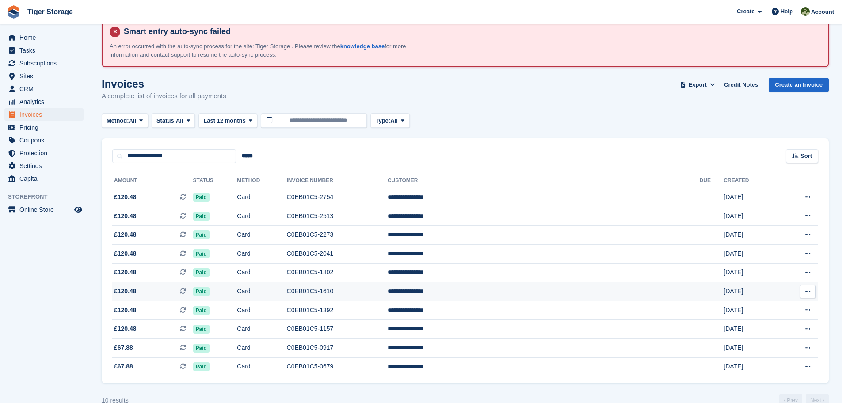
scroll to position [37, 0]
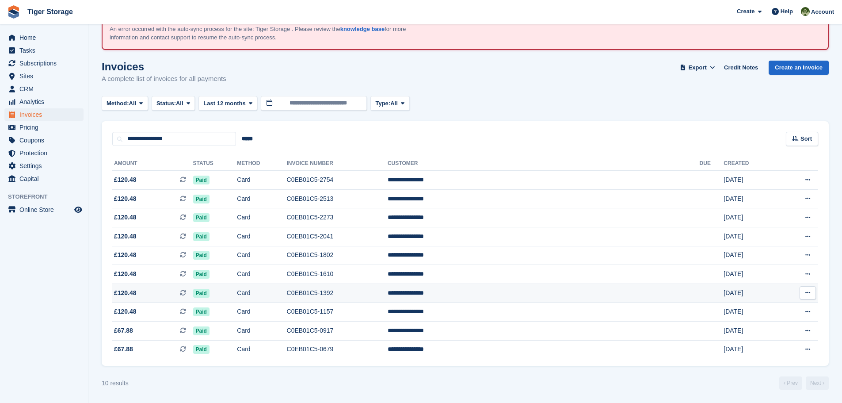
click at [384, 288] on td "C0EB01C5-1392" at bounding box center [337, 292] width 101 height 19
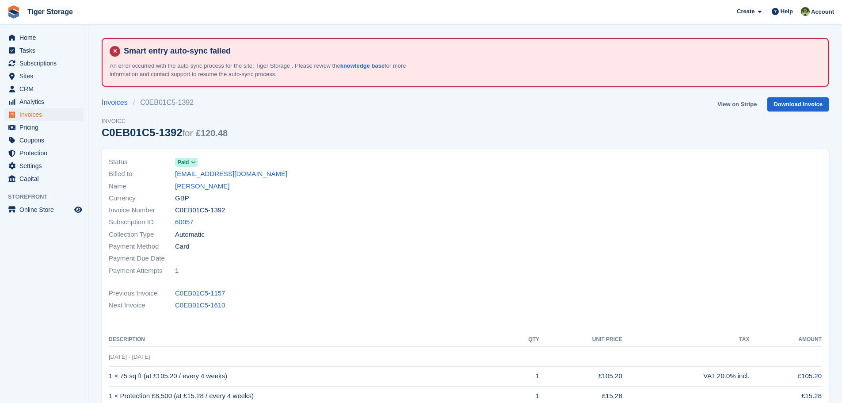
click at [731, 106] on link "View on Stripe" at bounding box center [737, 104] width 46 height 15
click at [215, 185] on link "[PERSON_NAME]" at bounding box center [202, 186] width 54 height 10
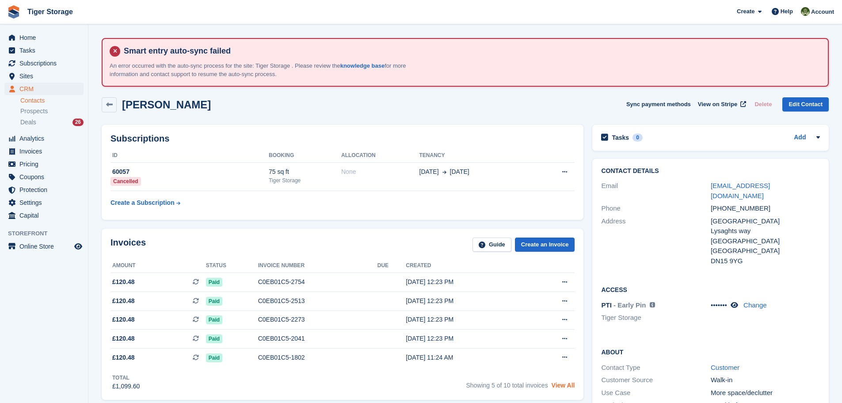
click at [560, 385] on link "View All" at bounding box center [563, 385] width 23 height 7
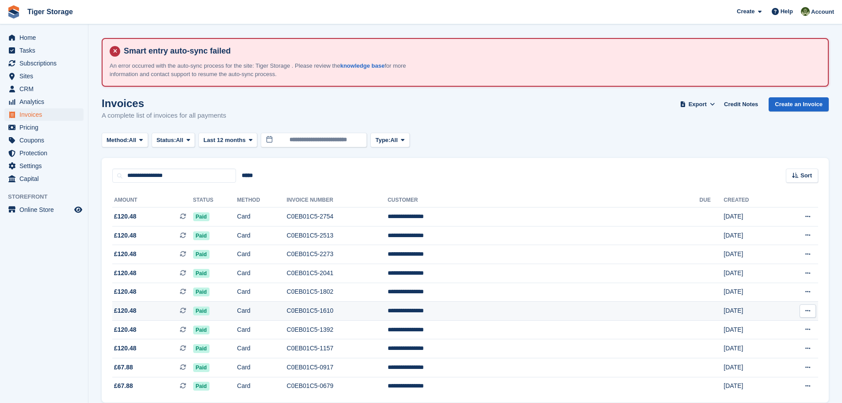
click at [388, 311] on td "C0EB01C5-1610" at bounding box center [337, 311] width 101 height 19
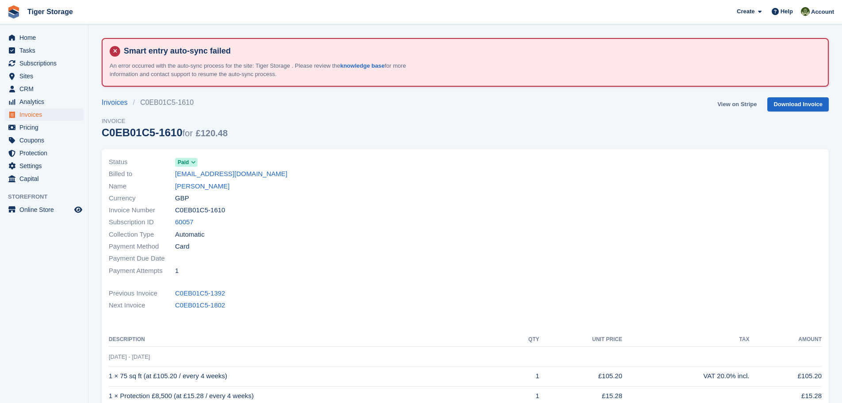
click at [722, 105] on link "View on Stripe" at bounding box center [737, 104] width 46 height 15
click at [215, 186] on link "[PERSON_NAME]" at bounding box center [202, 186] width 54 height 10
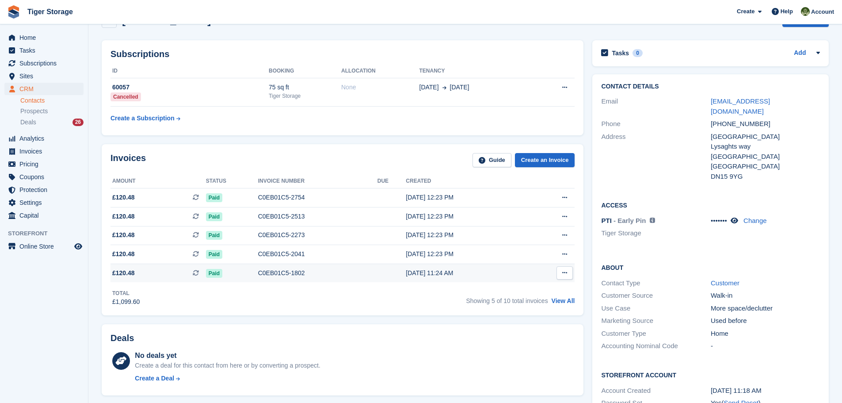
scroll to position [88, 0]
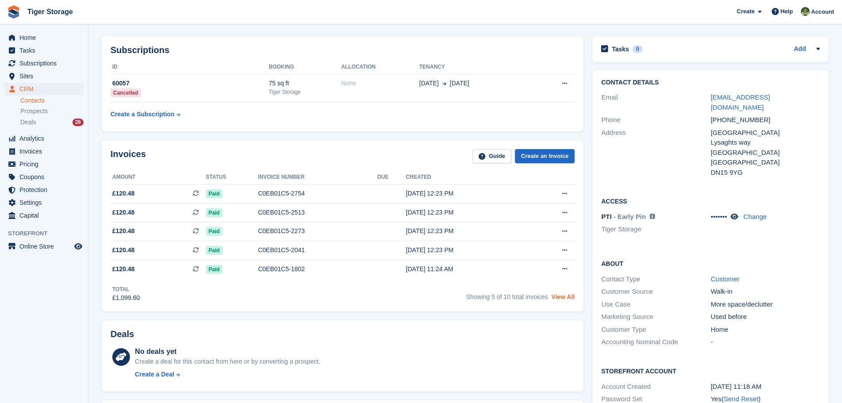
click at [567, 298] on link "View All" at bounding box center [563, 296] width 23 height 7
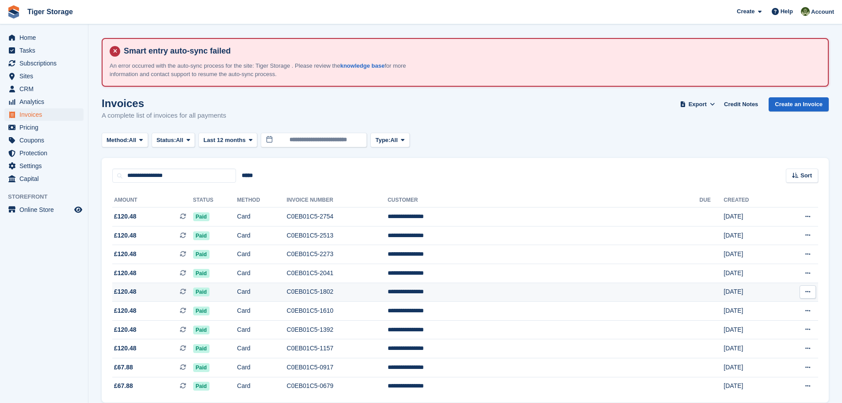
click at [370, 290] on td "C0EB01C5-1802" at bounding box center [337, 292] width 101 height 19
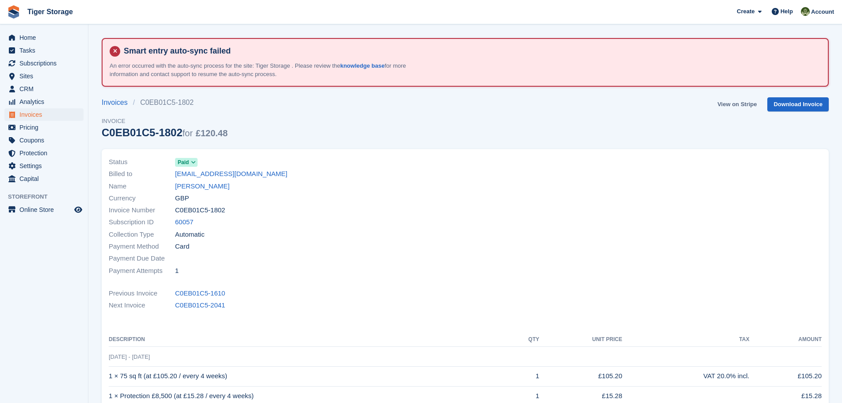
click at [743, 106] on link "View on Stripe" at bounding box center [737, 104] width 46 height 15
click at [217, 184] on link "[PERSON_NAME]" at bounding box center [202, 186] width 54 height 10
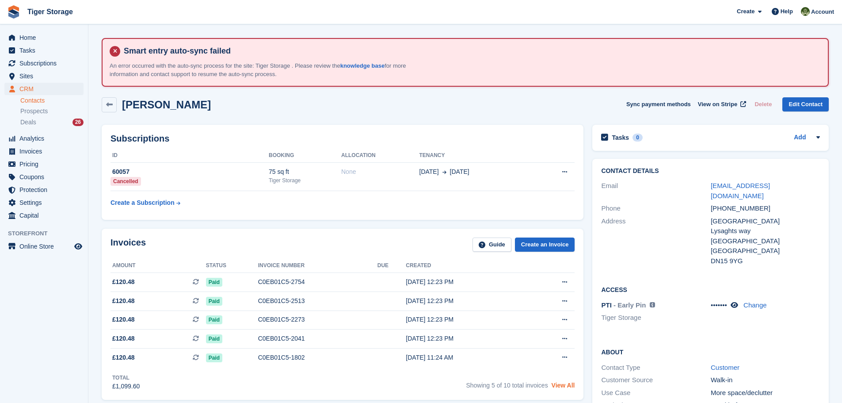
click at [558, 386] on link "View All" at bounding box center [563, 385] width 23 height 7
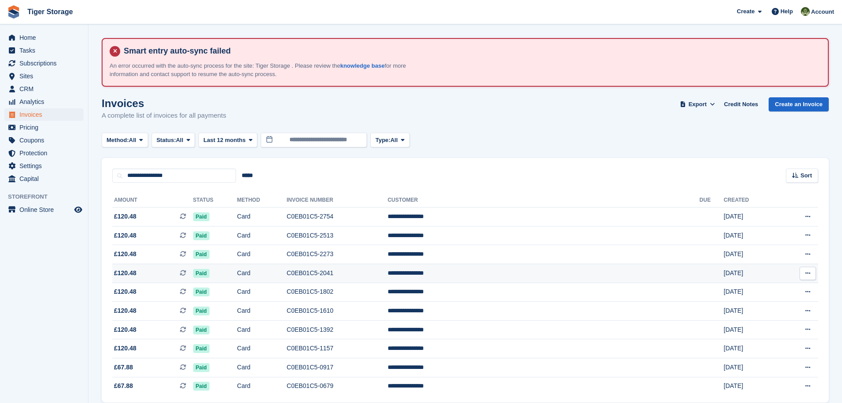
click at [364, 272] on td "C0EB01C5-2041" at bounding box center [337, 273] width 101 height 19
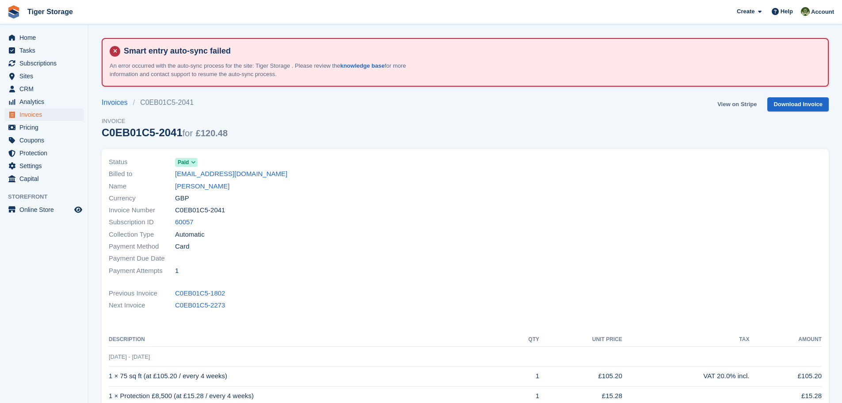
click at [742, 106] on link "View on Stripe" at bounding box center [737, 104] width 46 height 15
click at [212, 187] on link "[PERSON_NAME]" at bounding box center [202, 186] width 54 height 10
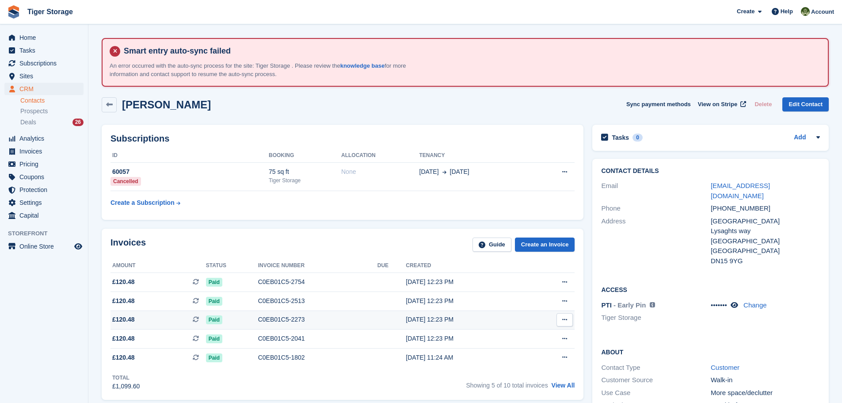
click at [273, 322] on div "C0EB01C5-2273" at bounding box center [317, 319] width 119 height 9
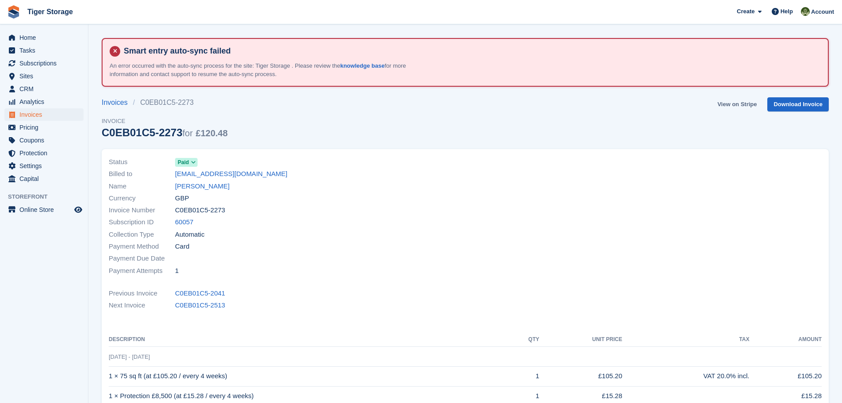
click at [734, 100] on link "View on Stripe" at bounding box center [737, 104] width 46 height 15
click at [203, 183] on link "[PERSON_NAME]" at bounding box center [202, 186] width 54 height 10
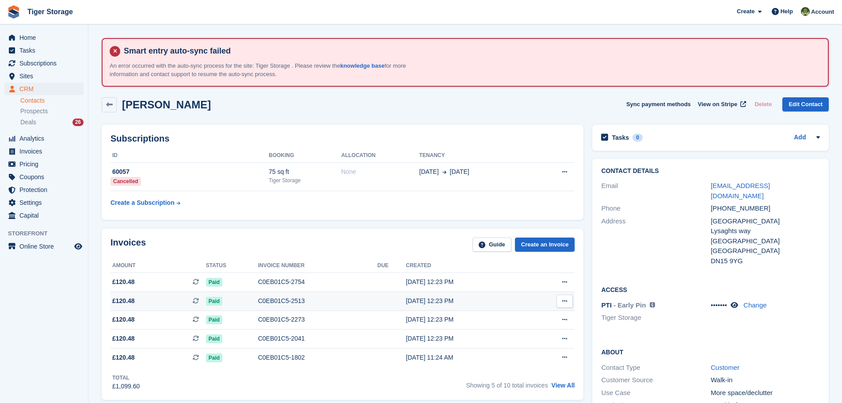
click at [275, 306] on td "C0EB01C5-2513" at bounding box center [317, 301] width 119 height 19
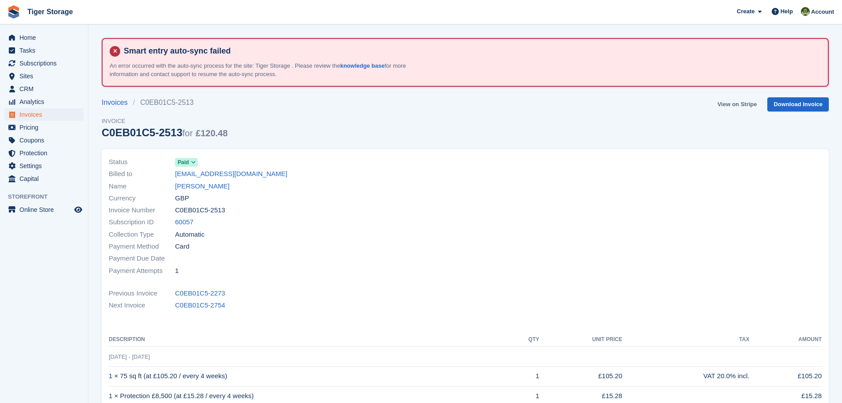
click at [729, 106] on link "View on Stripe" at bounding box center [737, 104] width 46 height 15
click at [202, 184] on link "[PERSON_NAME]" at bounding box center [202, 186] width 54 height 10
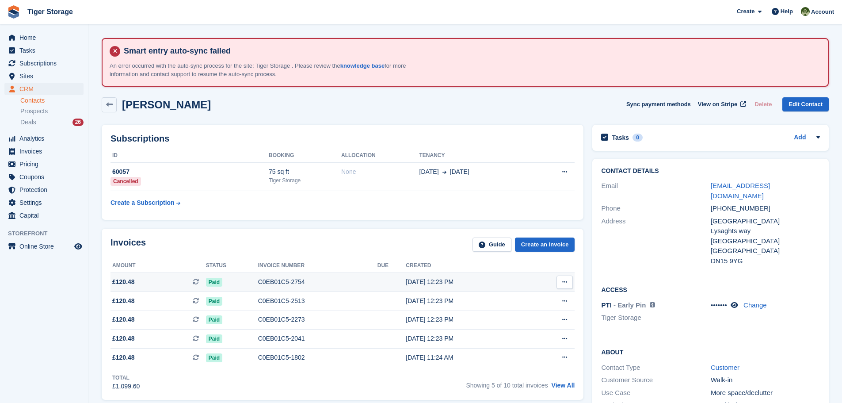
click at [306, 282] on div "C0EB01C5-2754" at bounding box center [317, 281] width 119 height 9
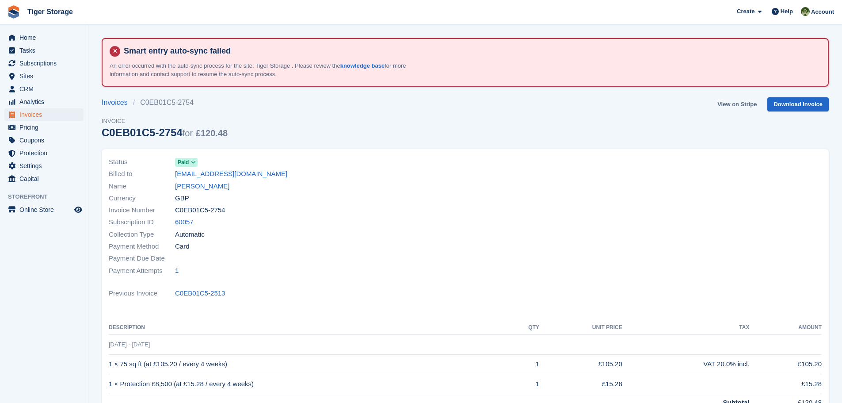
click at [748, 103] on link "View on Stripe" at bounding box center [737, 104] width 46 height 15
click at [214, 183] on link "[PERSON_NAME]" at bounding box center [202, 186] width 54 height 10
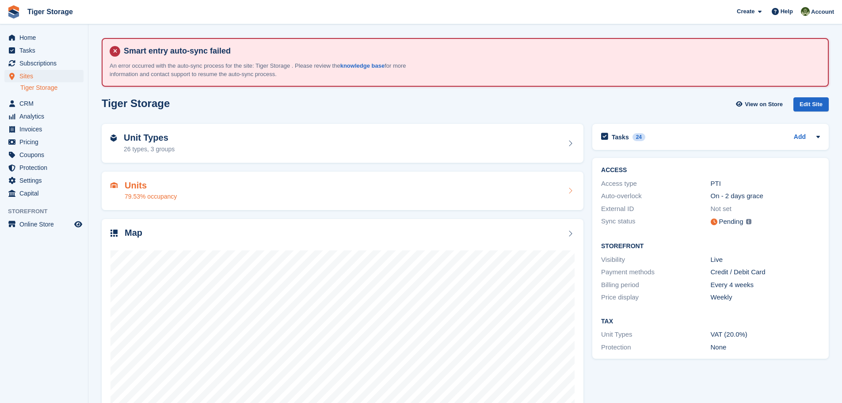
click at [130, 187] on h2 "Units" at bounding box center [151, 185] width 52 height 10
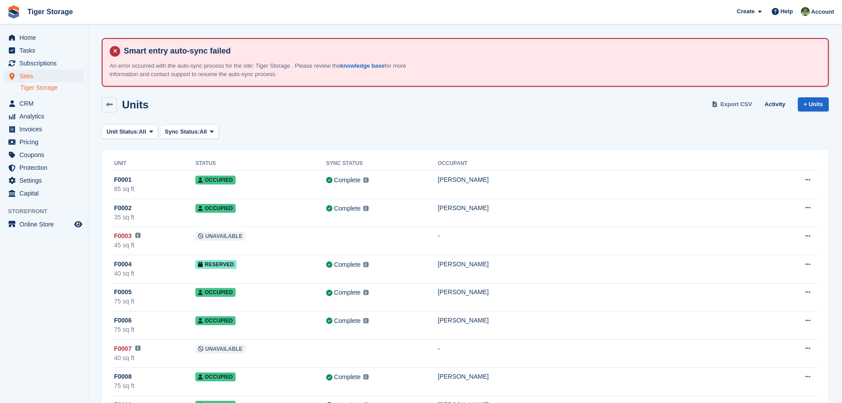
click at [737, 104] on span "Export CSV" at bounding box center [737, 104] width 32 height 9
click at [26, 103] on span "CRM" at bounding box center [45, 103] width 53 height 12
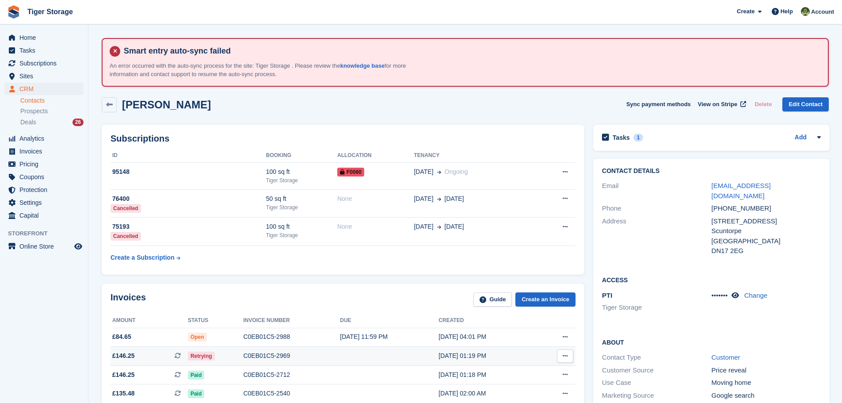
click at [271, 355] on div "C0EB01C5-2969" at bounding box center [291, 355] width 97 height 9
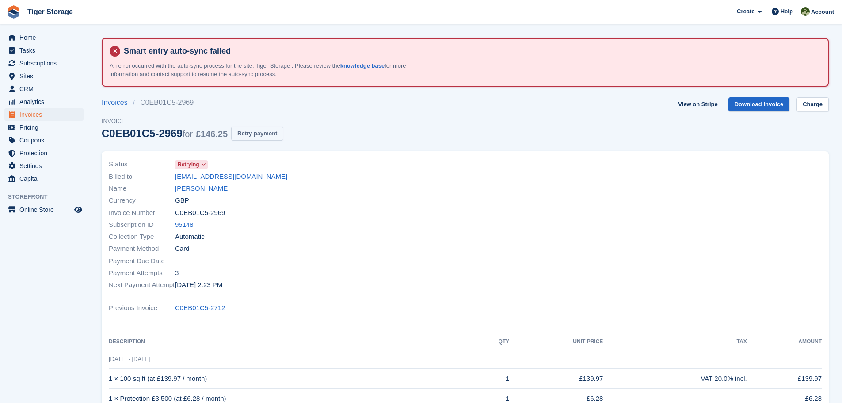
click at [260, 130] on button "Retry payment" at bounding box center [257, 133] width 52 height 15
click at [182, 187] on link "Leah Gray" at bounding box center [202, 188] width 54 height 10
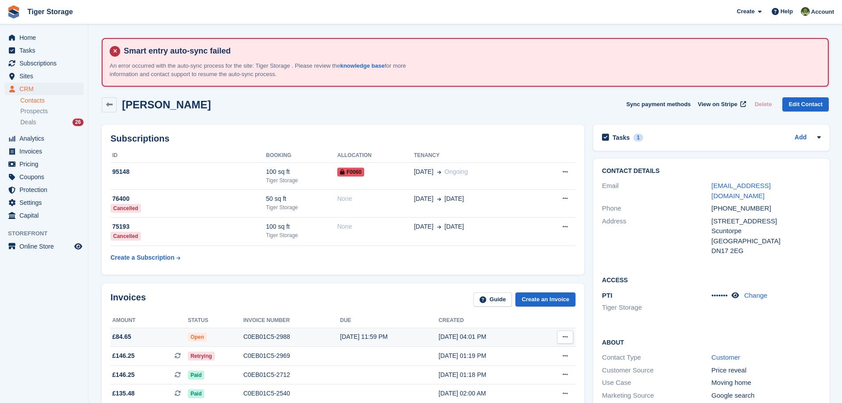
click at [254, 338] on div "C0EB01C5-2988" at bounding box center [291, 336] width 97 height 9
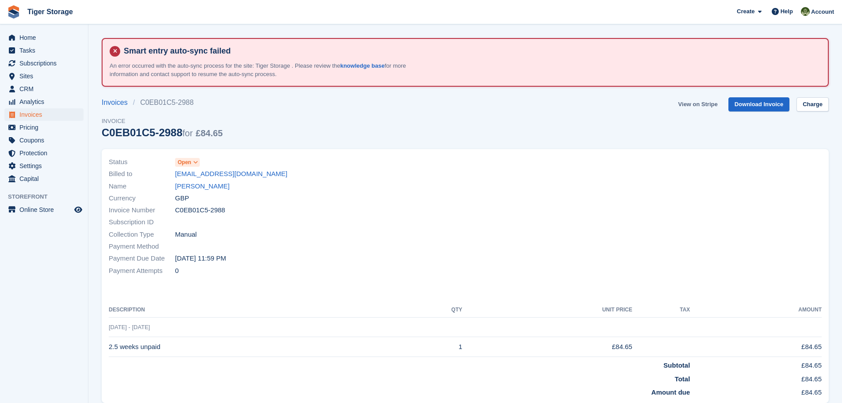
click at [698, 105] on link "View on Stripe" at bounding box center [698, 104] width 46 height 15
click at [803, 99] on link "Charge" at bounding box center [813, 104] width 32 height 15
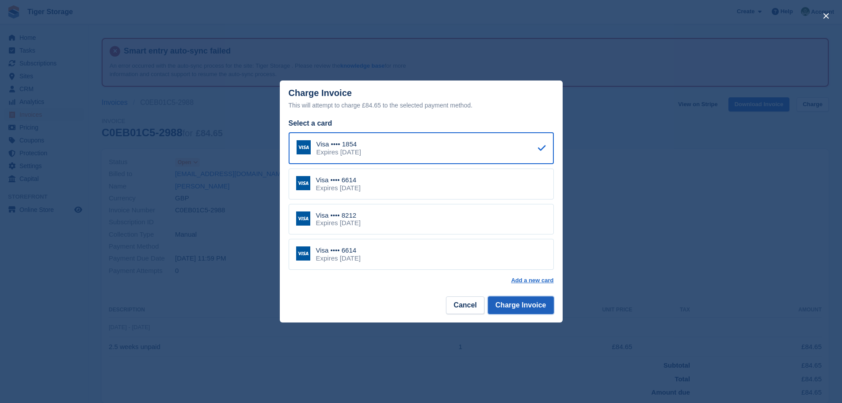
click at [531, 304] on button "Charge Invoice" at bounding box center [521, 305] width 66 height 18
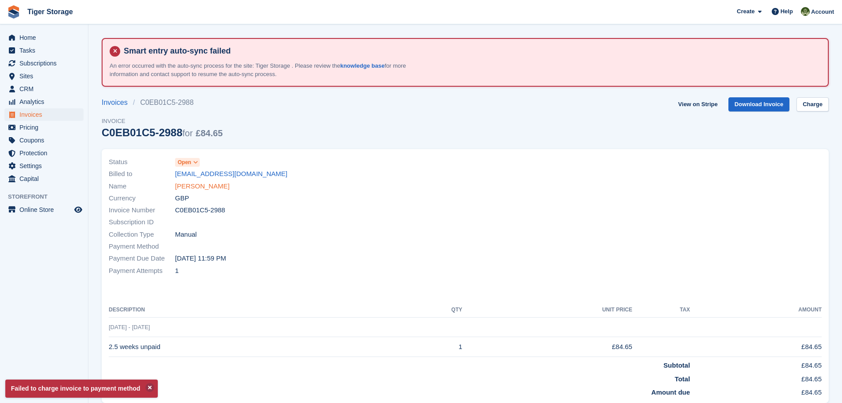
click at [194, 188] on link "Leah Gray" at bounding box center [202, 186] width 54 height 10
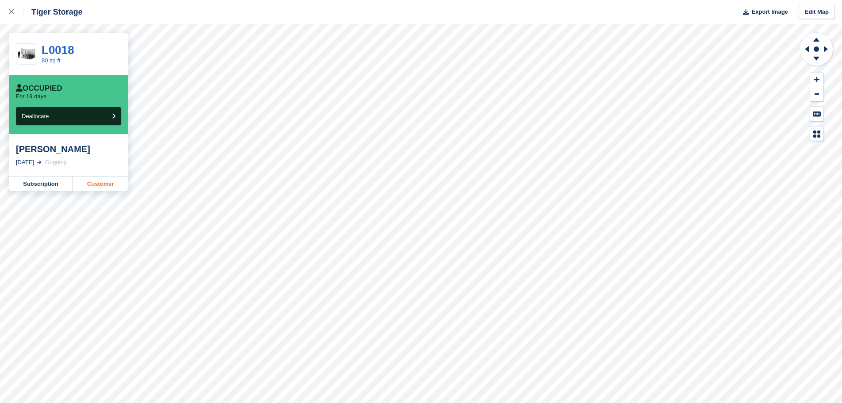
click at [89, 184] on link "Customer" at bounding box center [100, 184] width 55 height 14
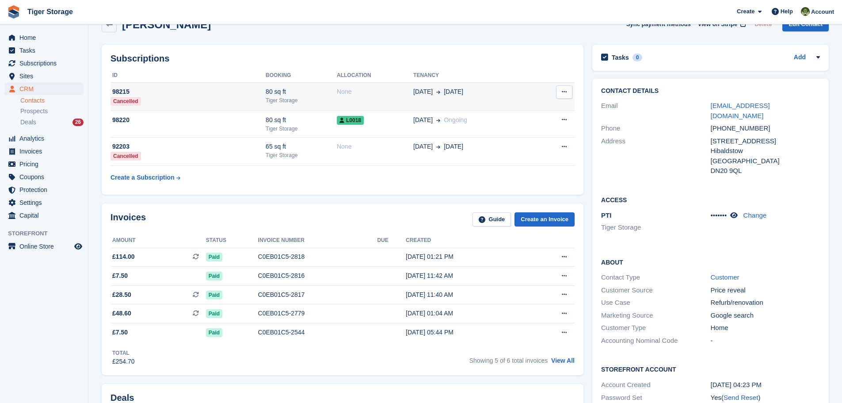
scroll to position [88, 0]
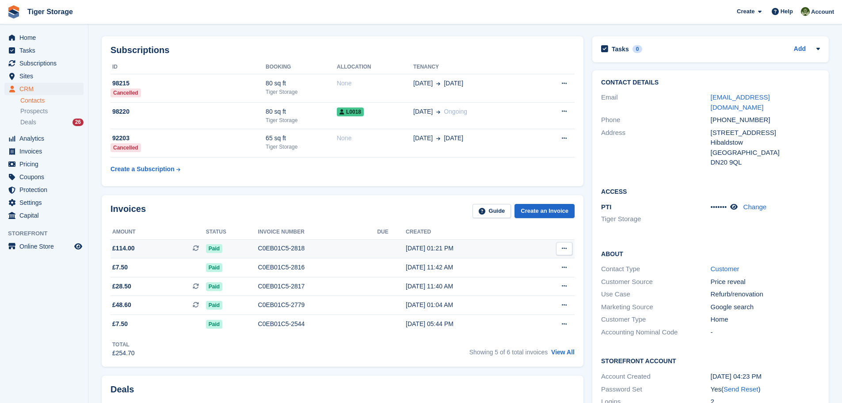
click at [258, 250] on div "C0EB01C5-2818" at bounding box center [317, 248] width 119 height 9
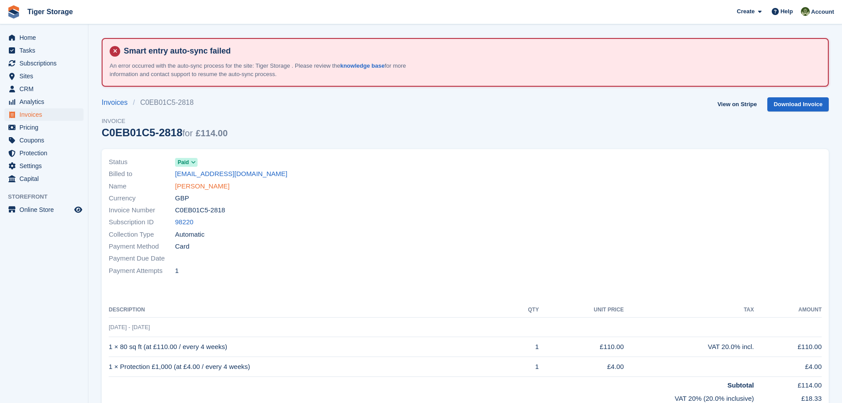
click at [202, 188] on link "[PERSON_NAME]" at bounding box center [202, 186] width 54 height 10
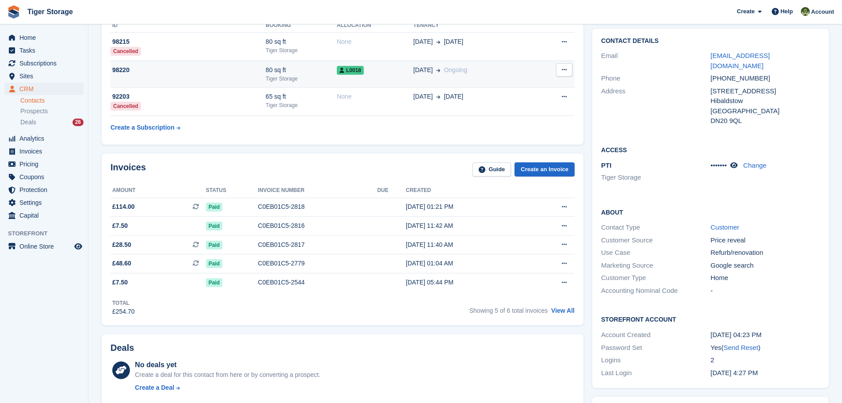
scroll to position [133, 0]
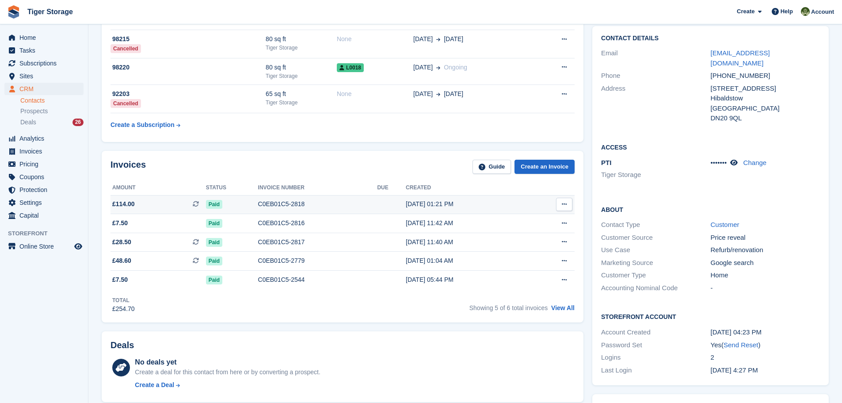
click at [294, 200] on div "C0EB01C5-2818" at bounding box center [317, 203] width 119 height 9
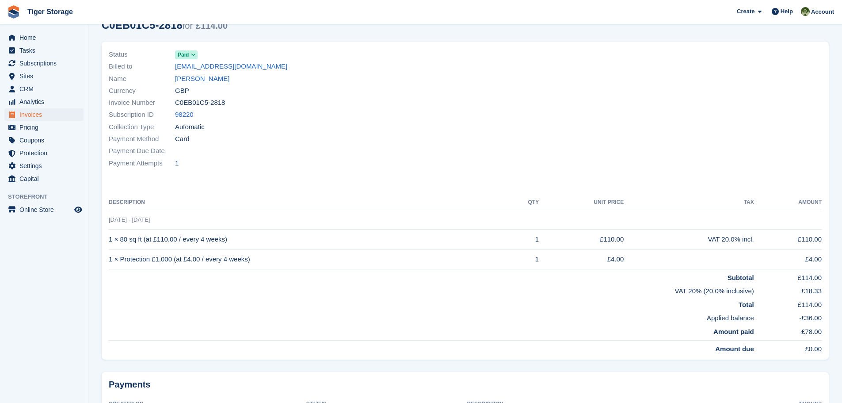
scroll to position [133, 0]
